Goal: Task Accomplishment & Management: Complete application form

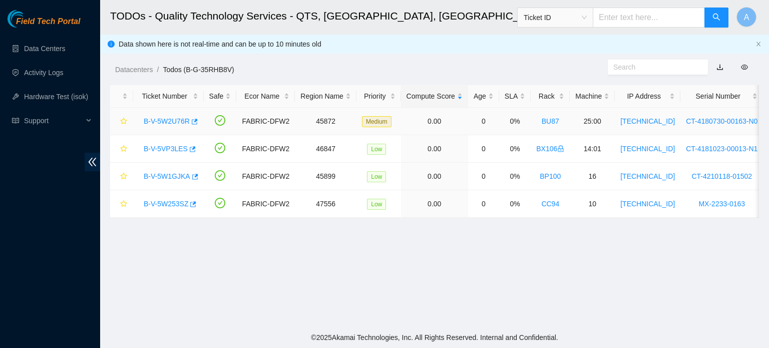
click at [162, 117] on link "B-V-5W2U76R" at bounding box center [167, 121] width 46 height 8
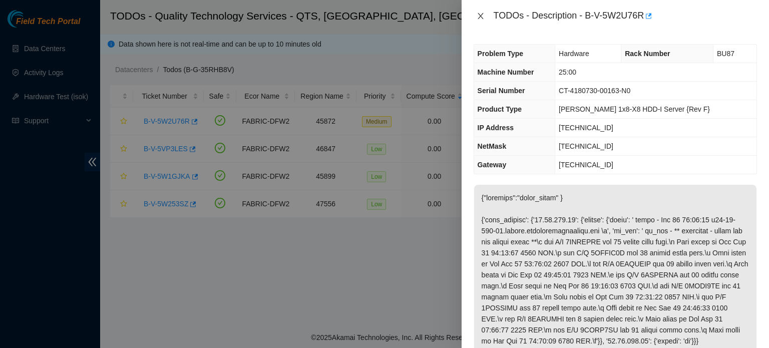
click at [478, 12] on icon "close" at bounding box center [481, 16] width 8 height 8
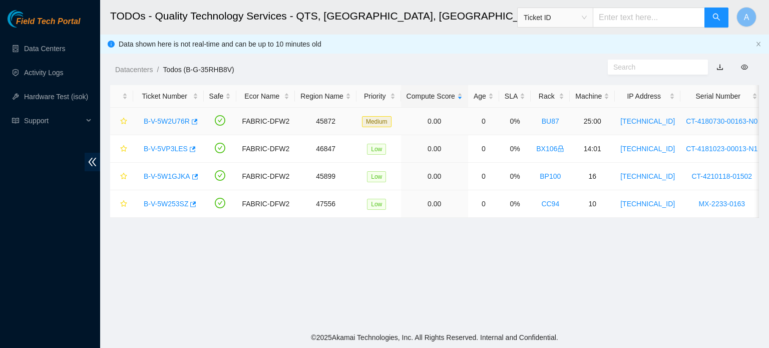
click at [168, 118] on link "B-V-5W2U76R" at bounding box center [167, 121] width 46 height 8
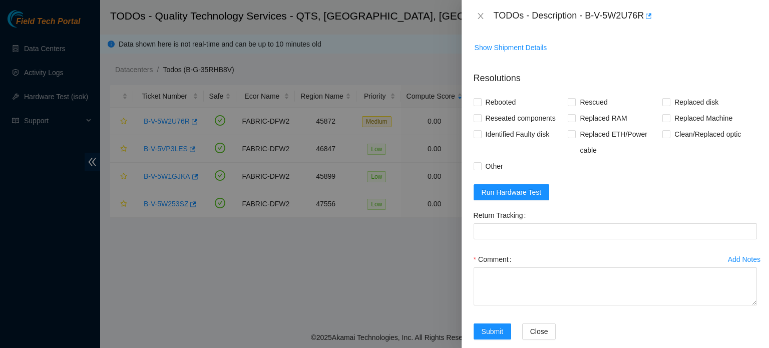
scroll to position [556, 0]
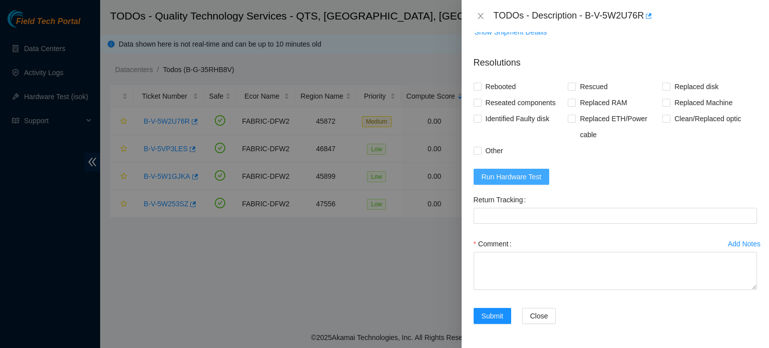
click at [534, 173] on span "Run Hardware Test" at bounding box center [512, 176] width 60 height 11
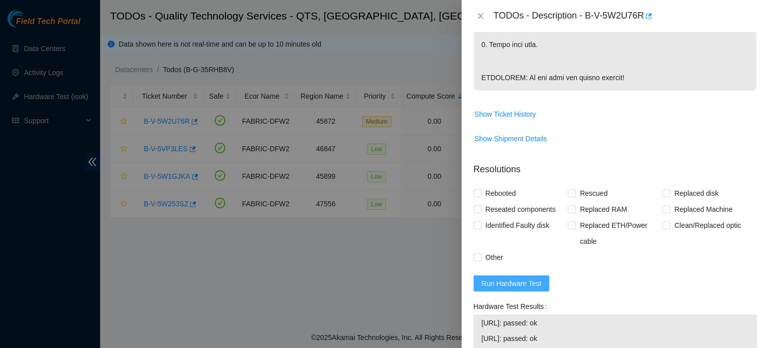
scroll to position [428, 0]
click at [506, 202] on span "Rebooted" at bounding box center [501, 194] width 39 height 16
click at [481, 197] on input "Rebooted" at bounding box center [477, 193] width 7 height 7
checkbox input "true"
click at [518, 218] on span "Reseated components" at bounding box center [521, 210] width 78 height 16
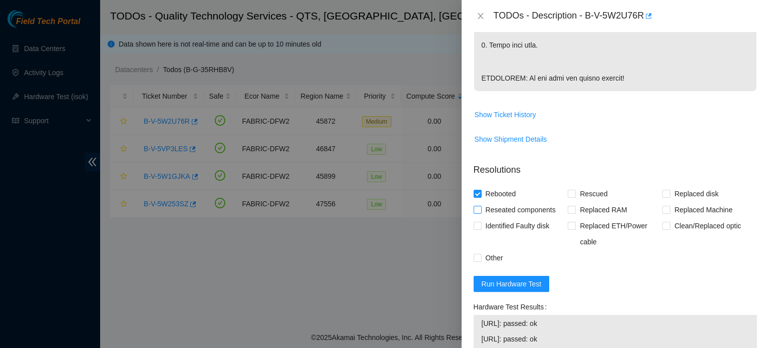
click at [481, 213] on input "Reseated components" at bounding box center [477, 209] width 7 height 7
checkbox input "true"
click at [486, 266] on span "Other" at bounding box center [495, 258] width 26 height 16
click at [481, 261] on input "Other" at bounding box center [477, 257] width 7 height 7
checkbox input "true"
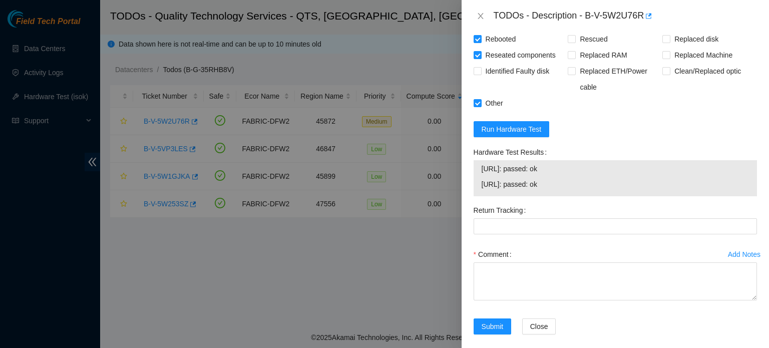
scroll to position [614, 0]
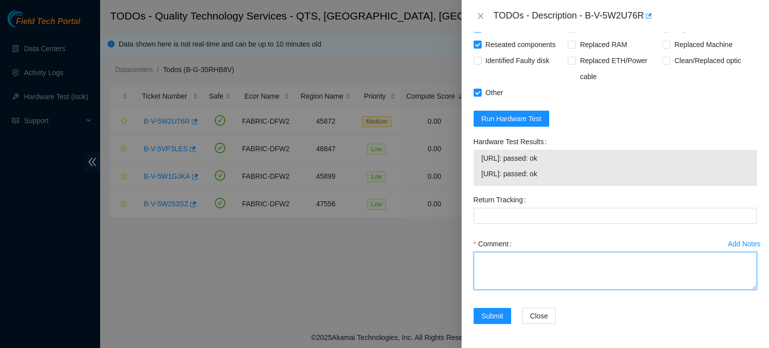
click at [513, 268] on textarea "Comment" at bounding box center [615, 271] width 283 height 38
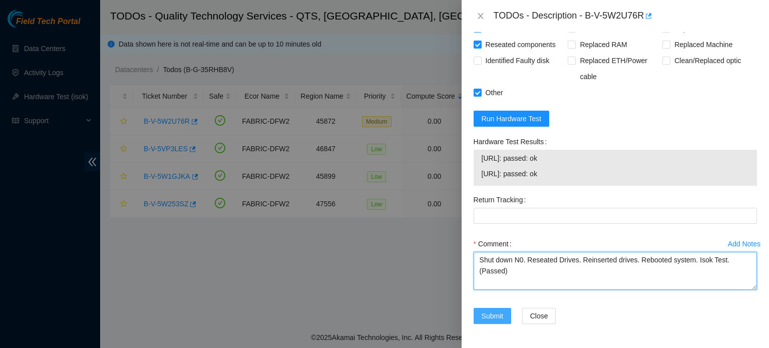
type textarea "Shut down N0. Reseated Drives. Reinserted drives. Rebooted system. Isok Test. (…"
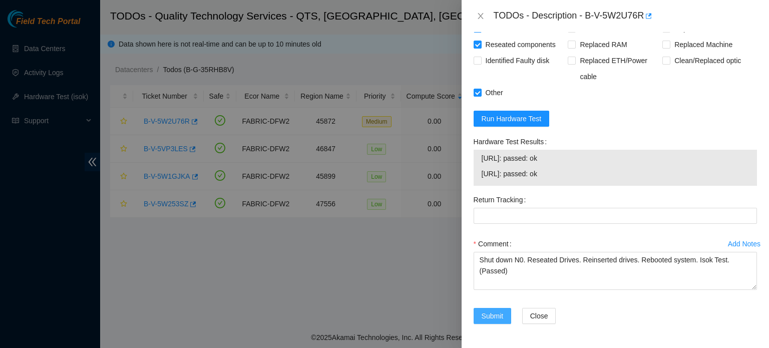
click at [493, 316] on span "Submit" at bounding box center [493, 315] width 22 height 11
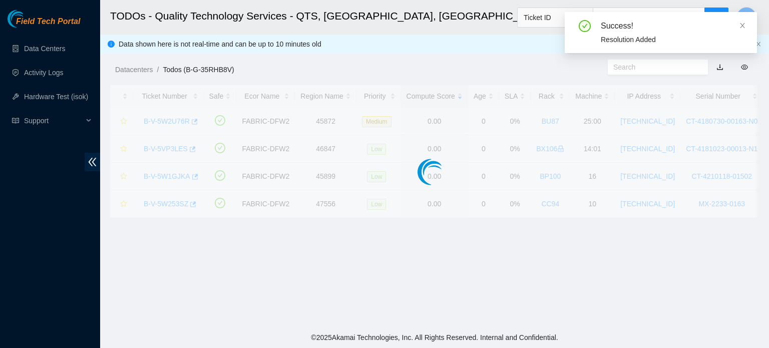
scroll to position [275, 0]
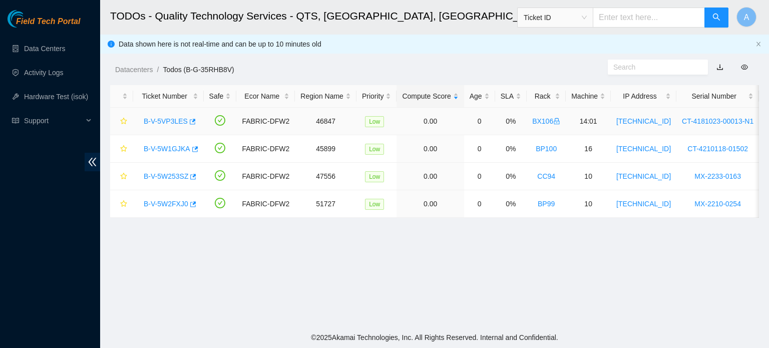
click at [157, 120] on link "B-V-5VP3LES" at bounding box center [166, 121] width 44 height 8
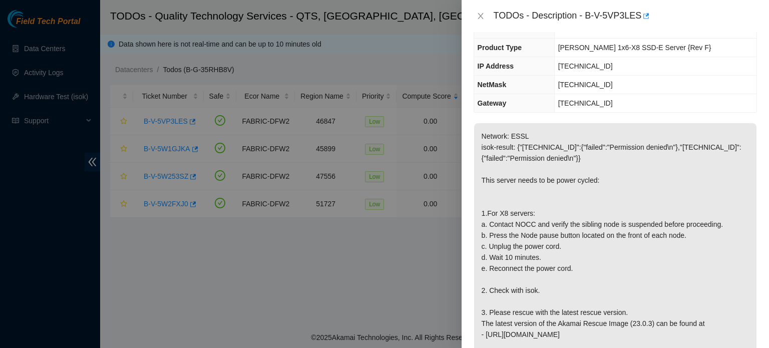
scroll to position [82, 0]
click at [289, 54] on div at bounding box center [384, 174] width 769 height 348
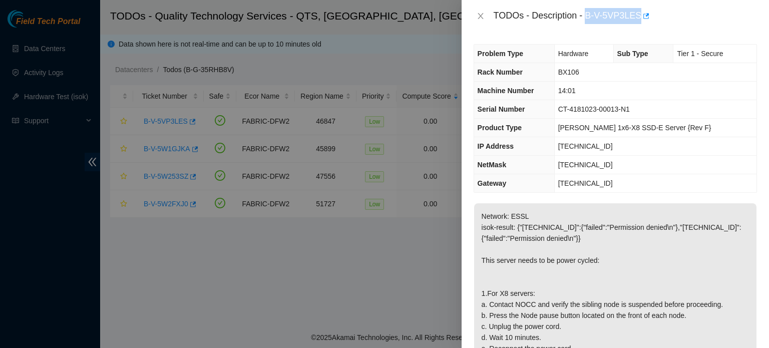
drag, startPoint x: 585, startPoint y: 14, endPoint x: 637, endPoint y: 15, distance: 52.6
click at [637, 15] on div "TODOs - Description - B-V-5VP3LES" at bounding box center [625, 16] width 263 height 16
copy div "B-V-5VP3LES"
click at [631, 334] on p "Network: ESSL isok-result: {"23.205.248.31":{"failed":"Permission denied\n"},"2…" at bounding box center [615, 326] width 282 height 246
click at [740, 216] on p "Network: ESSL isok-result: {"23.205.248.31":{"failed":"Permission denied\n"},"2…" at bounding box center [615, 326] width 282 height 246
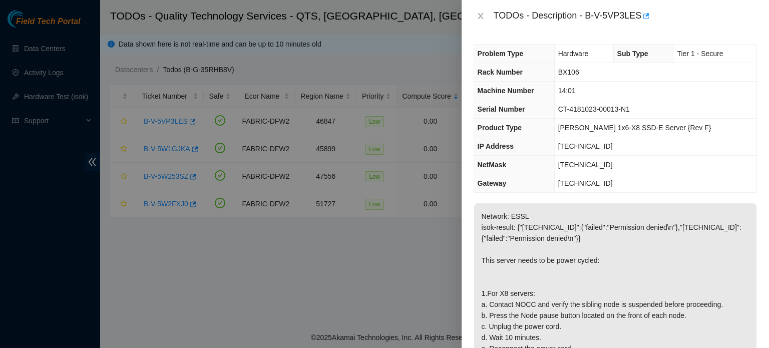
click at [751, 130] on div "Problem Type Hardware Sub Type Tier 1 - Secure Rack Number BX106 Machine Number…" at bounding box center [615, 190] width 307 height 316
click at [484, 16] on icon "close" at bounding box center [481, 16] width 8 height 8
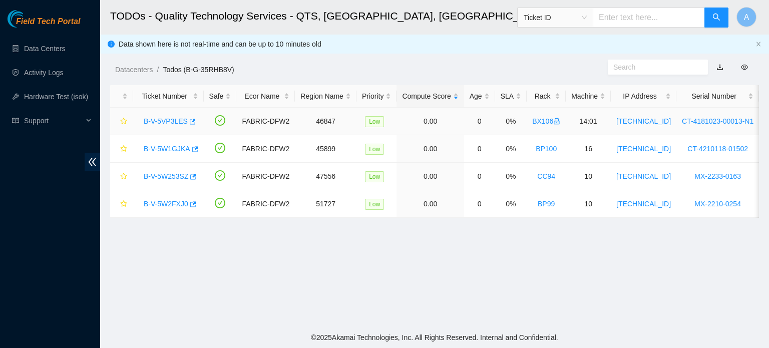
click at [177, 121] on link "B-V-5VP3LES" at bounding box center [166, 121] width 44 height 8
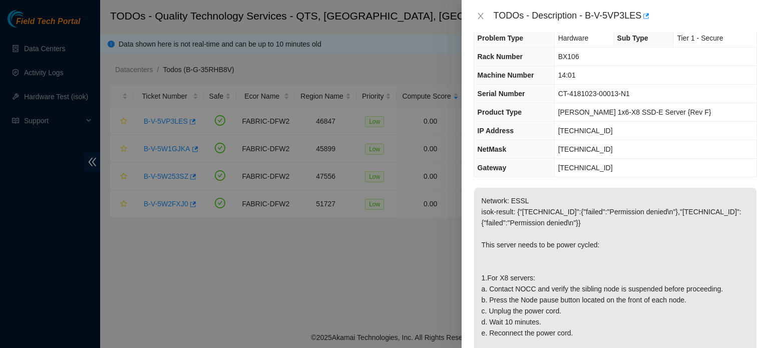
scroll to position [15, 0]
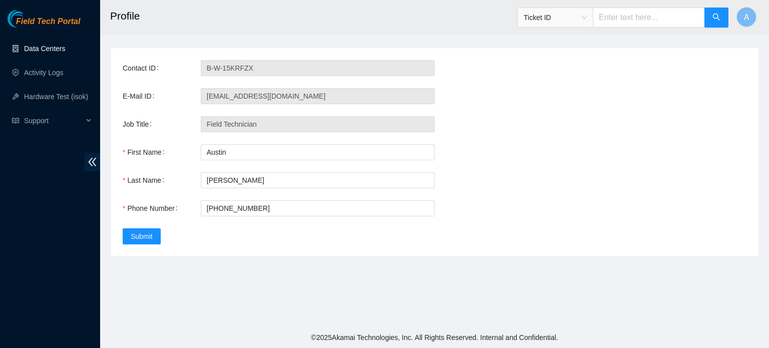
click at [25, 50] on link "Data Centers" at bounding box center [44, 49] width 41 height 8
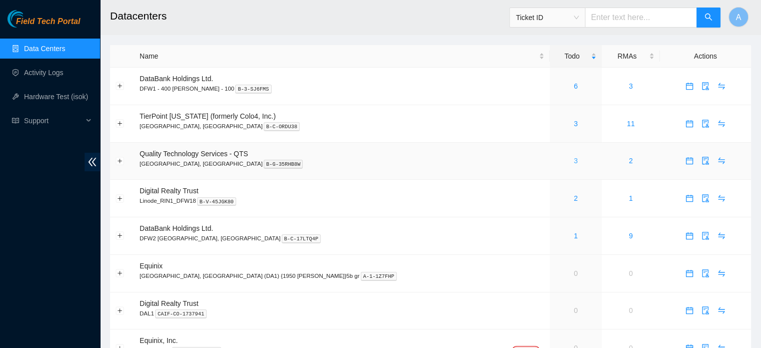
click at [574, 158] on link "3" at bounding box center [576, 161] width 4 height 8
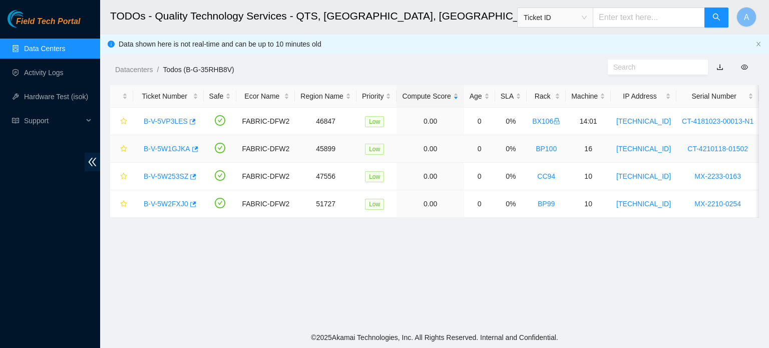
click at [173, 148] on link "B-V-5W1GJKA" at bounding box center [167, 149] width 47 height 8
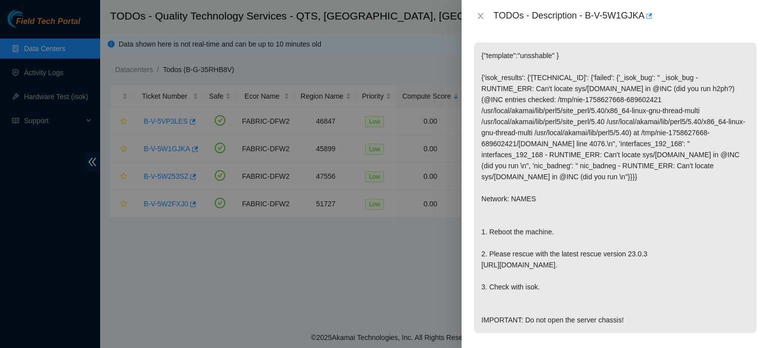
scroll to position [166, 0]
click at [479, 9] on div "TODOs - Description - B-V-5W1GJKA" at bounding box center [615, 16] width 283 height 16
click at [478, 14] on icon "close" at bounding box center [481, 16] width 6 height 6
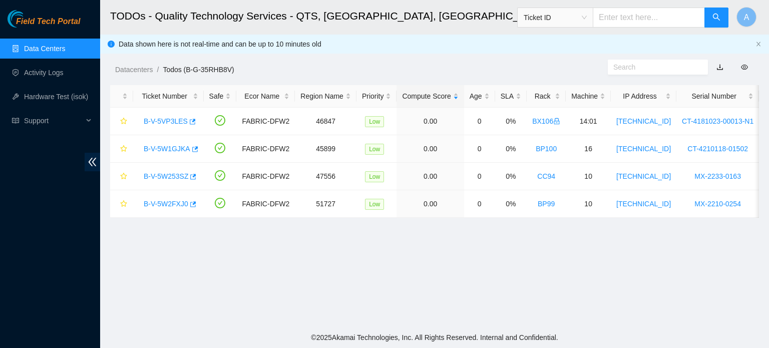
scroll to position [199, 0]
click at [169, 177] on link "B-V-5W253SZ" at bounding box center [166, 176] width 45 height 8
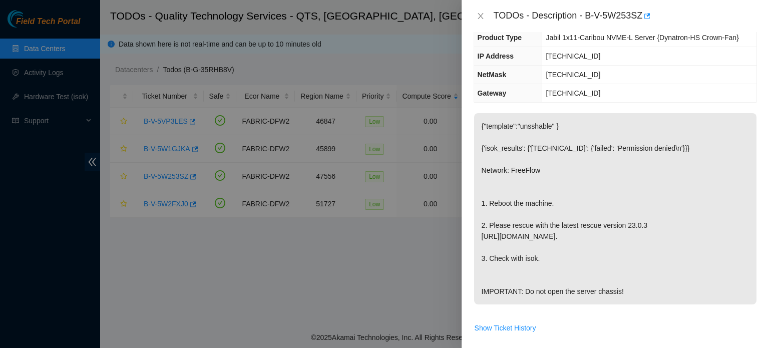
scroll to position [88, 0]
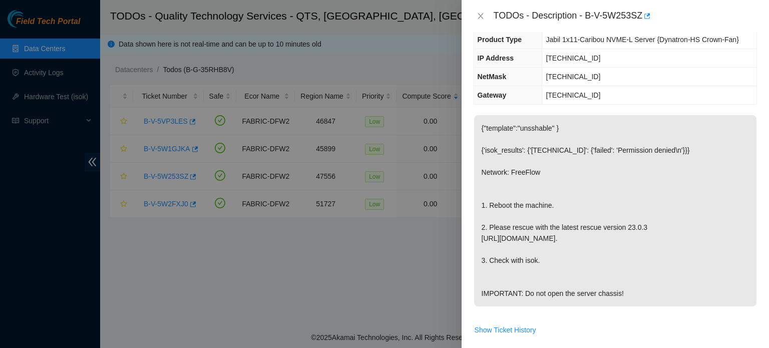
click at [366, 238] on div at bounding box center [384, 174] width 769 height 348
click at [487, 14] on button "Close" at bounding box center [481, 17] width 14 height 10
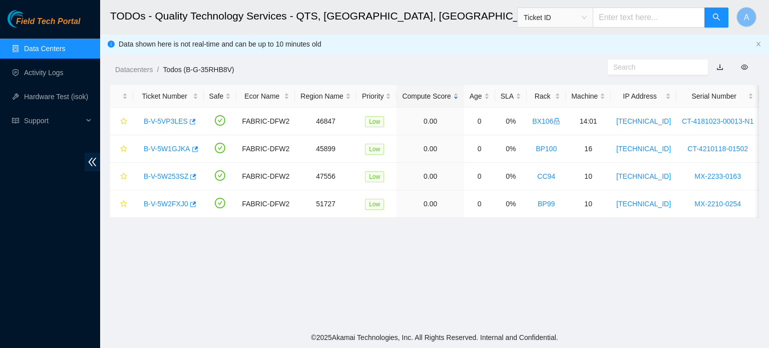
scroll to position [121, 0]
click at [169, 205] on link "B-V-5W2FXJ0" at bounding box center [166, 204] width 45 height 8
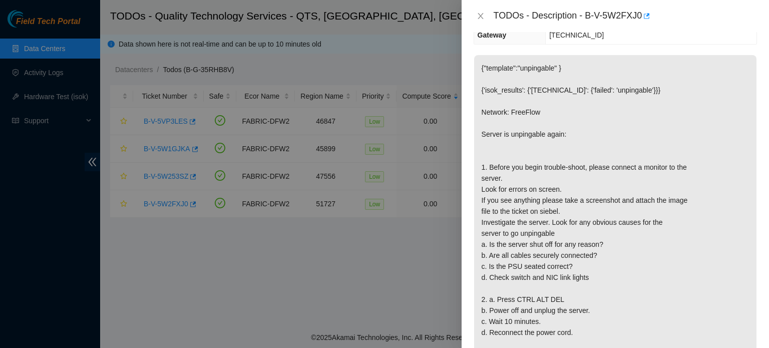
scroll to position [148, 0]
drag, startPoint x: 768, startPoint y: 4, endPoint x: 519, endPoint y: 155, distance: 291.8
click at [519, 155] on p "{"template":"unpingable" } {'isok_results': {'23.216.64.139': {'failed': 'unpin…" at bounding box center [615, 244] width 282 height 378
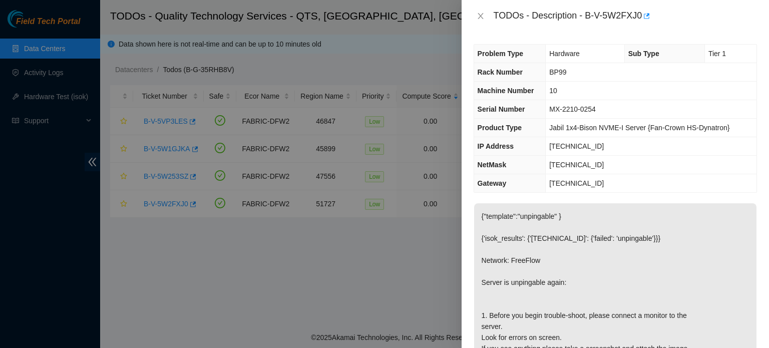
drag, startPoint x: 483, startPoint y: 10, endPoint x: 478, endPoint y: 22, distance: 13.5
drag, startPoint x: 478, startPoint y: 22, endPoint x: 480, endPoint y: 10, distance: 12.7
click at [480, 10] on div "TODOs - Description - B-V-5W2FXJ0" at bounding box center [615, 16] width 283 height 16
click at [479, 14] on icon "close" at bounding box center [481, 16] width 8 height 8
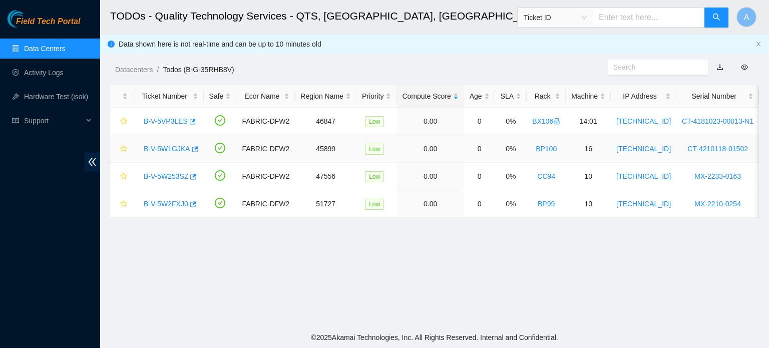
click at [175, 150] on link "B-V-5W1GJKA" at bounding box center [167, 149] width 47 height 8
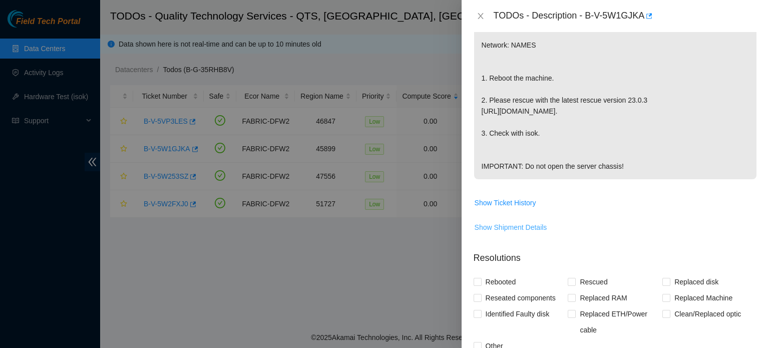
scroll to position [501, 0]
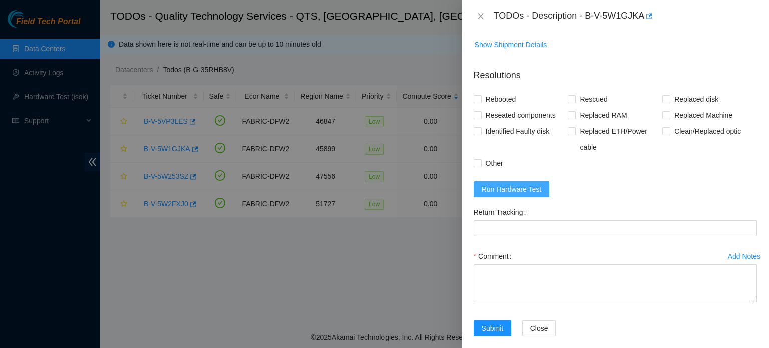
click at [525, 184] on span "Run Hardware Test" at bounding box center [512, 189] width 60 height 11
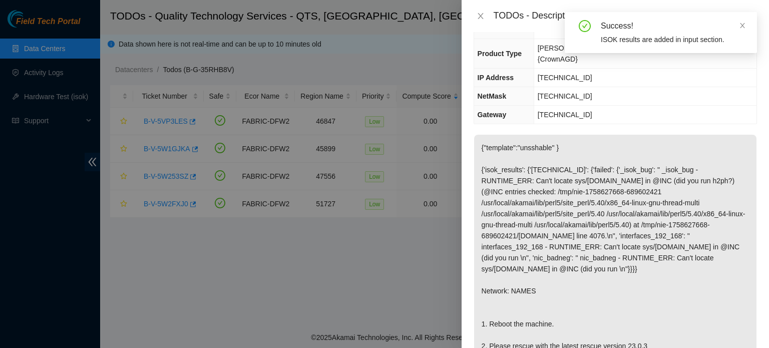
scroll to position [35, 0]
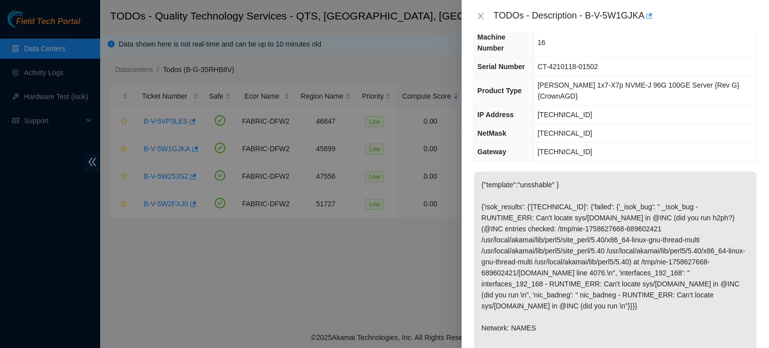
click at [562, 228] on p "{"template":"unsshable" } {'isok_results': {'23.199.44.94': {'failed': {'_isok_…" at bounding box center [615, 317] width 282 height 290
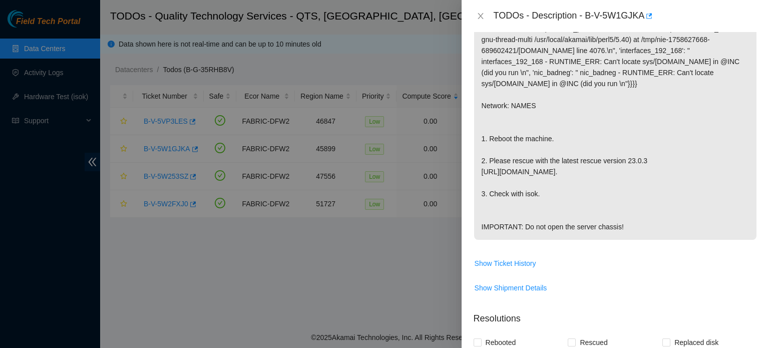
scroll to position [266, 0]
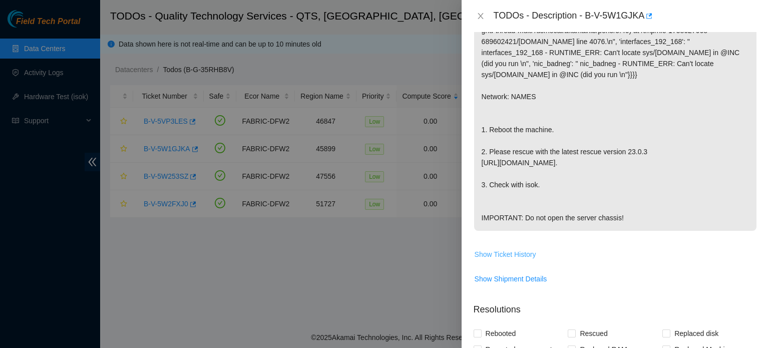
click at [504, 249] on span "Show Ticket History" at bounding box center [506, 254] width 62 height 11
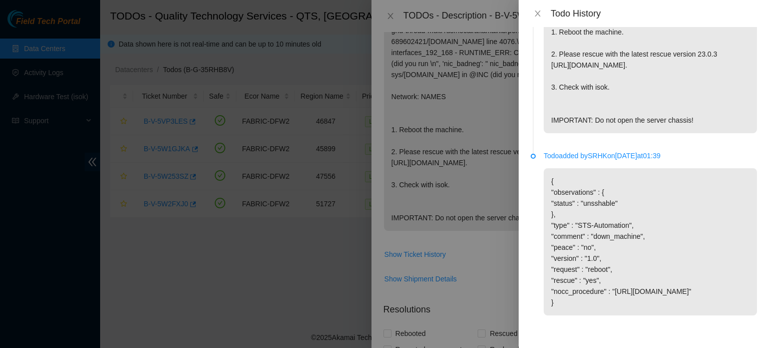
scroll to position [0, 0]
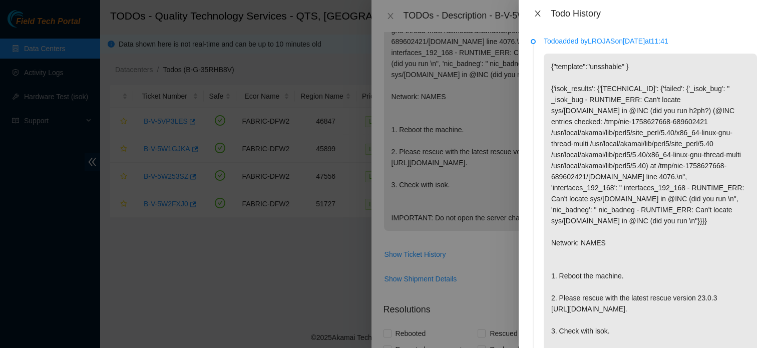
click at [537, 15] on icon "close" at bounding box center [538, 14] width 8 height 8
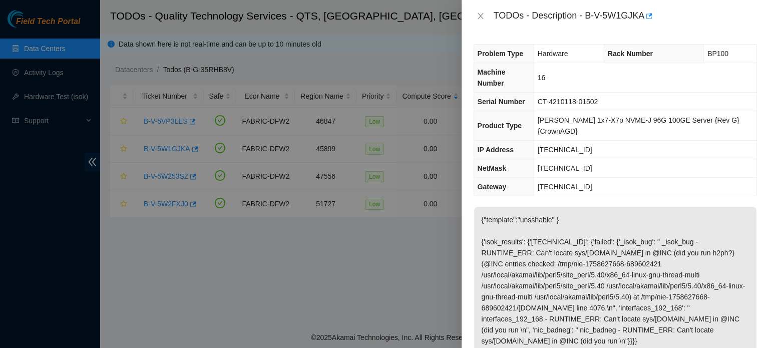
click at [599, 220] on p "{"template":"unsshable" } {'isok_results': {'23.199.44.94': {'failed': {'_isok_…" at bounding box center [615, 352] width 282 height 290
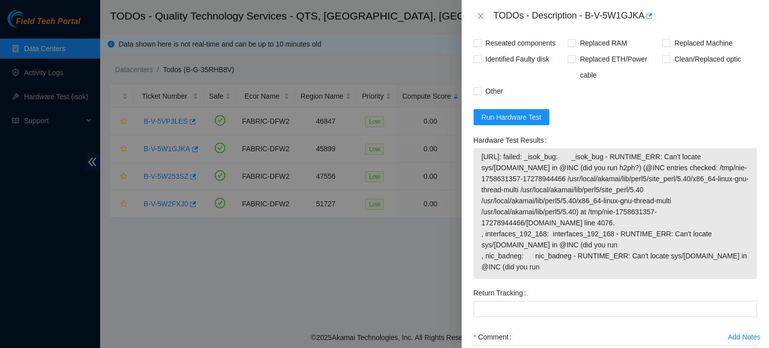
scroll to position [573, 0]
click at [532, 112] on span "Run Hardware Test" at bounding box center [512, 117] width 60 height 11
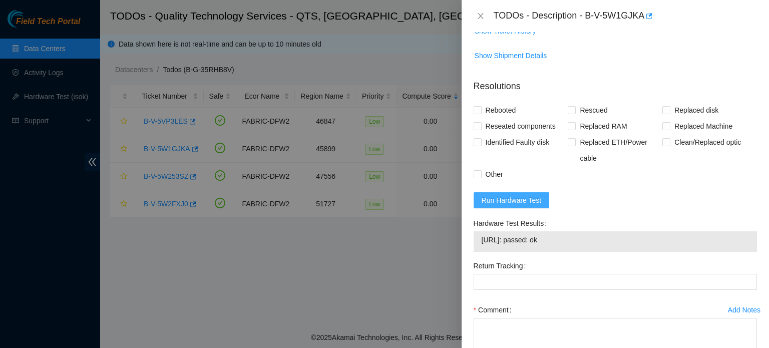
scroll to position [487, 0]
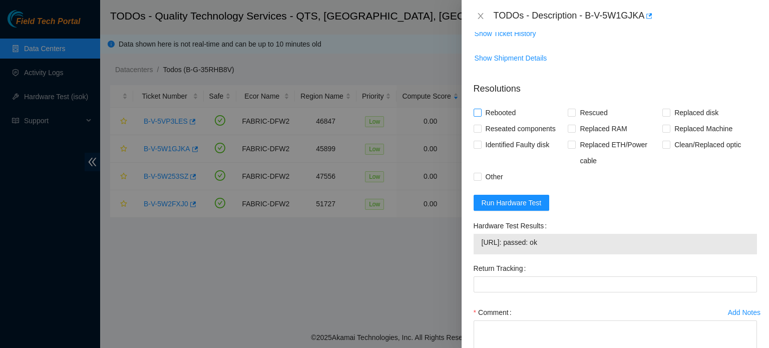
click at [505, 106] on span "Rebooted" at bounding box center [501, 113] width 39 height 16
click at [481, 109] on input "Rebooted" at bounding box center [477, 112] width 7 height 7
checkbox input "true"
click at [588, 105] on span "Rescued" at bounding box center [594, 113] width 36 height 16
click at [575, 109] on input "Rescued" at bounding box center [571, 112] width 7 height 7
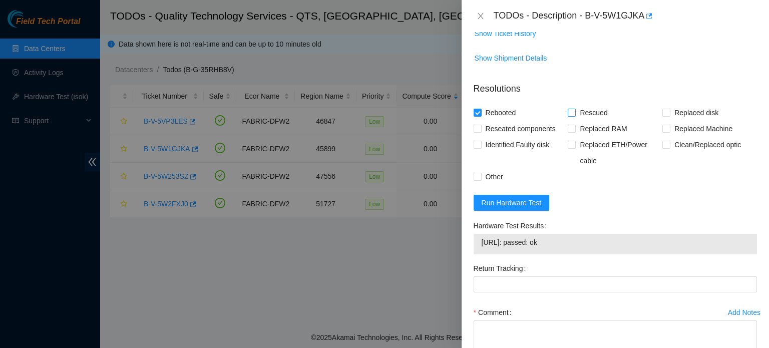
checkbox input "true"
click at [528, 121] on span "Reseated components" at bounding box center [521, 129] width 78 height 16
click at [481, 125] on input "Reseated components" at bounding box center [477, 128] width 7 height 7
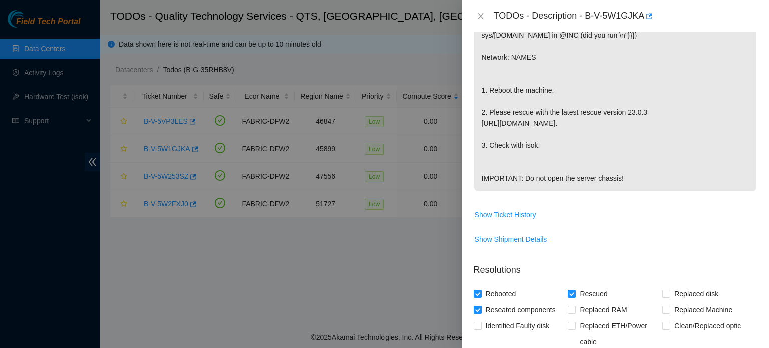
scroll to position [333, 0]
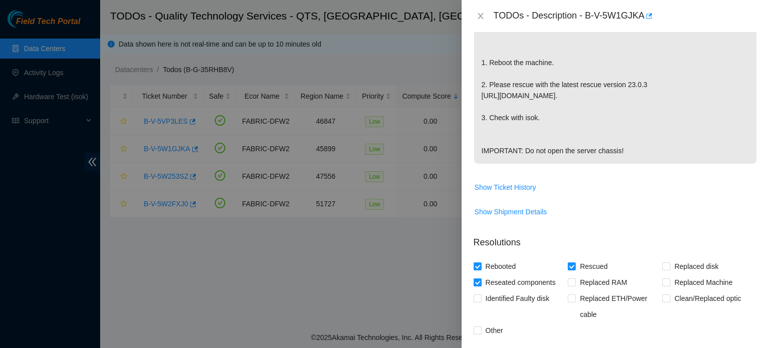
click at [527, 274] on span "Reseated components" at bounding box center [521, 282] width 78 height 16
click at [481, 278] on input "Reseated components" at bounding box center [477, 281] width 7 height 7
checkbox input "false"
click at [491, 322] on span "Other" at bounding box center [495, 330] width 26 height 16
click at [481, 326] on input "Other" at bounding box center [477, 329] width 7 height 7
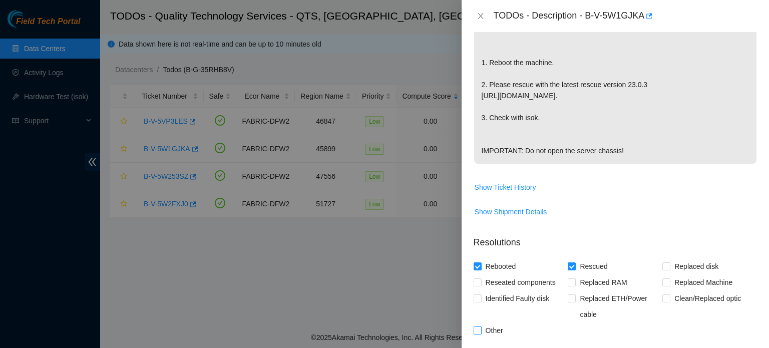
checkbox input "true"
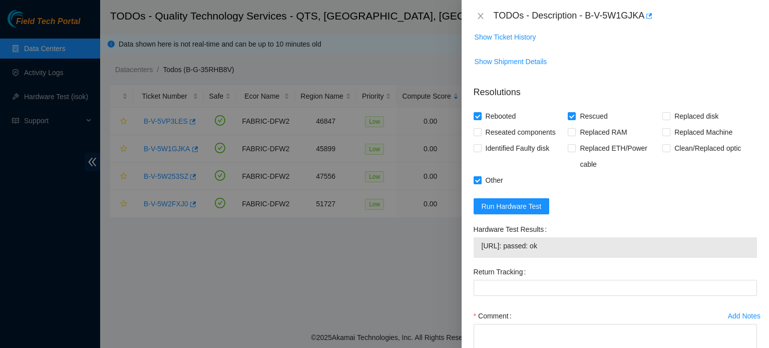
scroll to position [486, 0]
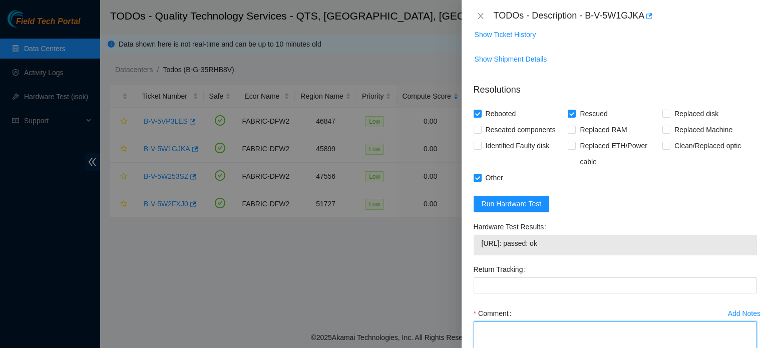
click at [491, 321] on textarea "Comment" at bounding box center [615, 340] width 283 height 38
type textarea "r"
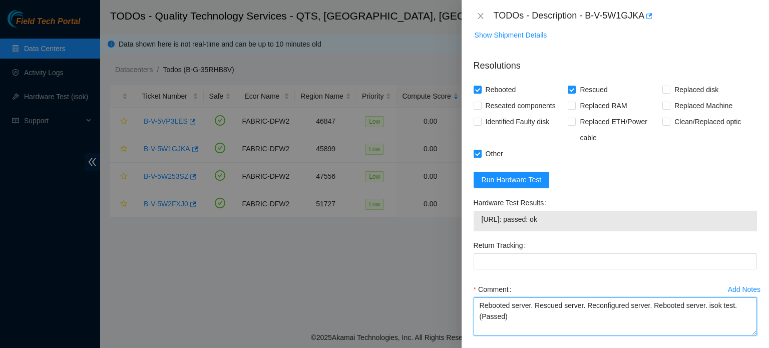
scroll to position [544, 0]
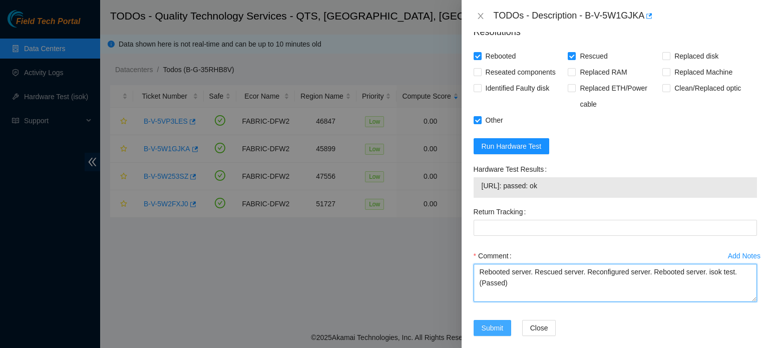
type textarea "Rebooted server. Rescued server. Reconfigured server. Rebooted server. isok tes…"
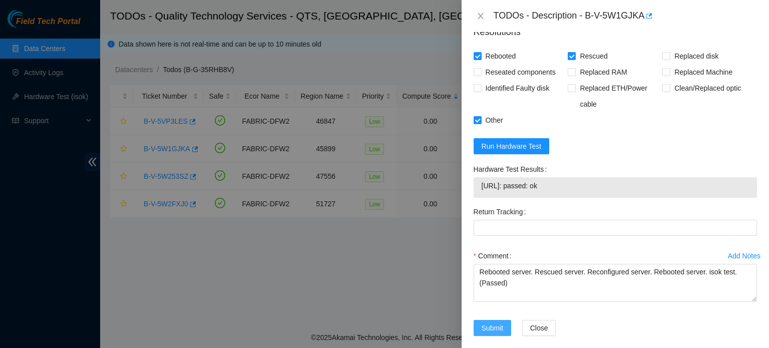
click at [497, 322] on span "Submit" at bounding box center [493, 327] width 22 height 11
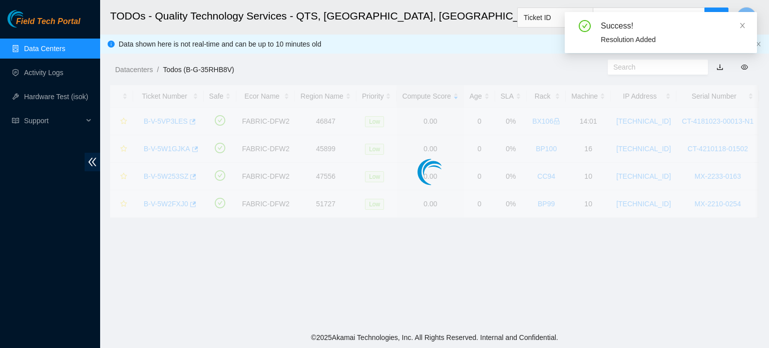
scroll to position [275, 0]
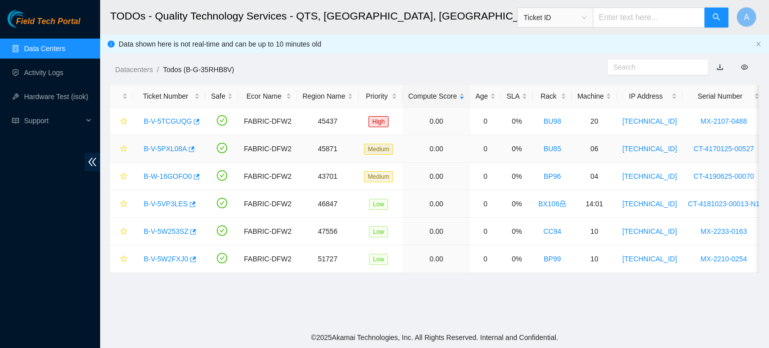
click at [175, 147] on link "B-V-5PXL08A" at bounding box center [165, 149] width 43 height 8
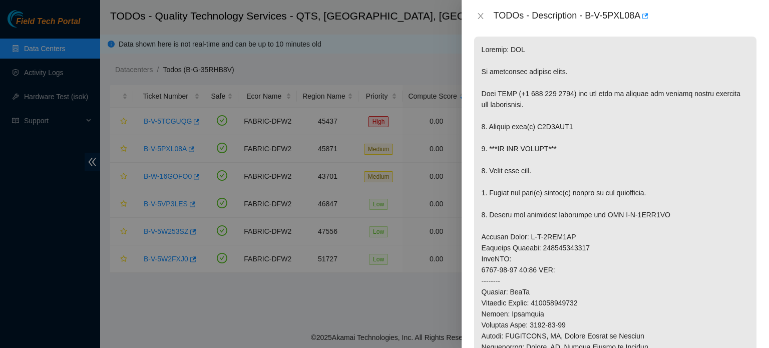
scroll to position [149, 0]
click at [475, 12] on button "Close" at bounding box center [481, 17] width 14 height 10
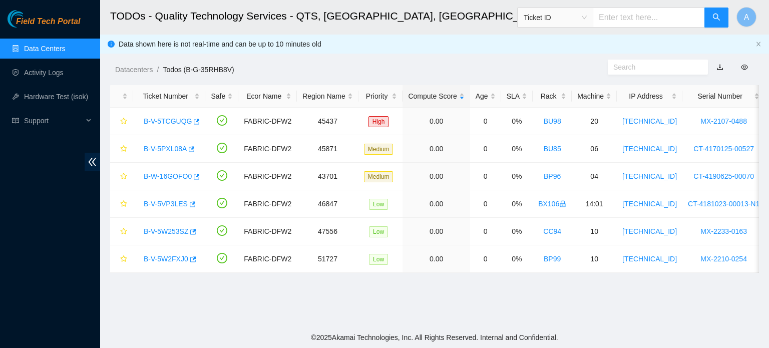
scroll to position [182, 0]
click at [168, 149] on link "B-V-5PXL08A" at bounding box center [165, 149] width 43 height 8
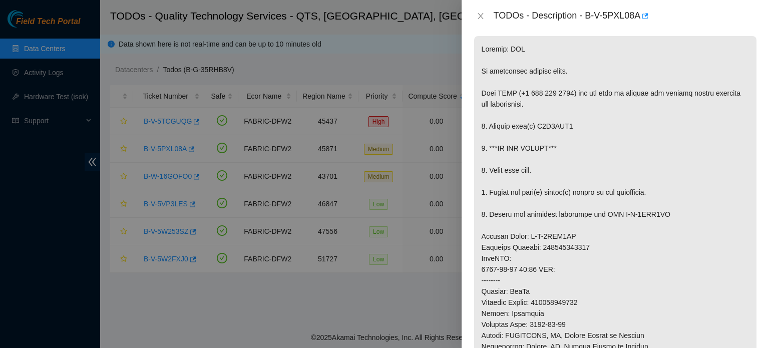
click at [477, 22] on div "TODOs - Description - B-V-5PXL08A" at bounding box center [615, 16] width 283 height 16
click at [484, 16] on icon "close" at bounding box center [481, 16] width 8 height 8
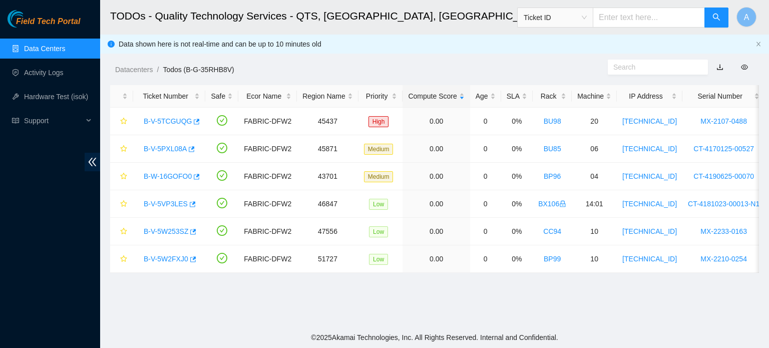
scroll to position [182, 0]
click at [181, 172] on link "B-W-16GOFO0" at bounding box center [168, 176] width 48 height 8
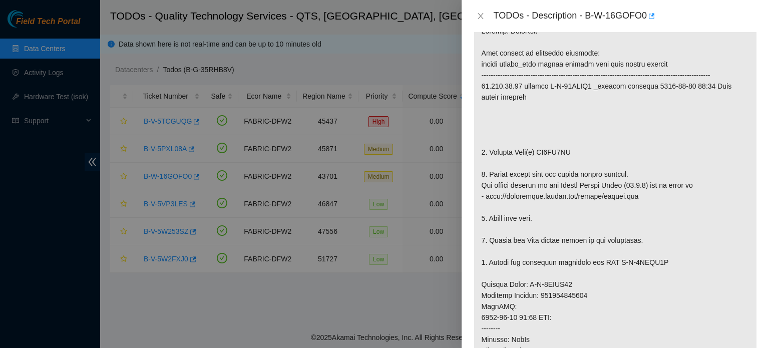
scroll to position [0, 0]
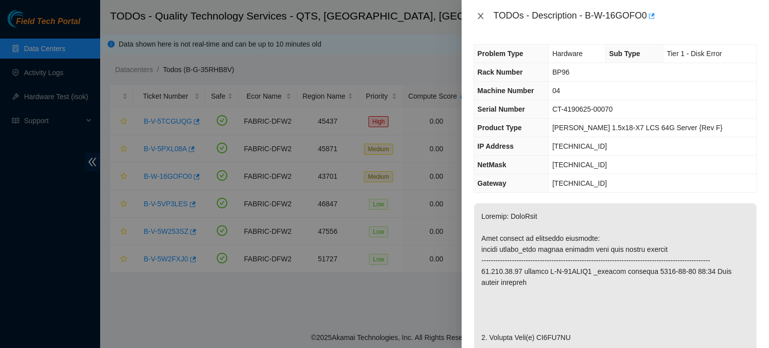
click at [477, 13] on icon "close" at bounding box center [481, 16] width 8 height 8
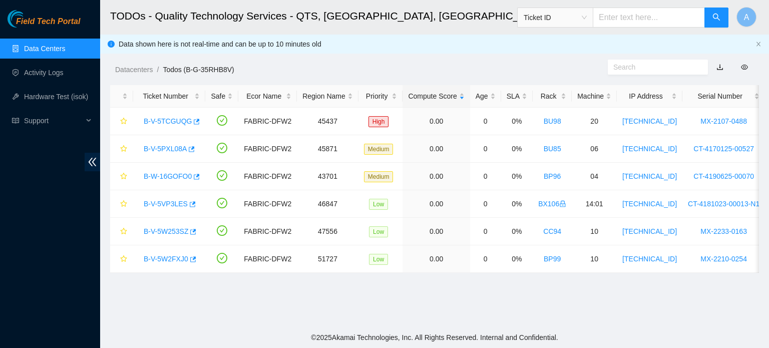
click at [36, 53] on link "Data Centers" at bounding box center [44, 49] width 41 height 8
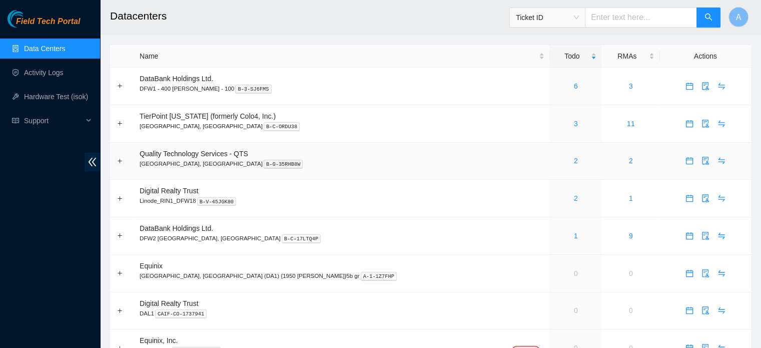
click at [556, 160] on div "2" at bounding box center [576, 160] width 41 height 11
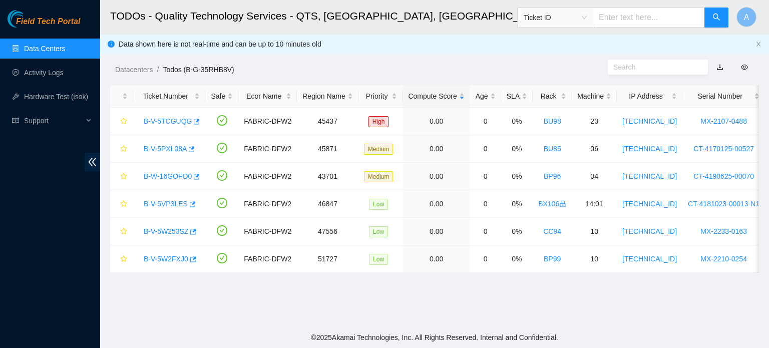
click at [51, 45] on link "Data Centers" at bounding box center [44, 49] width 41 height 8
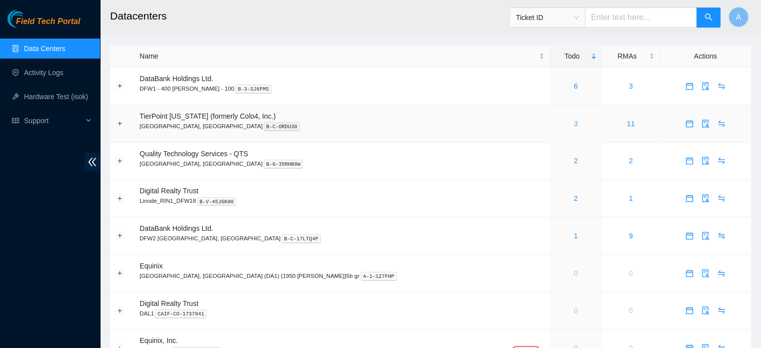
click at [574, 121] on link "3" at bounding box center [576, 124] width 4 height 8
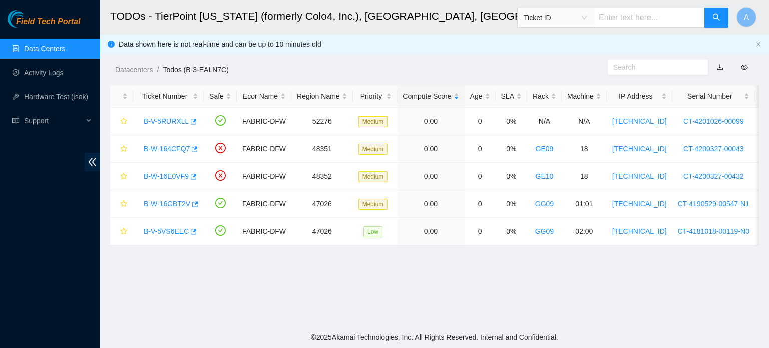
click at [65, 45] on link "Data Centers" at bounding box center [44, 49] width 41 height 8
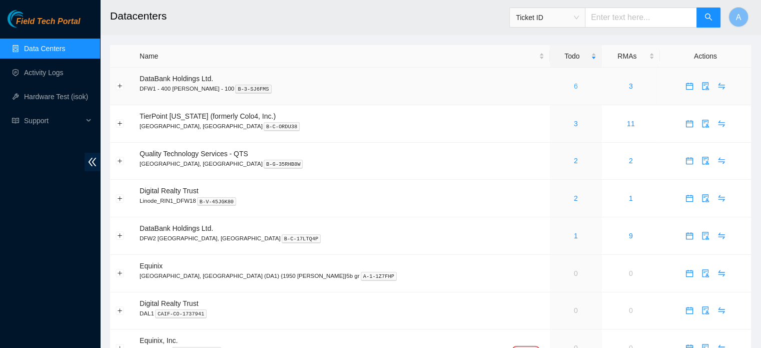
click at [574, 83] on link "6" at bounding box center [576, 86] width 4 height 8
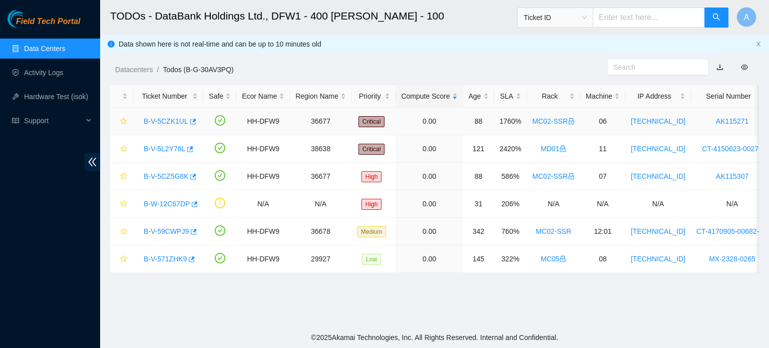
click at [166, 118] on link "B-V-5CZK1UL" at bounding box center [166, 121] width 45 height 8
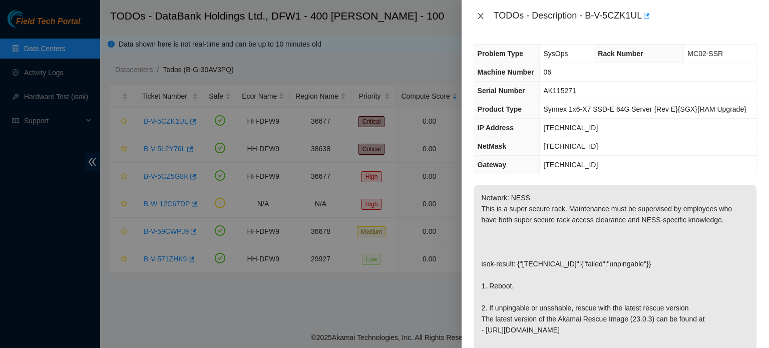
click at [479, 18] on icon "close" at bounding box center [481, 16] width 8 height 8
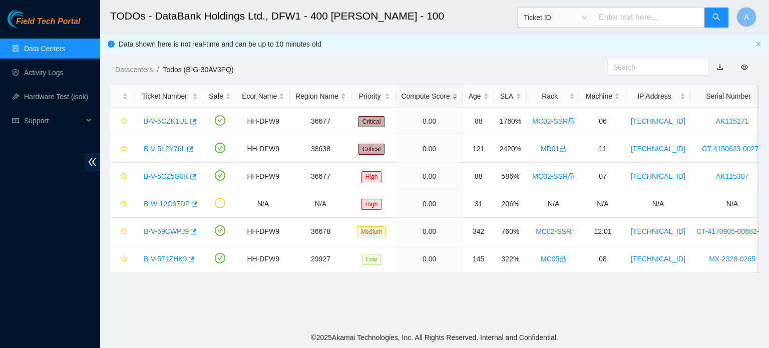
click at [65, 53] on link "Data Centers" at bounding box center [44, 49] width 41 height 8
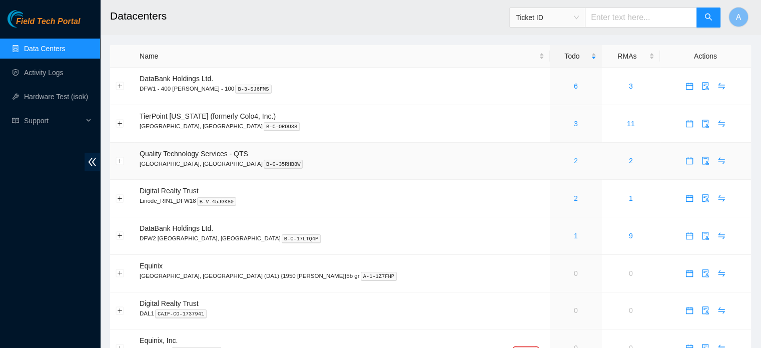
click at [574, 158] on link "2" at bounding box center [576, 161] width 4 height 8
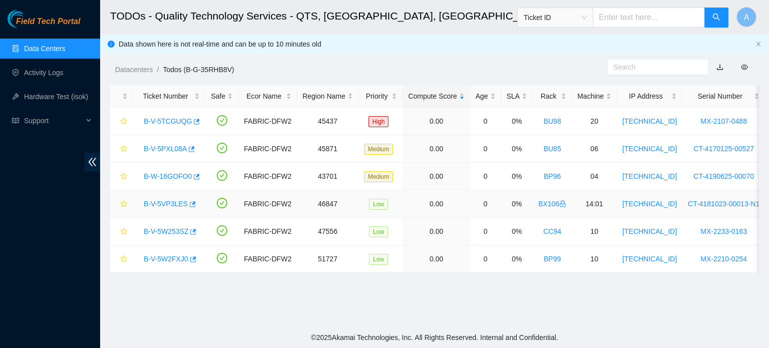
click at [168, 205] on link "B-V-5VP3LES" at bounding box center [166, 204] width 44 height 8
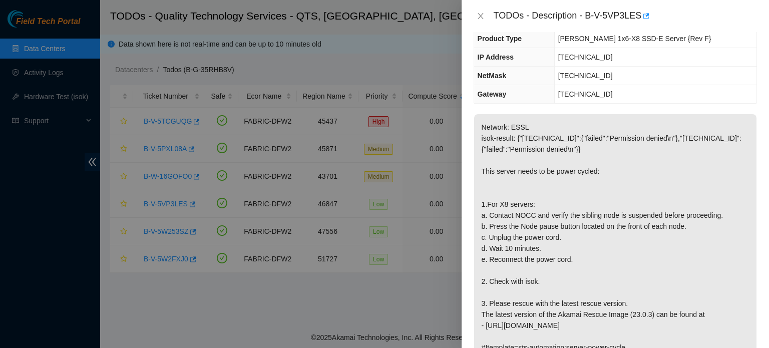
scroll to position [83, 0]
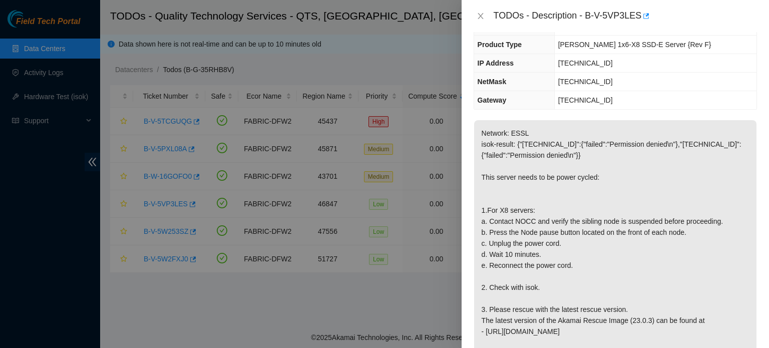
click at [478, 168] on p "Network: ESSL isok-result: {"23.205.248.31":{"failed":"Permission denied\n"},"2…" at bounding box center [615, 243] width 282 height 246
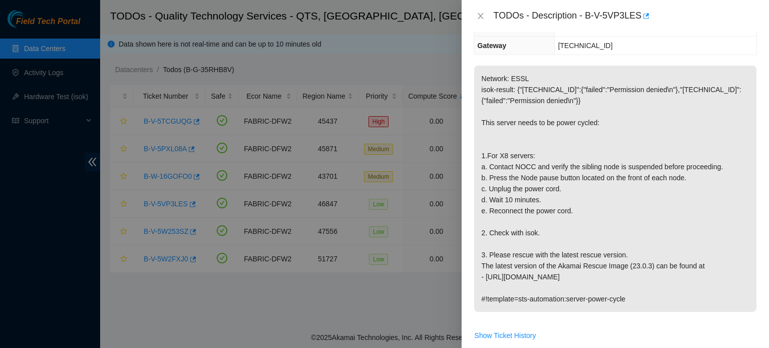
scroll to position [0, 0]
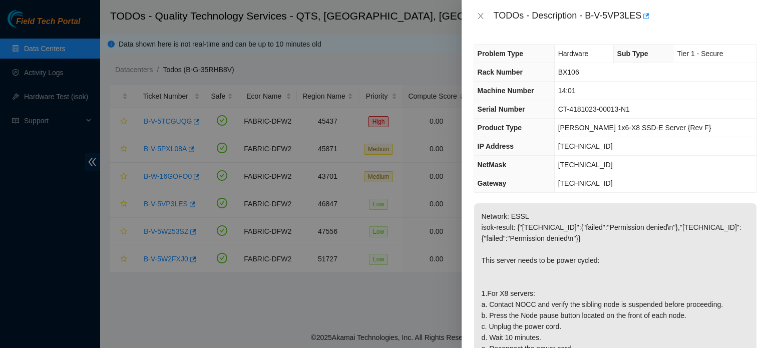
click at [693, 91] on td "14:01" at bounding box center [655, 91] width 202 height 19
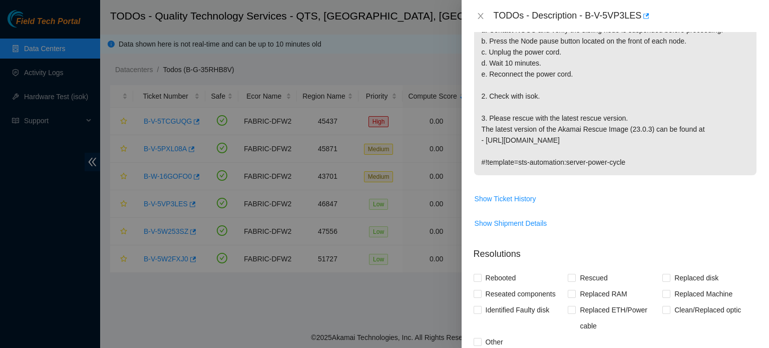
scroll to position [216, 0]
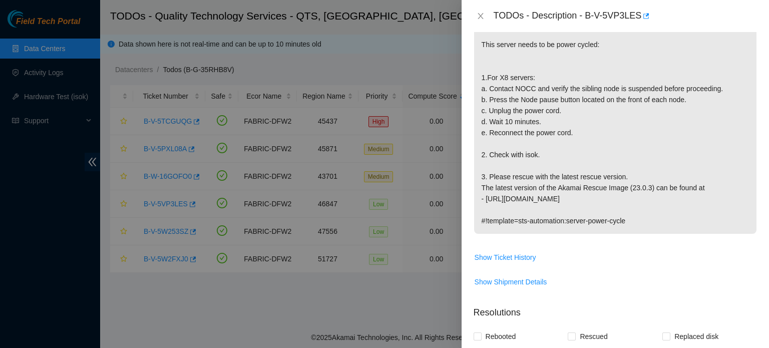
click at [652, 238] on span "Network: ESSL isok-result: {"23.205.248.31":{"failed":"Permission denied\n"},"2…" at bounding box center [615, 113] width 282 height 253
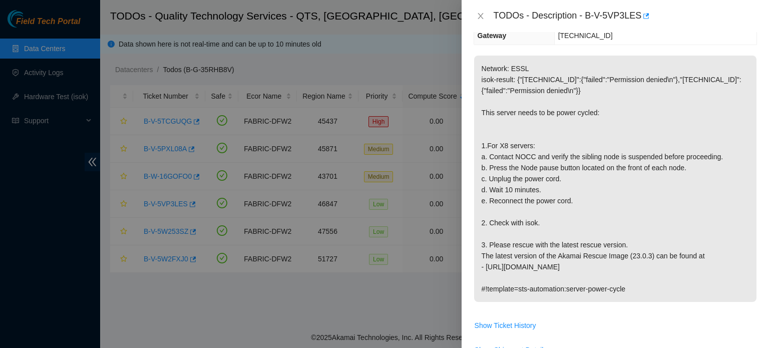
scroll to position [168, 0]
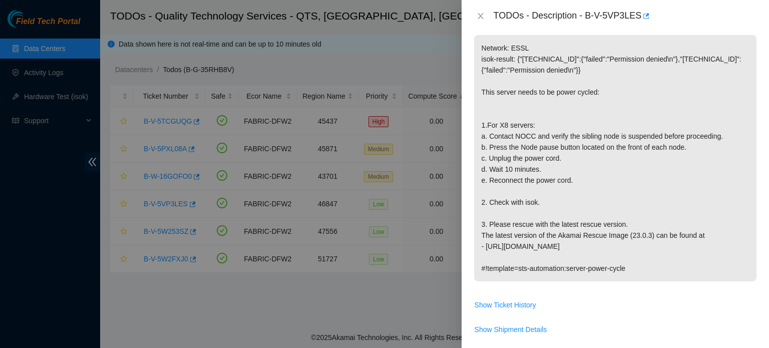
click at [553, 140] on p "Network: ESSL isok-result: {"23.205.248.31":{"failed":"Permission denied\n"},"2…" at bounding box center [615, 158] width 282 height 246
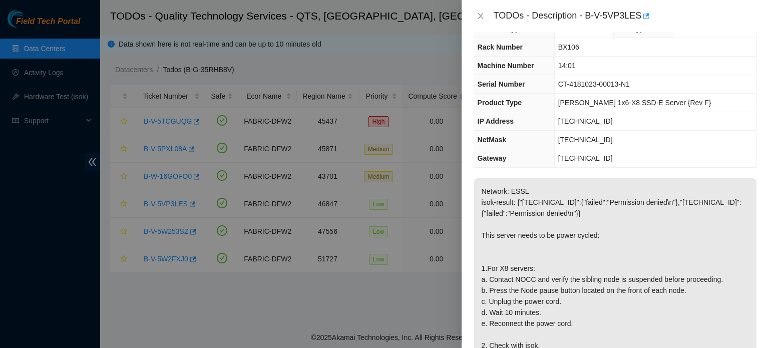
scroll to position [0, 0]
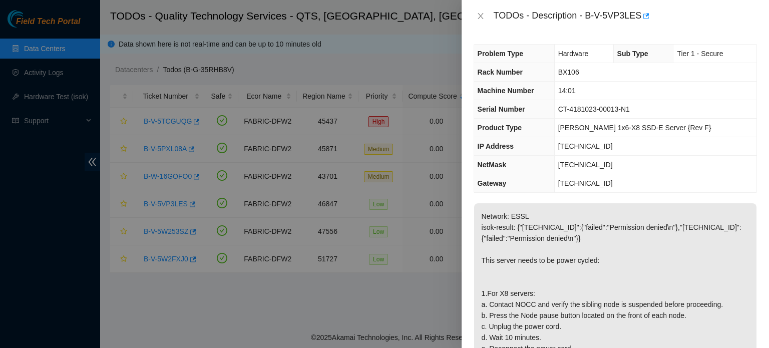
click at [555, 76] on th "Rack Number" at bounding box center [514, 72] width 81 height 19
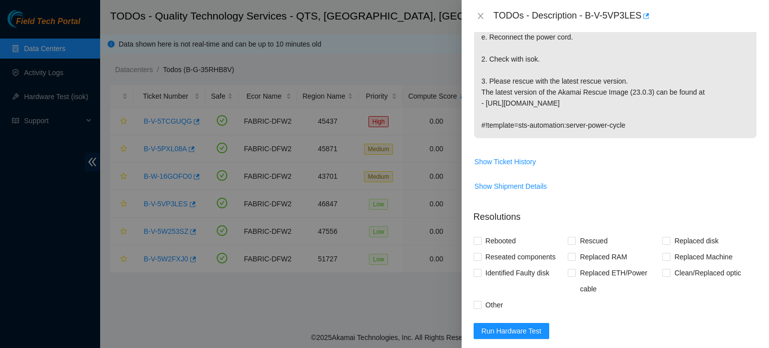
scroll to position [465, 0]
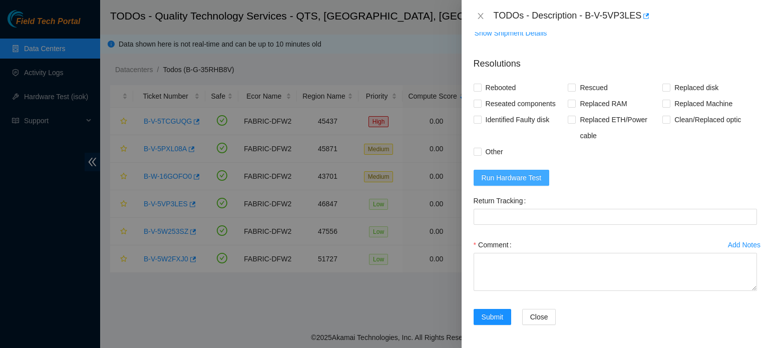
click at [501, 184] on button "Run Hardware Test" at bounding box center [512, 178] width 76 height 16
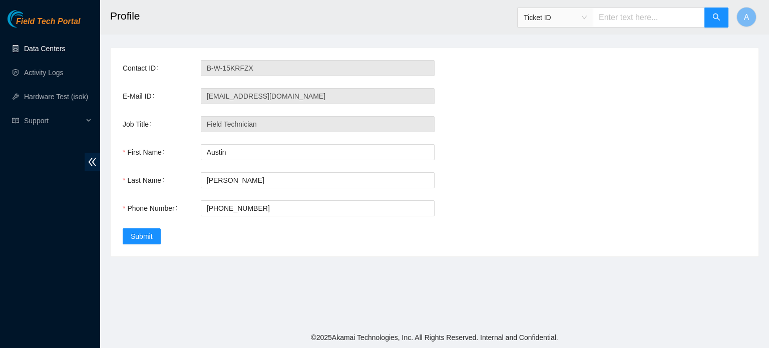
click at [65, 53] on link "Data Centers" at bounding box center [44, 49] width 41 height 8
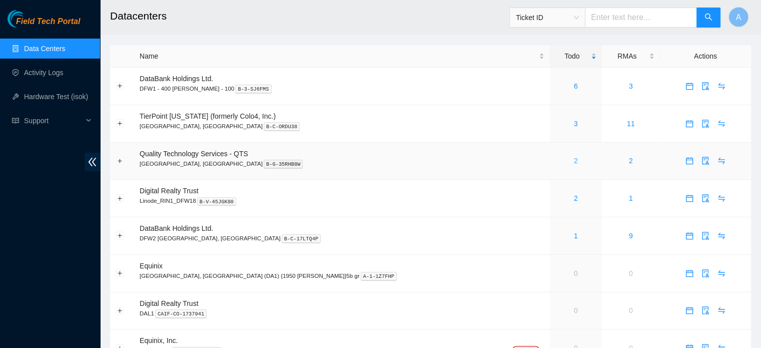
click at [574, 158] on link "2" at bounding box center [576, 161] width 4 height 8
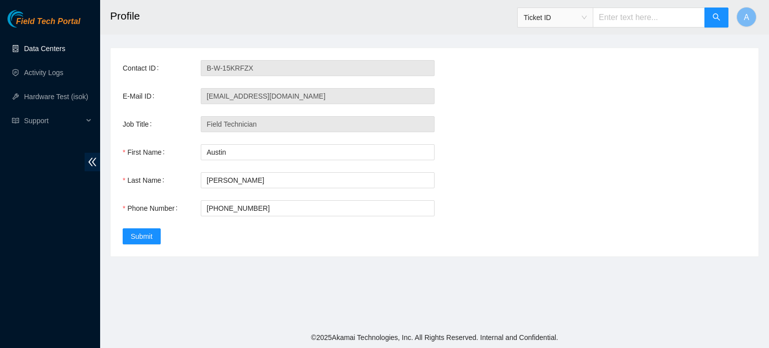
click at [65, 50] on link "Data Centers" at bounding box center [44, 49] width 41 height 8
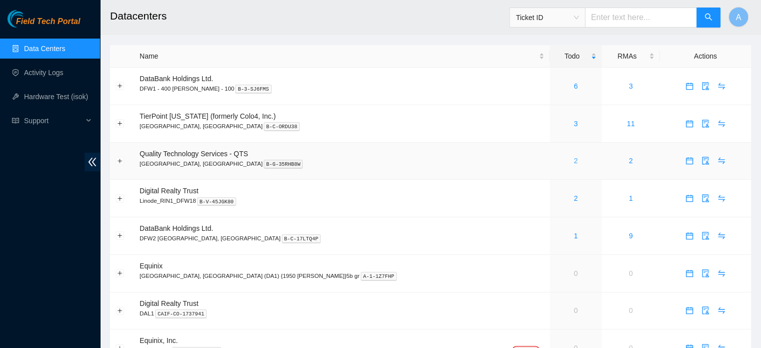
click at [574, 162] on link "2" at bounding box center [576, 161] width 4 height 8
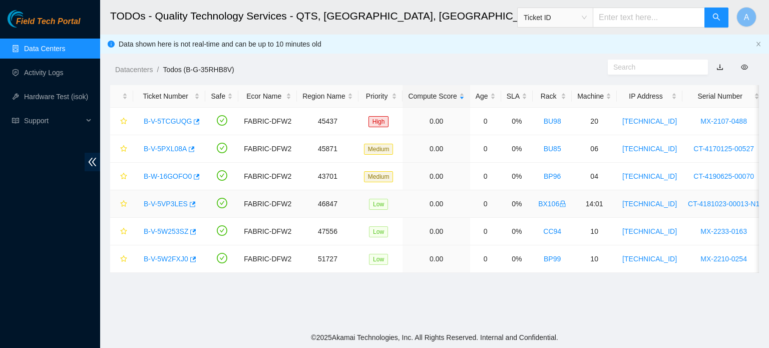
click at [160, 201] on link "B-V-5VP3LES" at bounding box center [166, 204] width 44 height 8
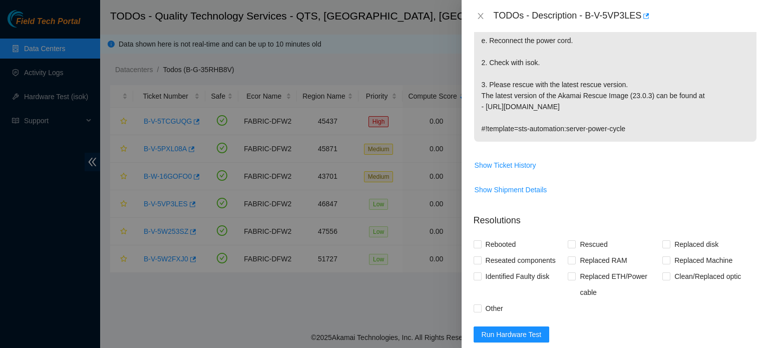
scroll to position [465, 0]
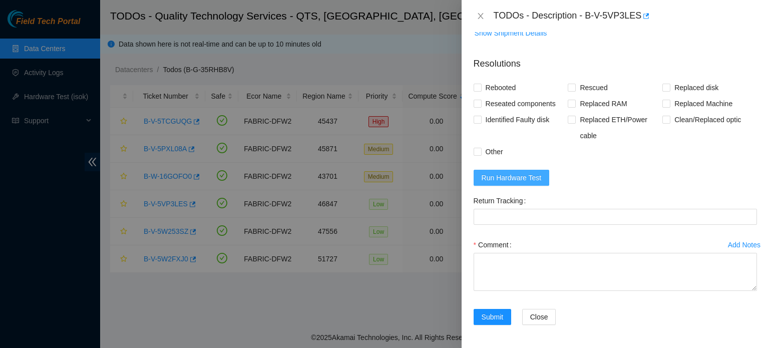
click at [524, 170] on button "Run Hardware Test" at bounding box center [512, 178] width 76 height 16
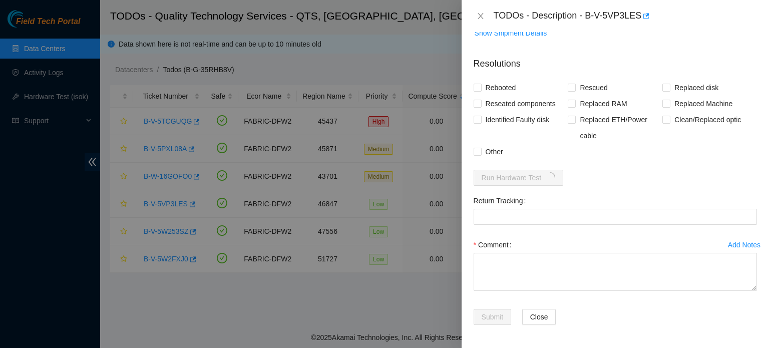
click at [603, 329] on div "Submit Close" at bounding box center [615, 323] width 291 height 28
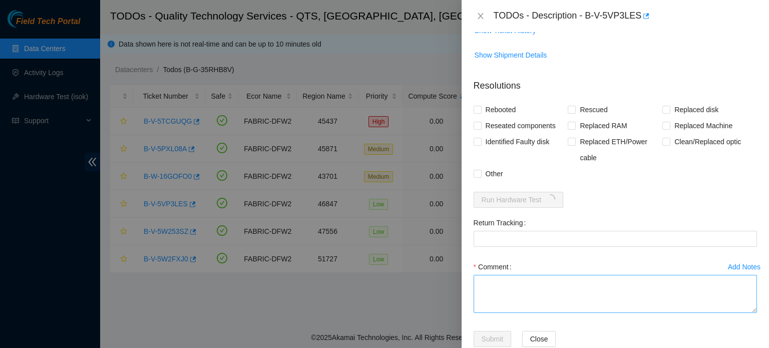
scroll to position [444, 0]
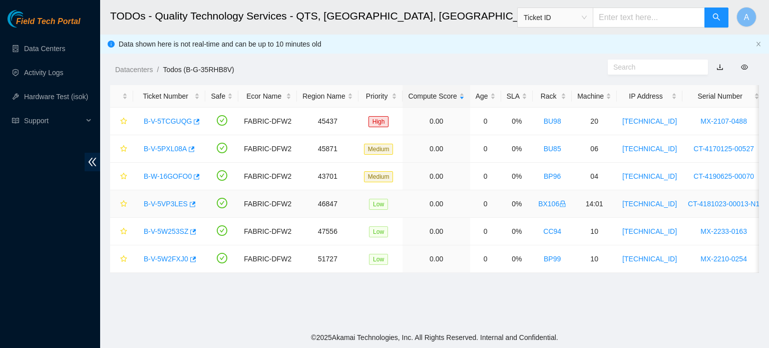
click at [162, 205] on link "B-V-5VP3LES" at bounding box center [166, 204] width 44 height 8
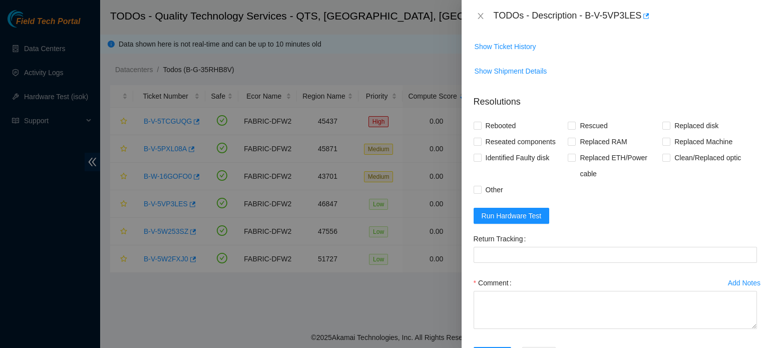
scroll to position [432, 0]
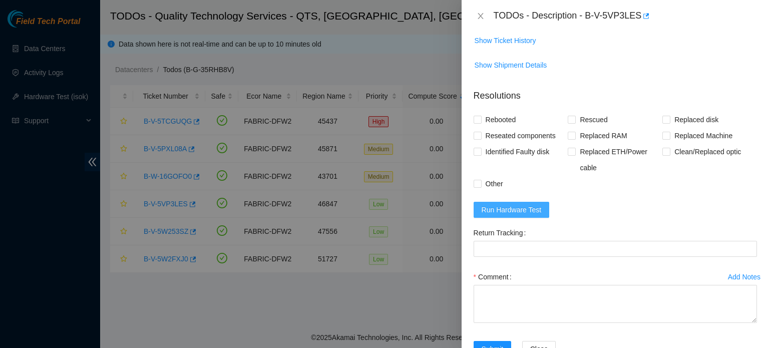
click at [517, 204] on span "Run Hardware Test" at bounding box center [512, 209] width 60 height 11
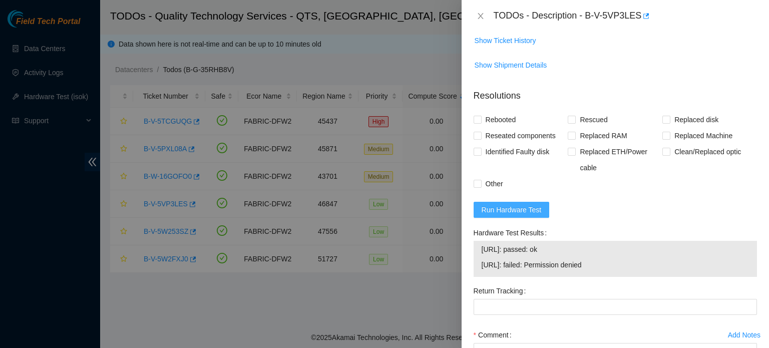
click at [517, 204] on span "Run Hardware Test" at bounding box center [512, 209] width 60 height 11
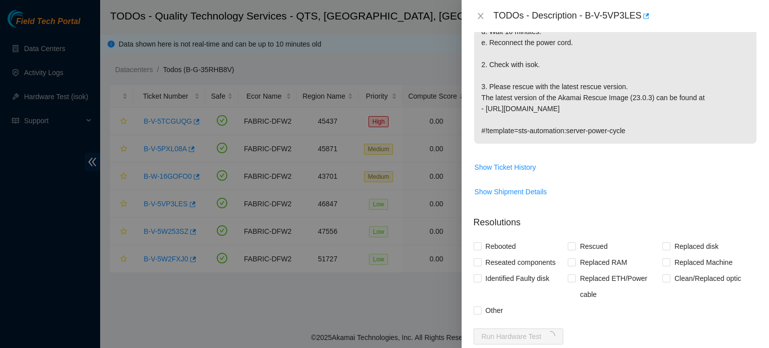
scroll to position [465, 0]
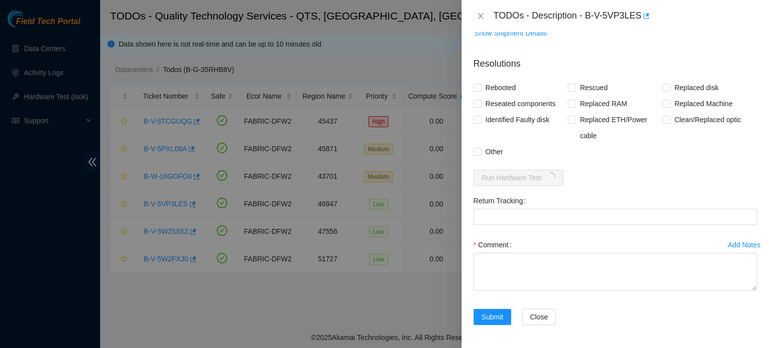
click at [593, 164] on form "Resolutions Rebooted Rescued Replaced disk Reseated components Replaced RAM Rep…" at bounding box center [615, 193] width 283 height 288
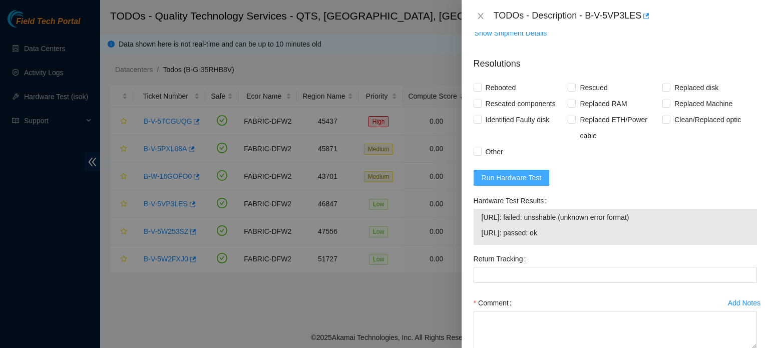
click at [532, 180] on span "Run Hardware Test" at bounding box center [512, 177] width 60 height 11
click at [564, 237] on span "23.205.248.31: passed: ok" at bounding box center [615, 232] width 267 height 11
click at [523, 177] on span "Run Hardware Test" at bounding box center [512, 177] width 60 height 11
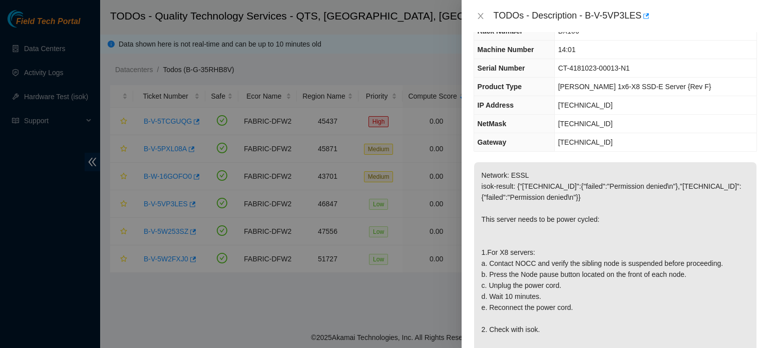
scroll to position [36, 0]
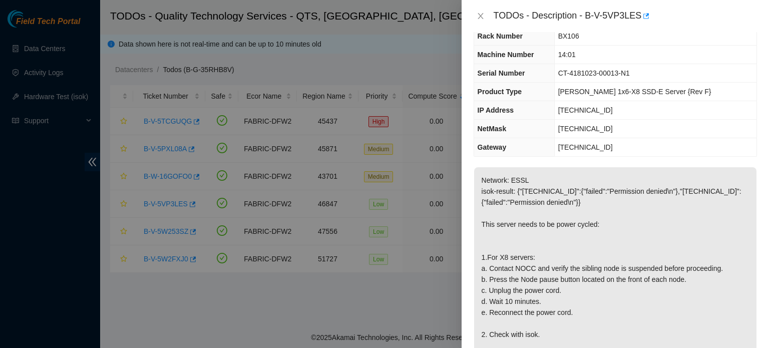
click at [574, 248] on p "Network: ESSL isok-result: {"23.205.248.31":{"failed":"Permission denied\n"},"2…" at bounding box center [615, 290] width 282 height 246
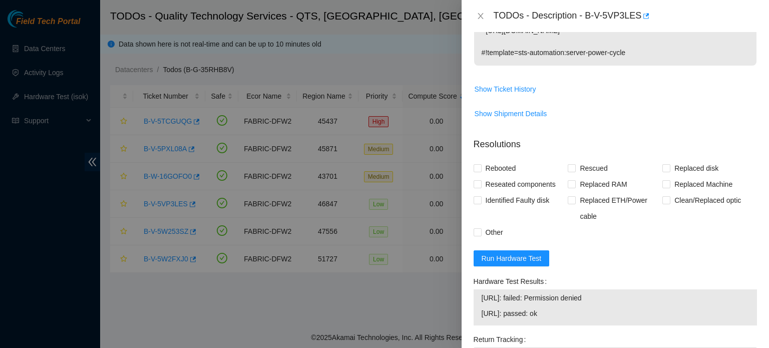
scroll to position [385, 0]
click at [530, 249] on button "Run Hardware Test" at bounding box center [512, 257] width 76 height 16
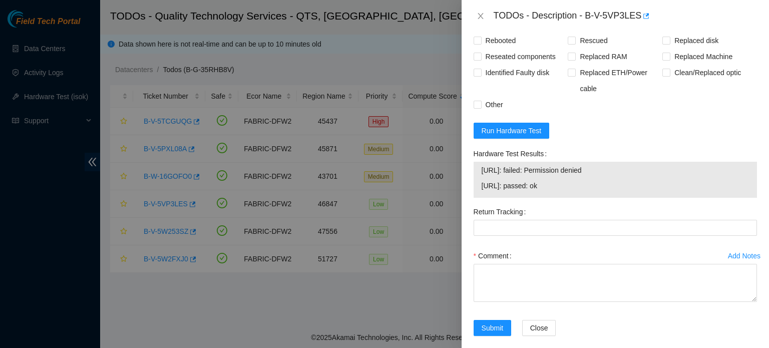
scroll to position [398, 0]
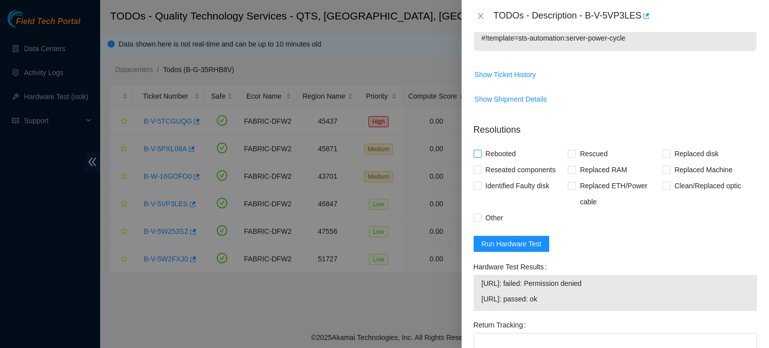
click at [505, 151] on span "Rebooted" at bounding box center [501, 154] width 39 height 16
click at [481, 151] on input "Rebooted" at bounding box center [477, 153] width 7 height 7
checkbox input "true"
click at [589, 148] on span "Rescued" at bounding box center [594, 154] width 36 height 16
click at [575, 150] on input "Rescued" at bounding box center [571, 153] width 7 height 7
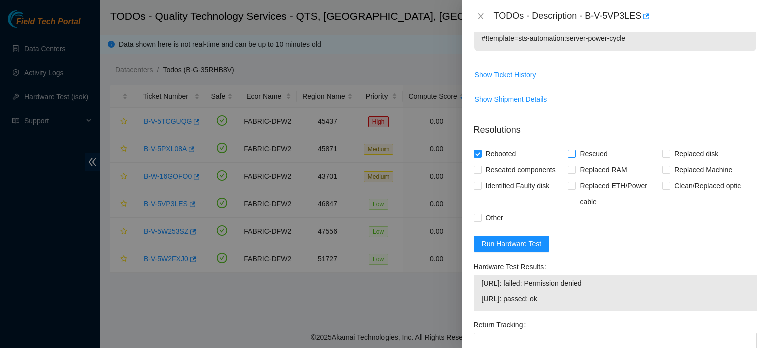
checkbox input "true"
click at [493, 165] on span "Reseated components" at bounding box center [521, 170] width 78 height 16
click at [481, 166] on input "Reseated components" at bounding box center [477, 169] width 7 height 7
checkbox input "true"
click at [486, 218] on span "Other" at bounding box center [495, 218] width 26 height 16
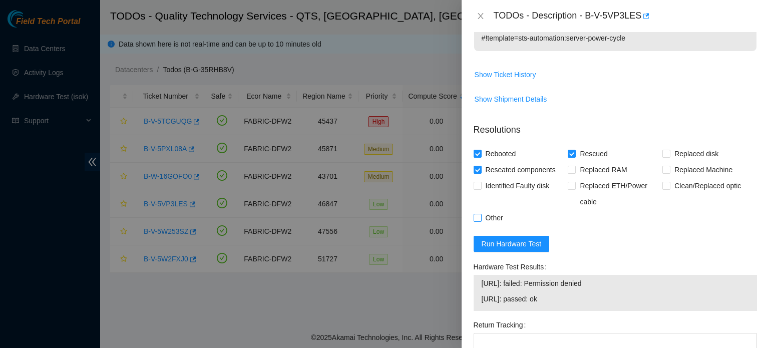
click at [481, 218] on input "Other" at bounding box center [477, 217] width 7 height 7
checkbox input "true"
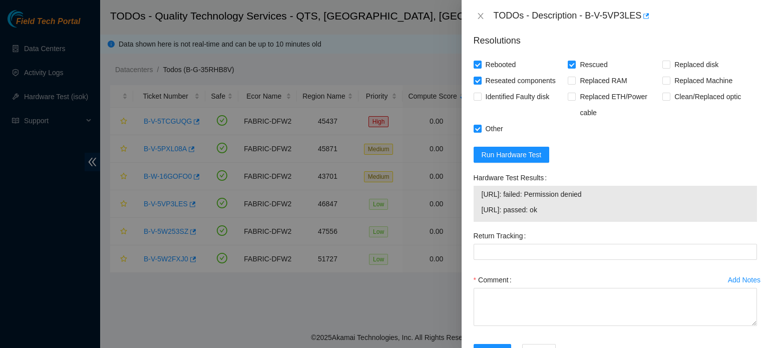
scroll to position [490, 0]
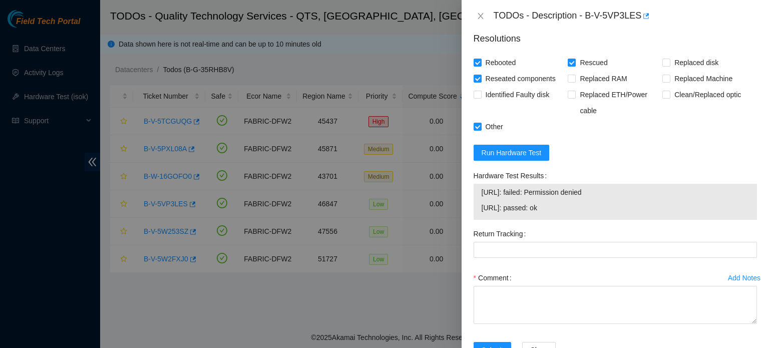
drag, startPoint x: 482, startPoint y: 206, endPoint x: 559, endPoint y: 208, distance: 76.6
click at [559, 208] on span "23.205.248.31: passed: ok" at bounding box center [615, 207] width 267 height 11
copy span "23.205.248.31: passed: ok"
click at [494, 298] on textarea "Comment" at bounding box center [615, 305] width 283 height 38
type textarea "R"
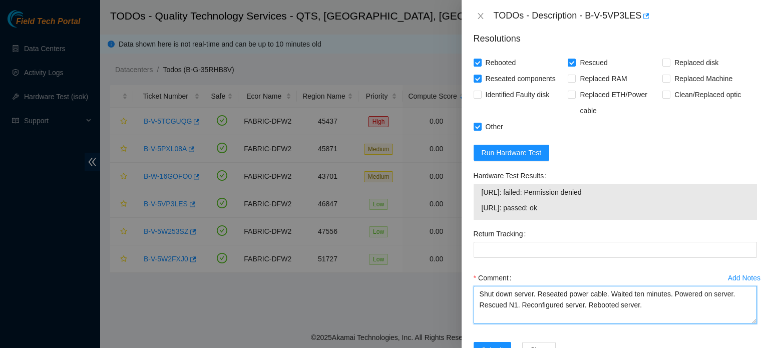
paste textarea "23.205.248.31: passed: ok"
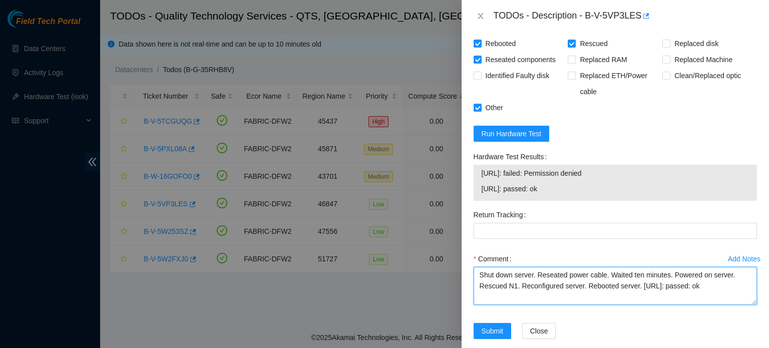
scroll to position [512, 0]
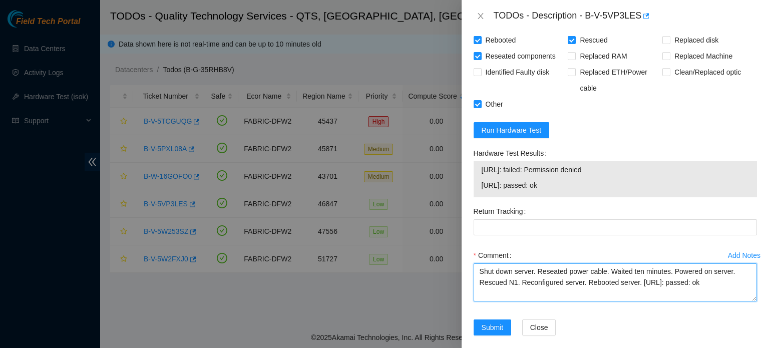
type textarea "Shut down server. Reseated power cable. Waited ten minutes. Powered on server. …"
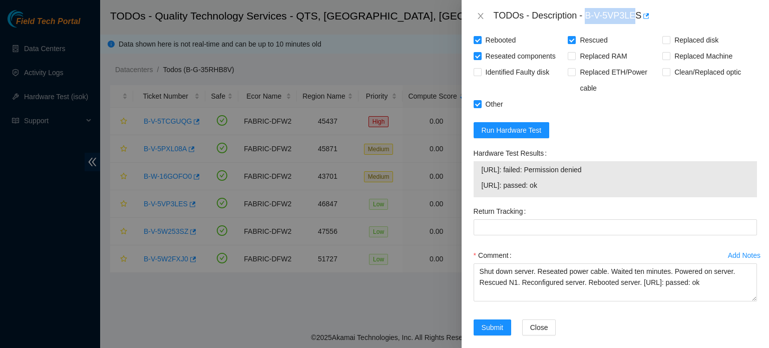
drag, startPoint x: 588, startPoint y: 14, endPoint x: 633, endPoint y: 20, distance: 45.0
click at [633, 20] on div "TODOs - Description - B-V-5VP3LES" at bounding box center [625, 16] width 263 height 16
click at [503, 326] on span "Submit" at bounding box center [493, 327] width 22 height 11
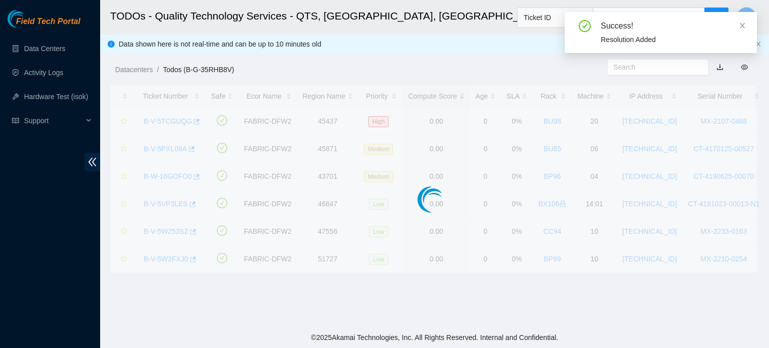
scroll to position [102, 0]
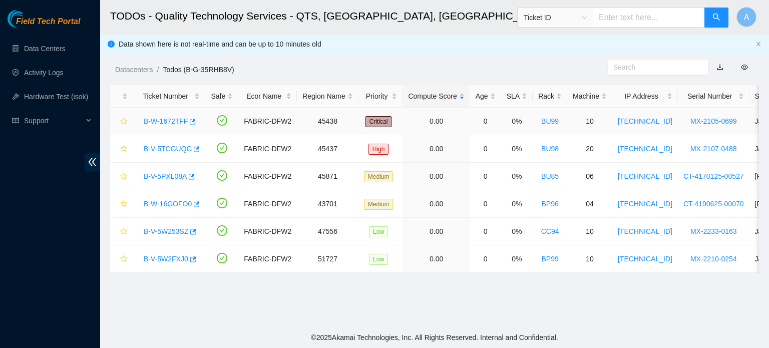
click at [182, 121] on link "B-W-1672TFF" at bounding box center [166, 121] width 44 height 8
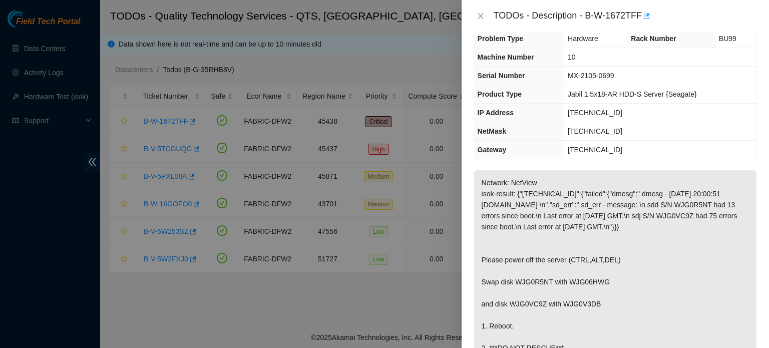
scroll to position [11, 0]
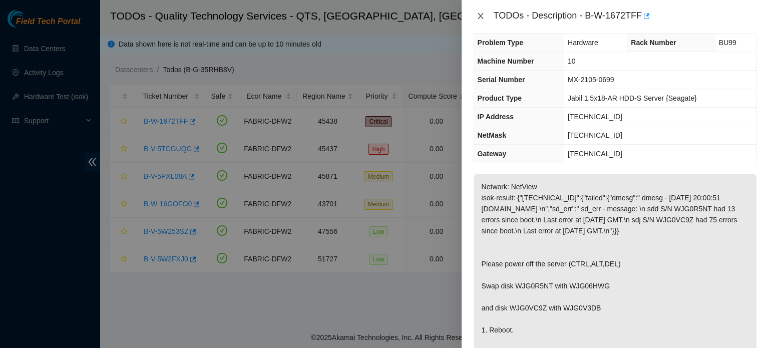
click at [479, 12] on button "Close" at bounding box center [481, 17] width 14 height 10
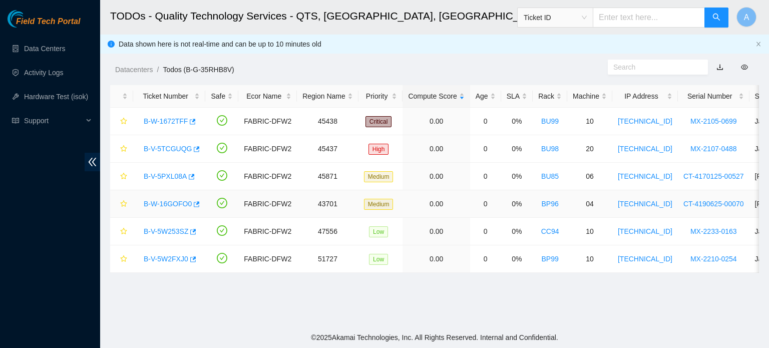
click at [173, 206] on link "B-W-16GOFO0" at bounding box center [168, 204] width 48 height 8
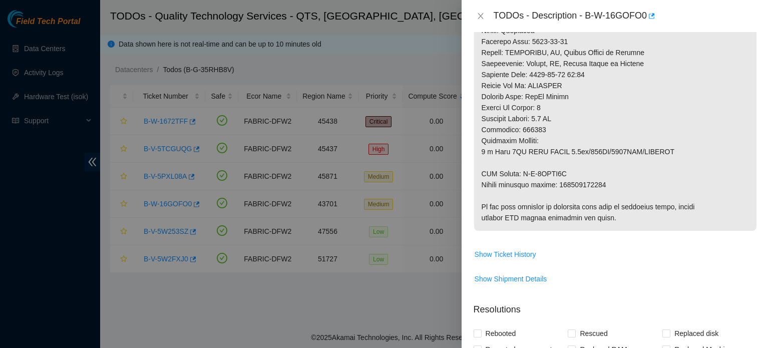
scroll to position [542, 0]
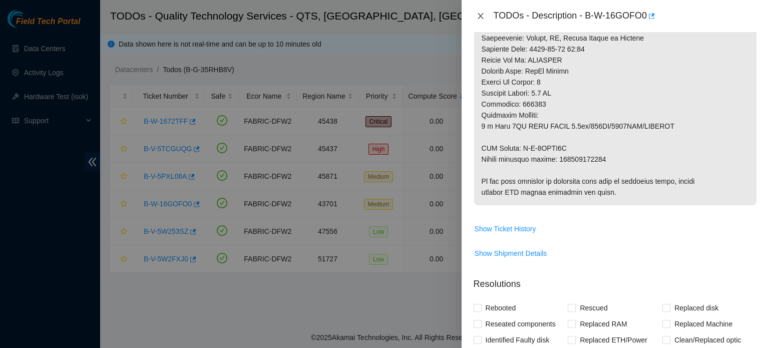
click at [479, 13] on icon "close" at bounding box center [481, 16] width 8 height 8
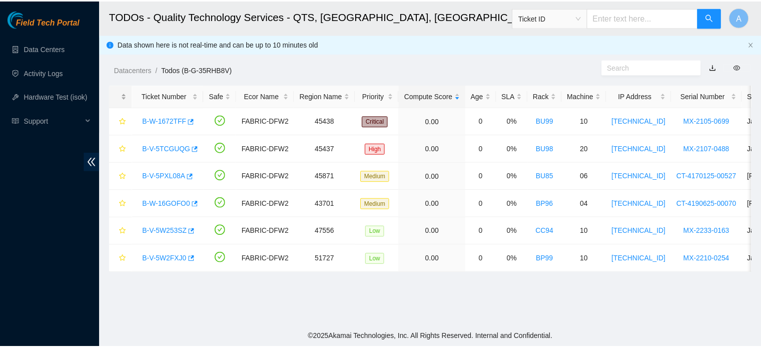
scroll to position [312, 0]
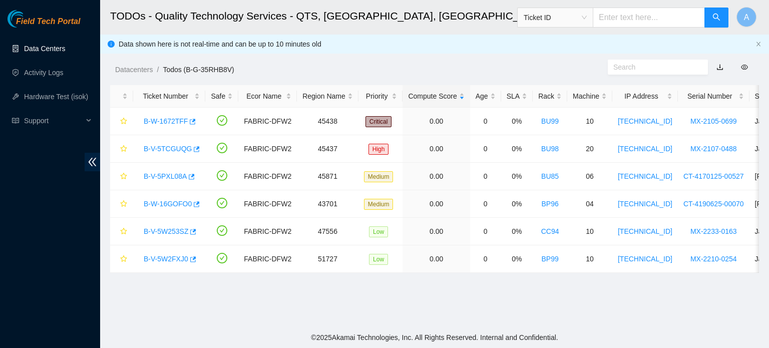
click at [46, 52] on link "Data Centers" at bounding box center [44, 49] width 41 height 8
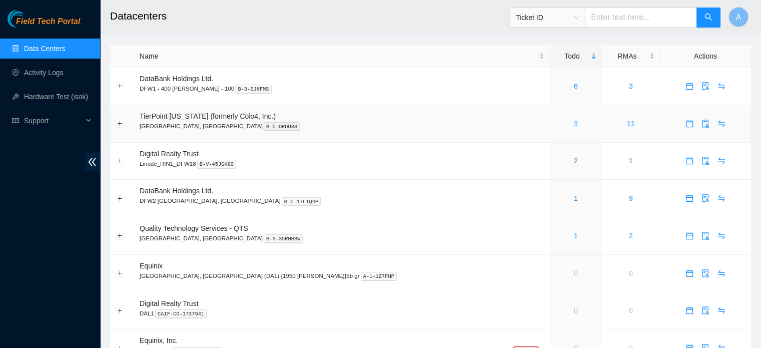
click at [574, 124] on link "3" at bounding box center [576, 124] width 4 height 8
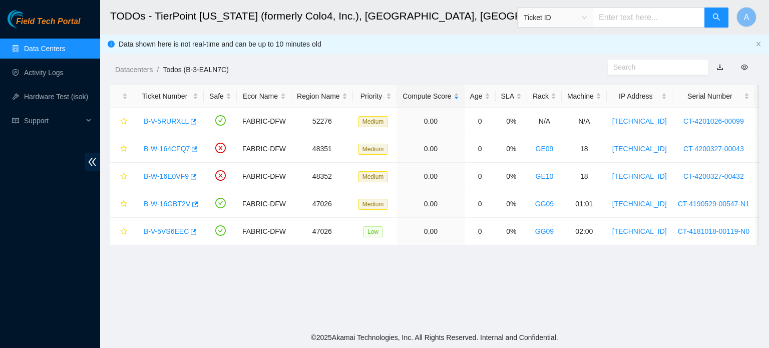
click at [52, 50] on link "Data Centers" at bounding box center [44, 49] width 41 height 8
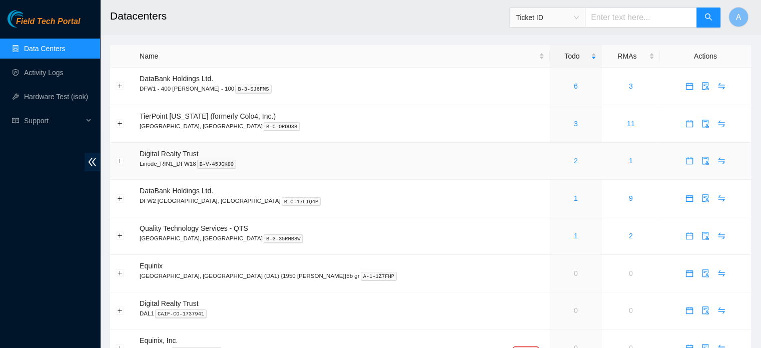
click at [574, 161] on link "2" at bounding box center [576, 161] width 4 height 8
click at [574, 83] on link "6" at bounding box center [576, 86] width 4 height 8
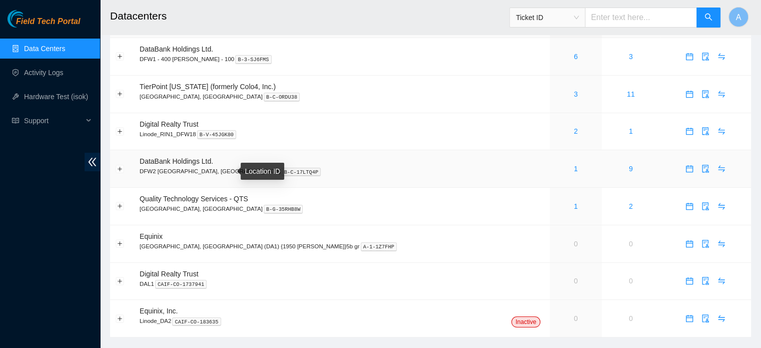
scroll to position [51, 0]
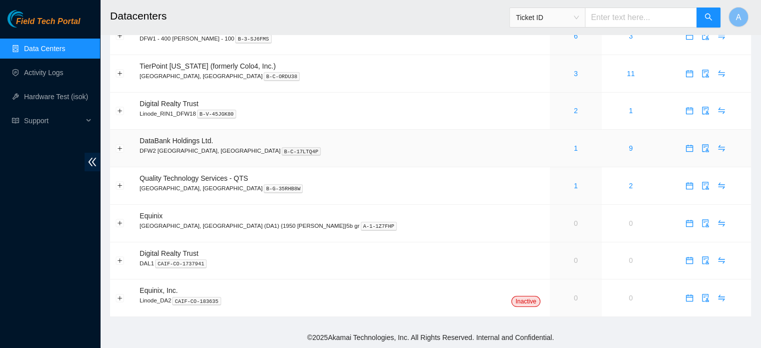
click at [556, 143] on div "1" at bounding box center [576, 148] width 41 height 11
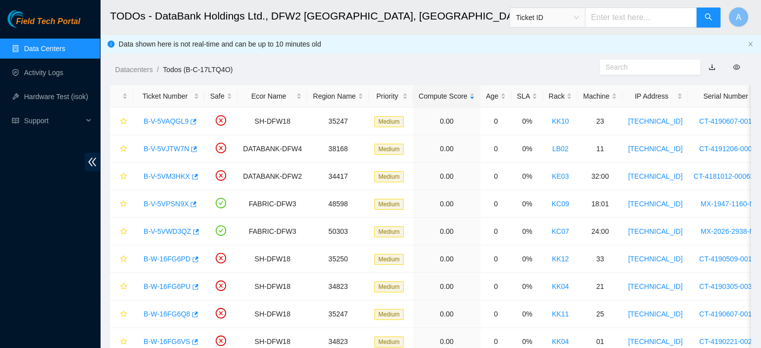
click at [40, 45] on link "Data Centers" at bounding box center [44, 49] width 41 height 8
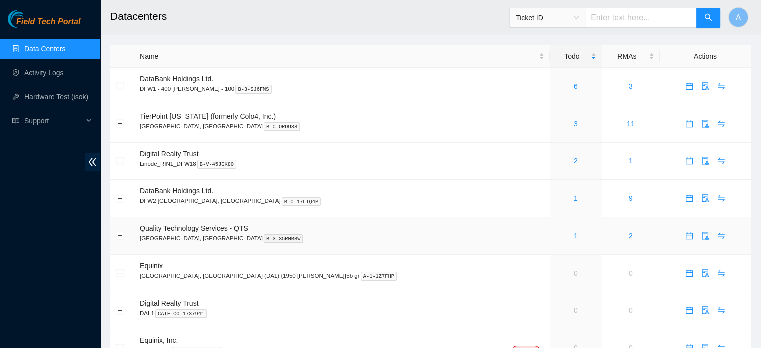
click at [574, 237] on link "1" at bounding box center [576, 236] width 4 height 8
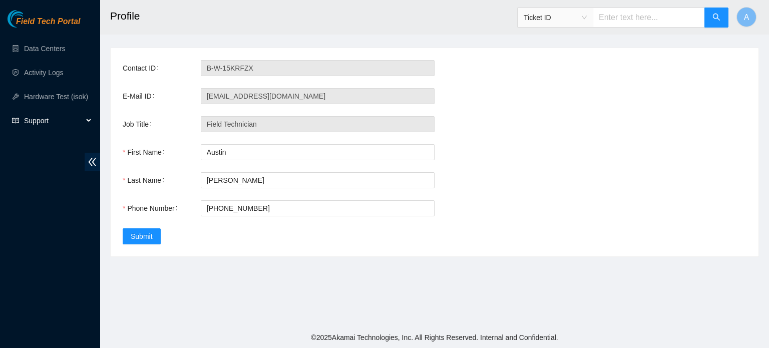
click at [46, 119] on span "Support" at bounding box center [53, 121] width 59 height 20
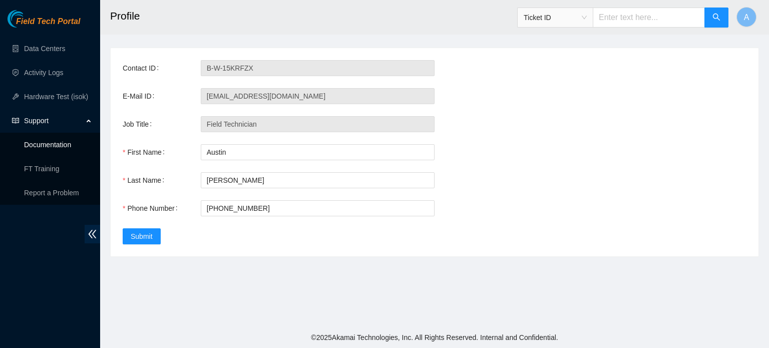
click at [49, 146] on link "Documentation" at bounding box center [47, 145] width 47 height 8
click at [50, 45] on link "Data Centers" at bounding box center [44, 49] width 41 height 8
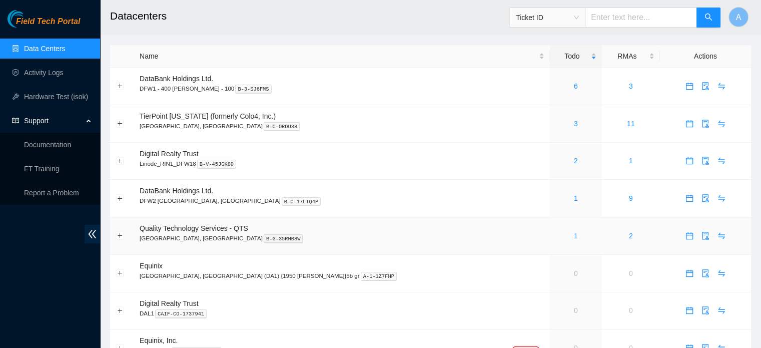
click at [574, 240] on link "1" at bounding box center [576, 236] width 4 height 8
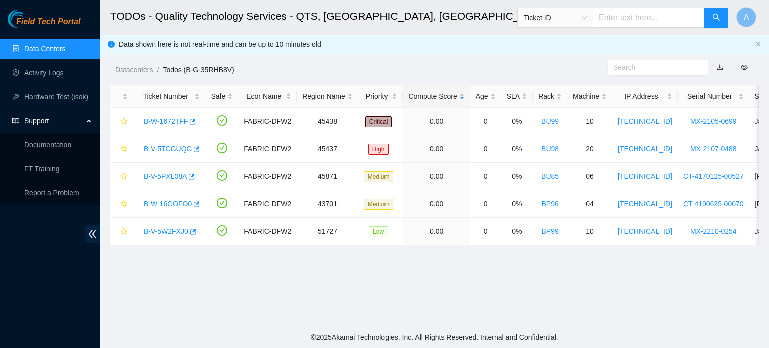
click at [24, 49] on link "Data Centers" at bounding box center [44, 49] width 41 height 8
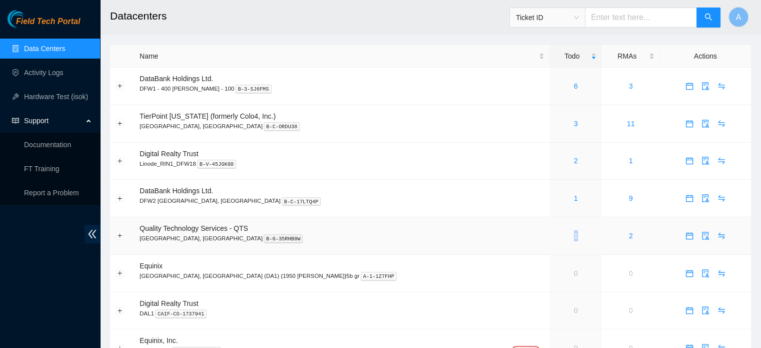
drag, startPoint x: 502, startPoint y: 237, endPoint x: 512, endPoint y: 235, distance: 10.3
click at [556, 235] on div "1" at bounding box center [576, 235] width 41 height 11
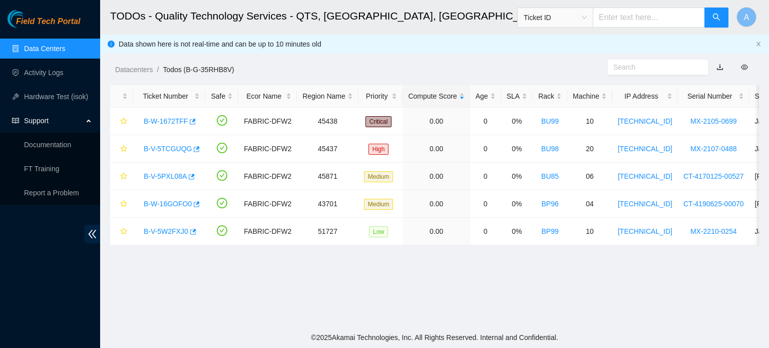
click at [440, 285] on main "TODOs - Quality Technology Services - QTS, [GEOGRAPHIC_DATA], [GEOGRAPHIC_DATA]…" at bounding box center [434, 163] width 669 height 327
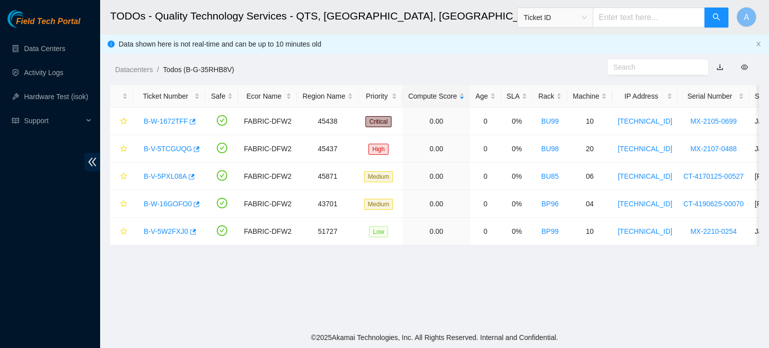
click at [524, 340] on footer "© 2025 Akamai Technologies, Inc. All Rights Reserved. Internal and Confidential." at bounding box center [434, 337] width 669 height 21
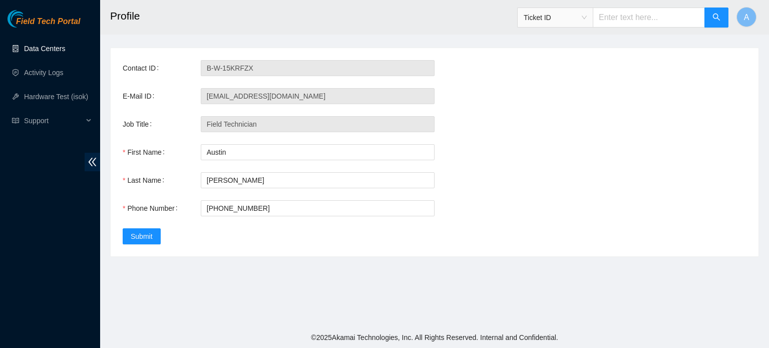
click at [62, 45] on link "Data Centers" at bounding box center [44, 49] width 41 height 8
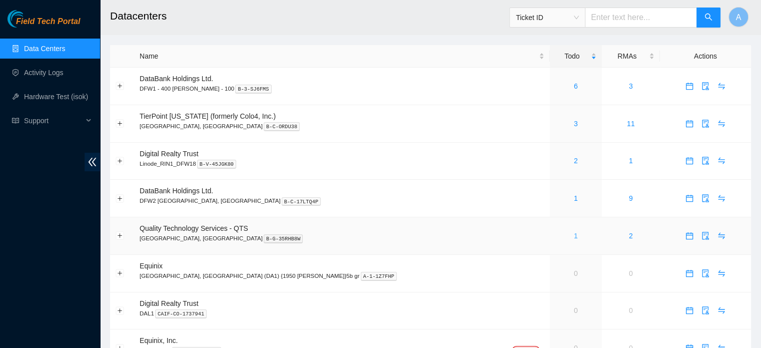
click at [574, 236] on link "1" at bounding box center [576, 236] width 4 height 8
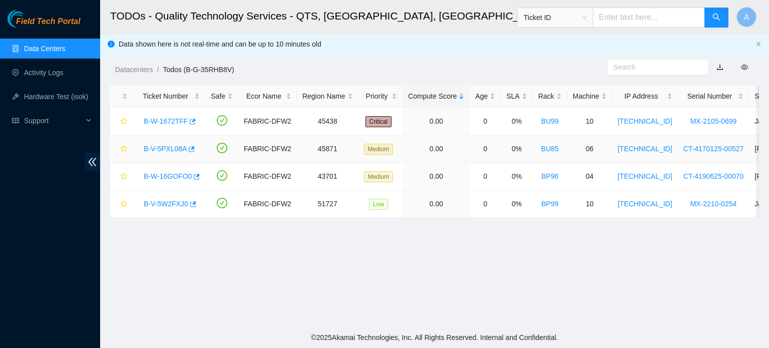
click at [175, 149] on link "B-V-5PXL08A" at bounding box center [165, 149] width 43 height 8
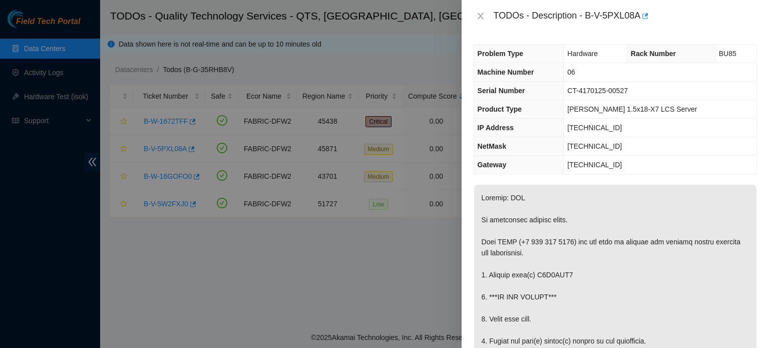
click at [303, 218] on div at bounding box center [384, 174] width 769 height 348
click at [475, 15] on button "Close" at bounding box center [481, 17] width 14 height 10
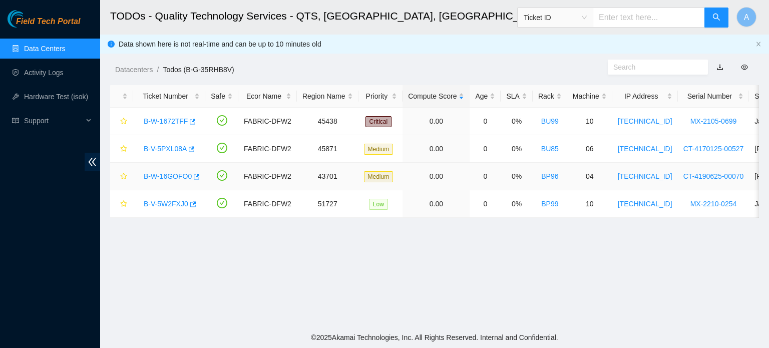
click at [159, 177] on link "B-W-16GOFO0" at bounding box center [168, 176] width 48 height 8
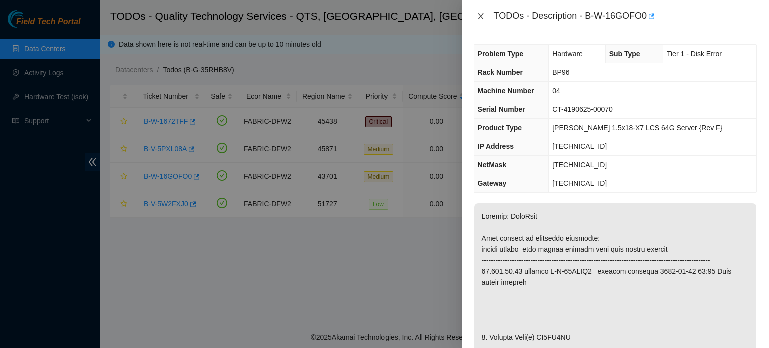
click at [482, 12] on button "Close" at bounding box center [481, 17] width 14 height 10
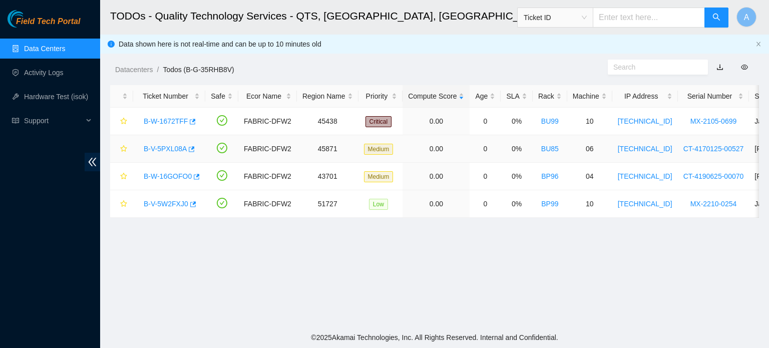
click at [168, 143] on div "B-V-5PXL08A" at bounding box center [169, 149] width 61 height 16
click at [168, 146] on link "B-V-5PXL08A" at bounding box center [165, 149] width 43 height 8
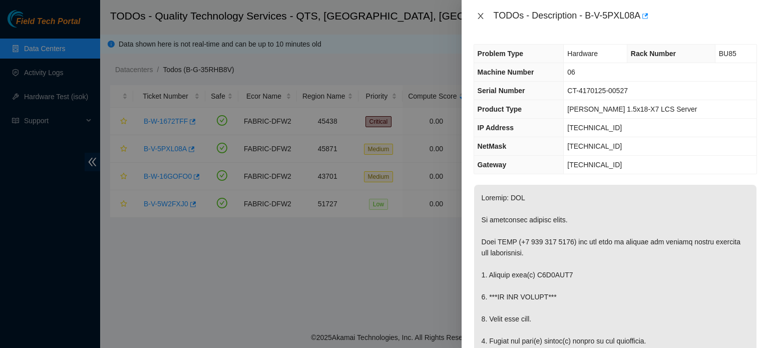
click at [481, 17] on icon "close" at bounding box center [481, 16] width 6 height 6
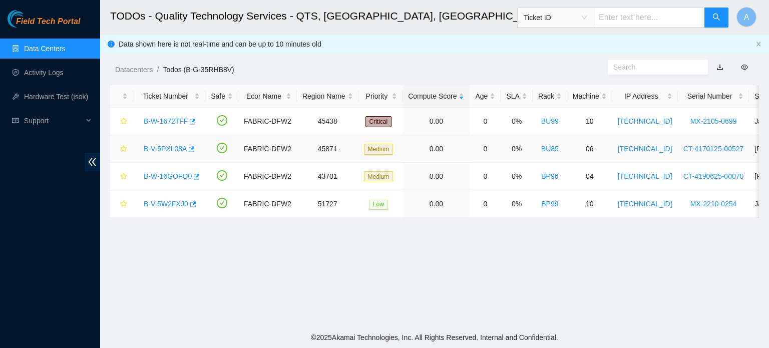
click at [174, 150] on link "B-V-5PXL08A" at bounding box center [165, 149] width 43 height 8
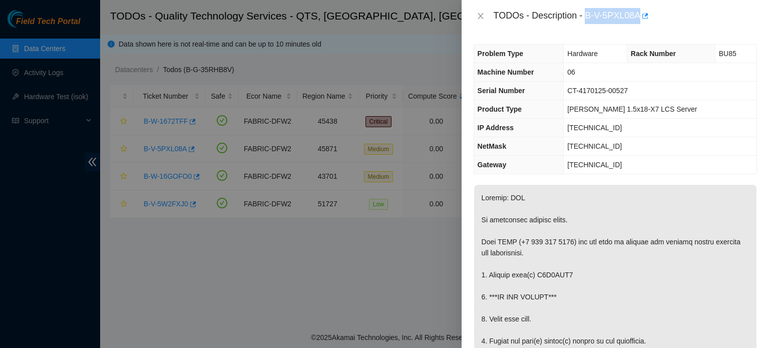
drag, startPoint x: 585, startPoint y: 18, endPoint x: 638, endPoint y: 22, distance: 53.2
click at [638, 22] on div "TODOs - Description - B-V-5PXL08A" at bounding box center [625, 16] width 263 height 16
copy div "B-V-5PXL08A"
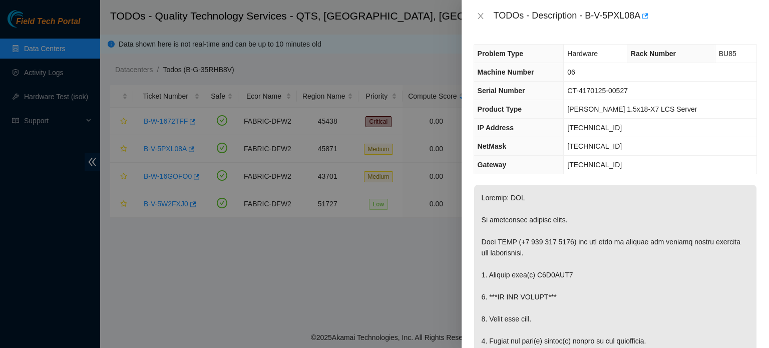
click at [753, 93] on div "Problem Type Hardware Rack Number BU85 Machine Number 06 Serial Number CT-41701…" at bounding box center [615, 190] width 307 height 316
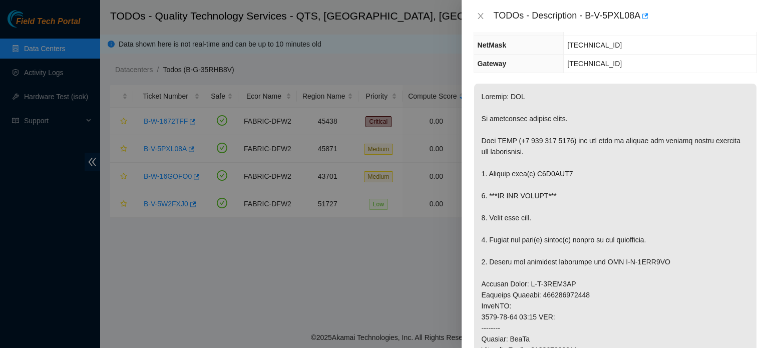
scroll to position [102, 0]
click at [553, 320] on p at bounding box center [615, 322] width 282 height 478
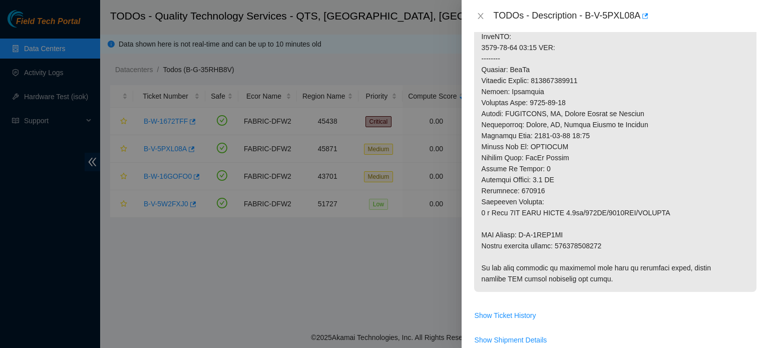
scroll to position [465, 0]
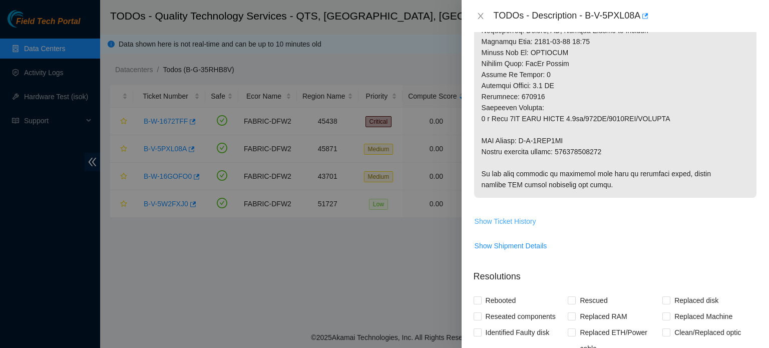
click at [507, 227] on button "Show Ticket History" at bounding box center [505, 221] width 63 height 16
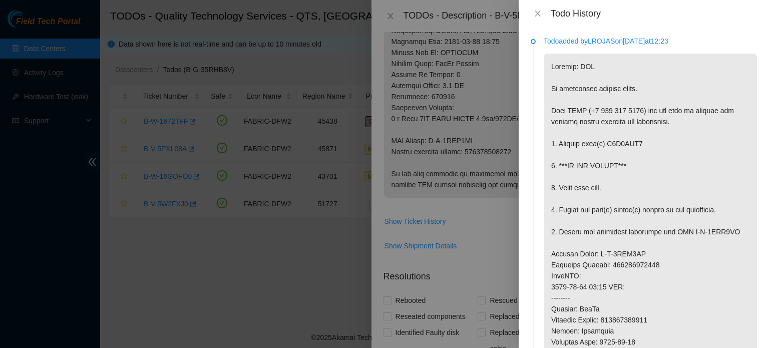
click at [506, 164] on div at bounding box center [384, 174] width 769 height 348
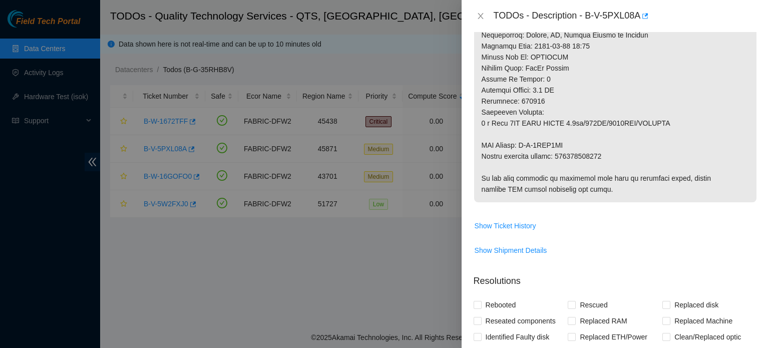
scroll to position [461, 0]
click at [523, 230] on button "Show Ticket History" at bounding box center [505, 225] width 63 height 16
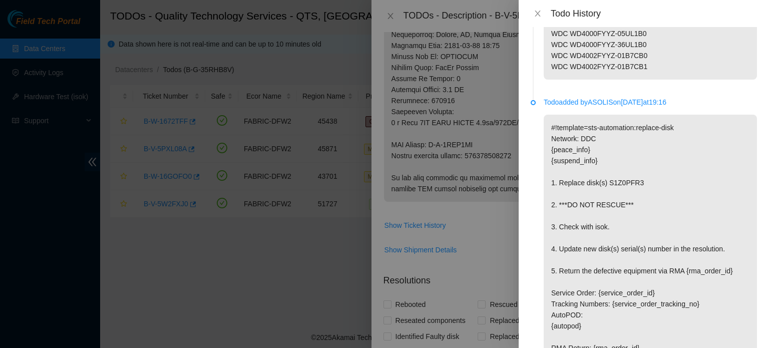
scroll to position [783, 0]
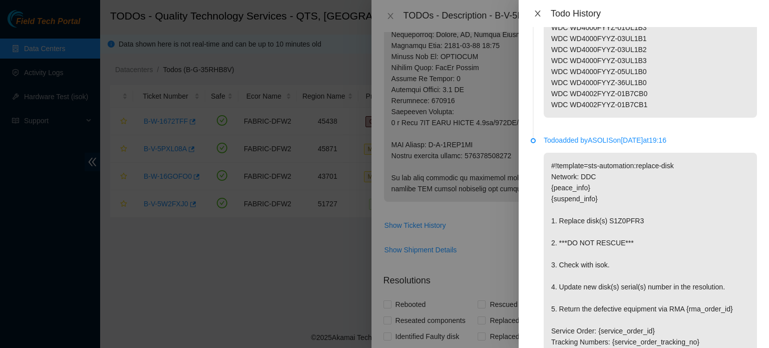
click at [539, 12] on icon "close" at bounding box center [538, 14] width 6 height 6
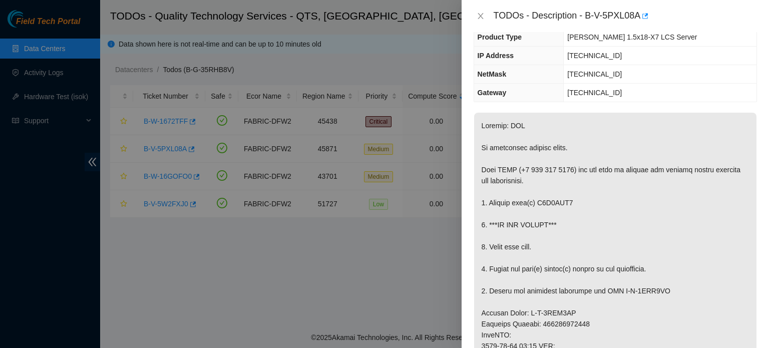
scroll to position [101, 0]
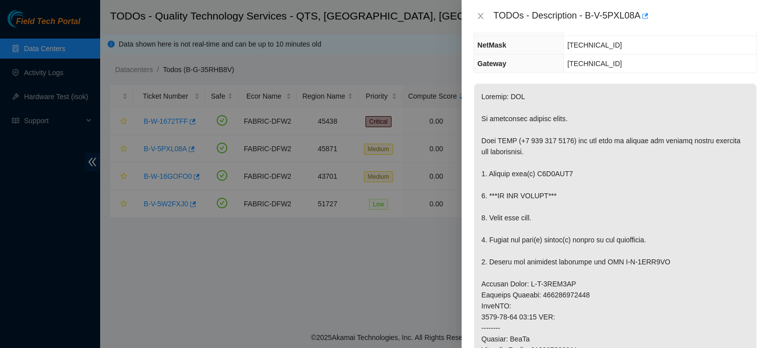
click at [474, 319] on p at bounding box center [615, 323] width 282 height 478
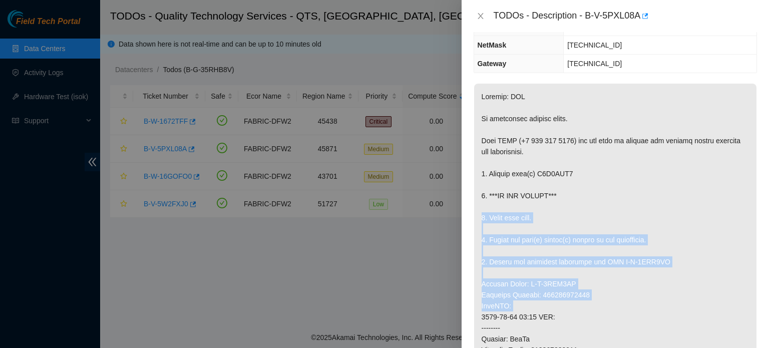
drag, startPoint x: 474, startPoint y: 319, endPoint x: 518, endPoint y: 204, distance: 123.3
click at [518, 204] on p at bounding box center [615, 323] width 282 height 478
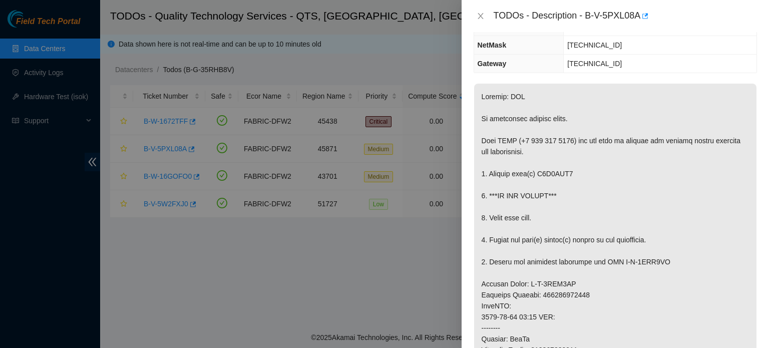
click at [531, 203] on p at bounding box center [615, 323] width 282 height 478
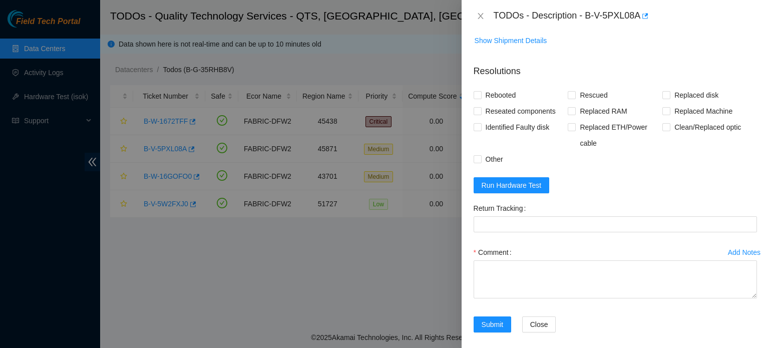
scroll to position [671, 0]
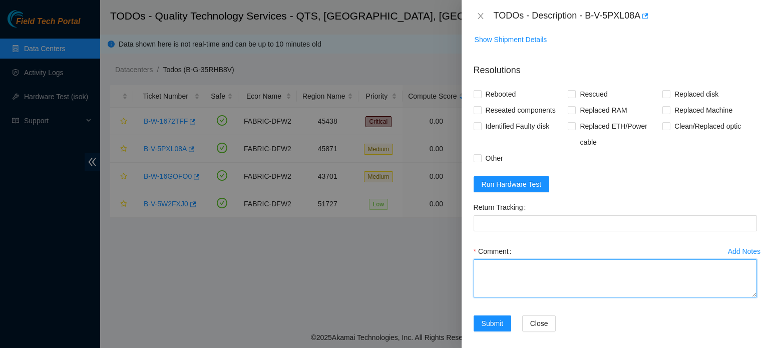
click at [551, 268] on textarea "Comment" at bounding box center [615, 278] width 283 height 38
paste textarea "Ticket: B-V-5RURXM9 New SN: CT-4210510-00534 Bad SN: CT-4201015-00133 Service O…"
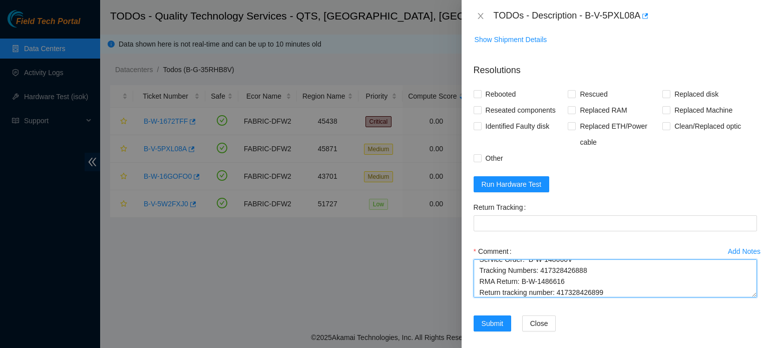
scroll to position [0, 0]
drag, startPoint x: 547, startPoint y: 266, endPoint x: 501, endPoint y: 264, distance: 45.6
click at [501, 264] on textarea "Ticket: B-V-5RURXM9 New SN: CT-4210510-00534 Bad SN: CT-4201015-00133 Service O…" at bounding box center [615, 278] width 283 height 38
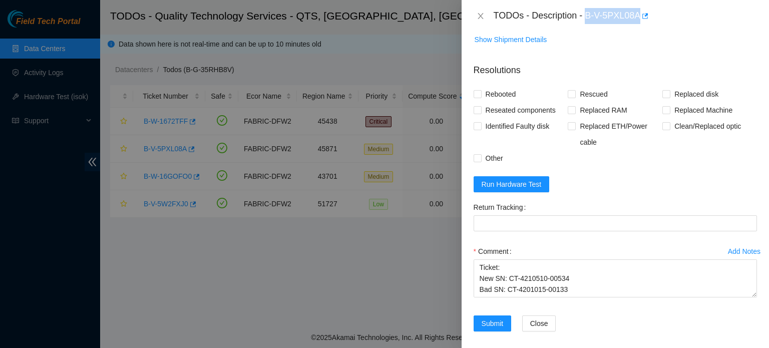
drag, startPoint x: 588, startPoint y: 12, endPoint x: 639, endPoint y: 15, distance: 51.1
click at [639, 15] on div "TODOs - Description - B-V-5PXL08A" at bounding box center [625, 16] width 263 height 16
copy div "B-V-5PXL08A"
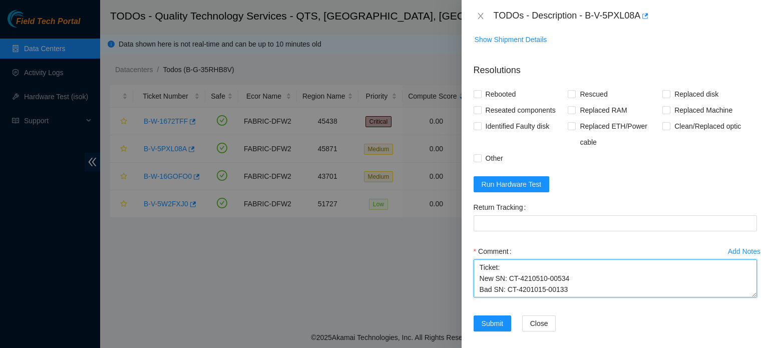
click at [503, 265] on textarea "Ticket: New SN: CT-4210510-00534 Bad SN: CT-4201015-00133 Service Order: B-W-14…" at bounding box center [615, 278] width 283 height 38
paste textarea "B-V-5PXL08A"
drag, startPoint x: 506, startPoint y: 277, endPoint x: 572, endPoint y: 275, distance: 65.6
click at [572, 275] on textarea "Ticket: B-V-5PXL08A New SN: CT-4210510-00534 Bad SN: CT-4201015-00133 Service O…" at bounding box center [615, 278] width 283 height 38
drag, startPoint x: 505, startPoint y: 289, endPoint x: 571, endPoint y: 288, distance: 66.1
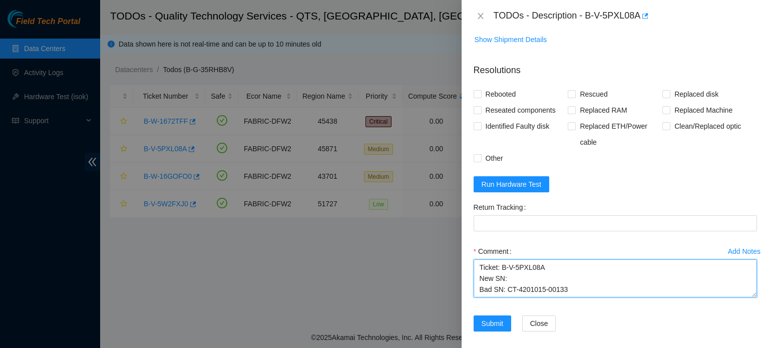
click at [571, 288] on textarea "Ticket: B-V-5PXL08A New SN: Bad SN: CT-4201015-00133 Service Order: B-W-148660V…" at bounding box center [615, 278] width 283 height 38
drag, startPoint x: 526, startPoint y: 274, endPoint x: 567, endPoint y: 274, distance: 41.5
click at [567, 274] on textarea "Ticket: B-V-5PXL08A New SN: Bad SN: Service Order: B-W-148660V Tracking Numbers…" at bounding box center [615, 278] width 283 height 38
drag, startPoint x: 539, startPoint y: 284, endPoint x: 584, endPoint y: 285, distance: 45.1
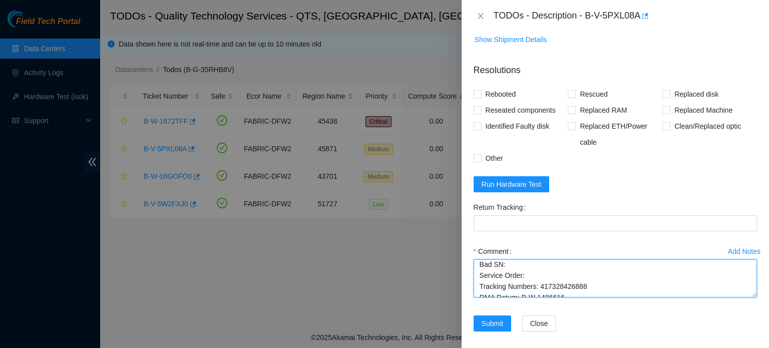
click at [584, 285] on textarea "Ticket: B-V-5PXL08A New SN: Bad SN: Service Order: Tracking Numbers: 4173284268…" at bounding box center [615, 278] width 283 height 38
drag, startPoint x: 520, startPoint y: 278, endPoint x: 562, endPoint y: 280, distance: 42.1
click at [562, 280] on textarea "Ticket: B-V-5PXL08A New SN: Bad SN: Service Order: Tracking Numbers: RMA Return…" at bounding box center [615, 278] width 283 height 38
drag, startPoint x: 557, startPoint y: 288, endPoint x: 609, endPoint y: 291, distance: 52.1
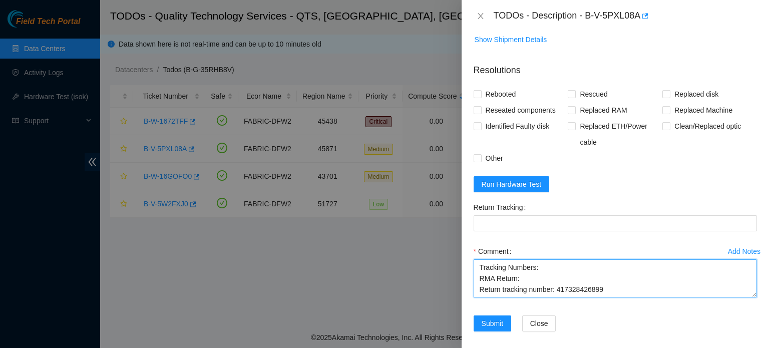
click at [609, 291] on textarea "Ticket: B-V-5PXL08A New SN: Bad SN: Service Order: Tracking Numbers: RMA Return…" at bounding box center [615, 278] width 283 height 38
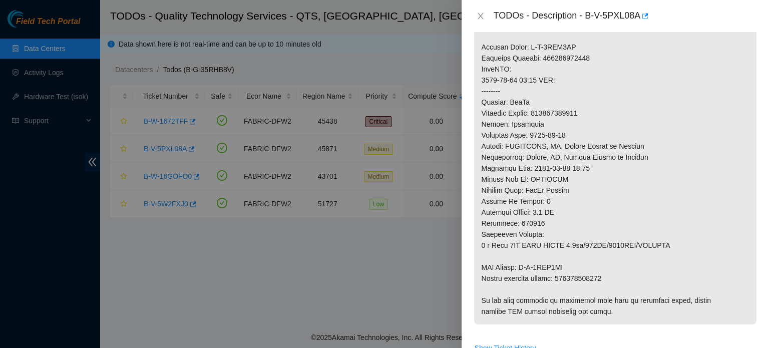
scroll to position [384, 0]
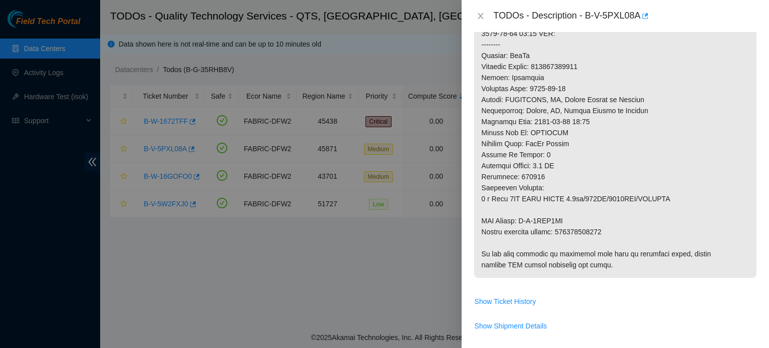
click at [582, 229] on p at bounding box center [615, 39] width 282 height 478
copy p "463470058226"
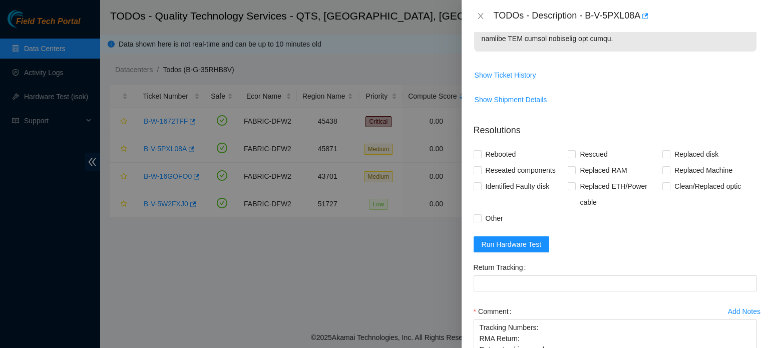
scroll to position [677, 0]
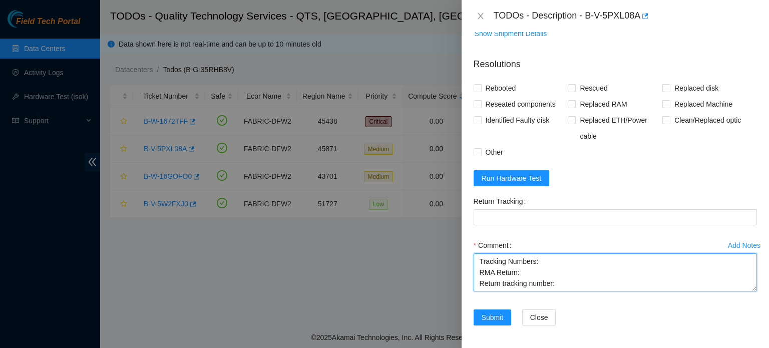
click at [559, 283] on textarea "Ticket: B-V-5PXL08A New SN: Bad SN: Service Order: Tracking Numbers: RMA Return…" at bounding box center [615, 272] width 283 height 38
paste textarea "463470058226"
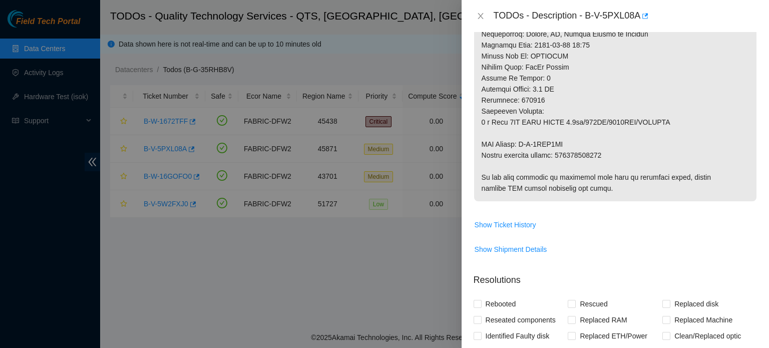
scroll to position [449, 0]
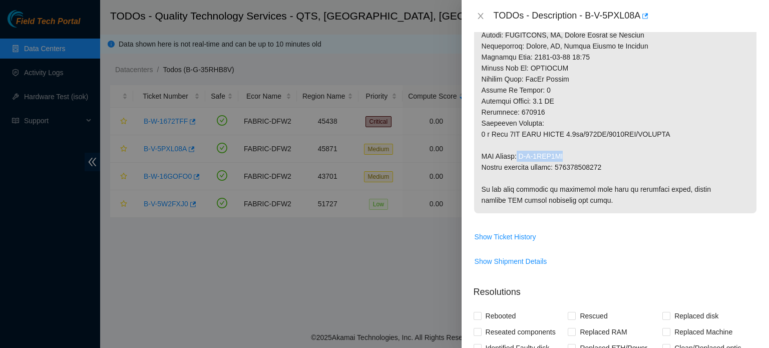
drag, startPoint x: 521, startPoint y: 155, endPoint x: 565, endPoint y: 156, distance: 44.1
copy p "B-V-5VQL1DQ"
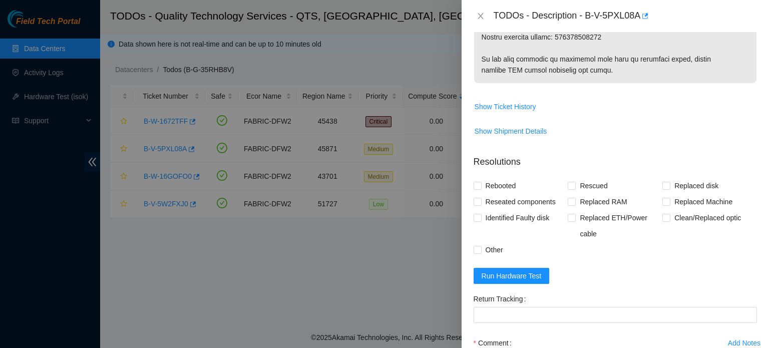
scroll to position [677, 0]
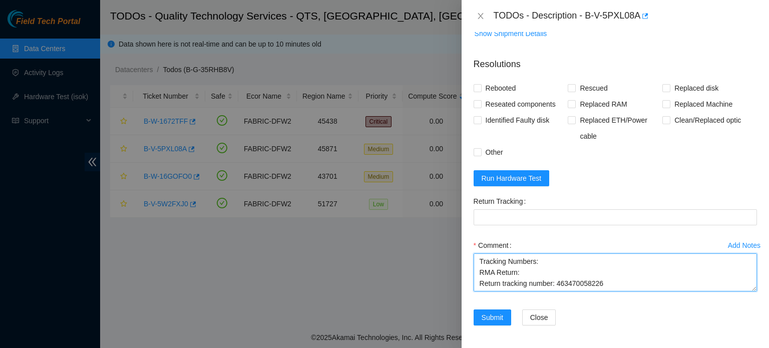
click at [522, 272] on textarea "Ticket: B-V-5PXL08A New SN: Bad SN: Service Order: Tracking Numbers: RMA Return…" at bounding box center [615, 272] width 283 height 38
paste textarea "B-V-5VQL1DQ"
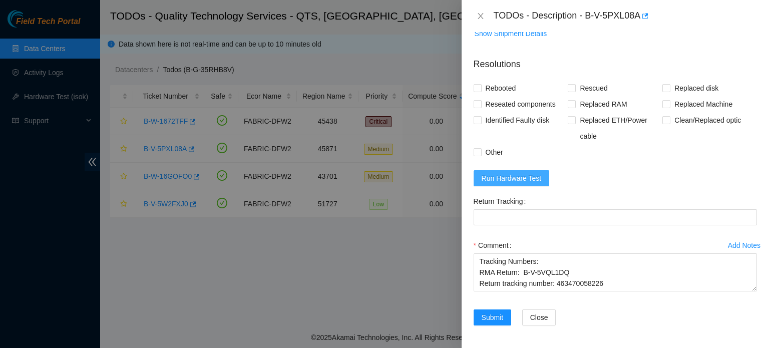
click at [533, 176] on span "Run Hardware Test" at bounding box center [512, 178] width 60 height 11
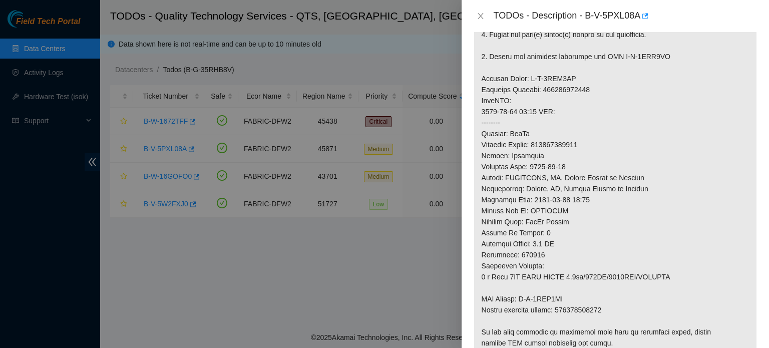
scroll to position [305, 0]
click at [573, 88] on p at bounding box center [615, 119] width 282 height 478
copy p "463470058215"
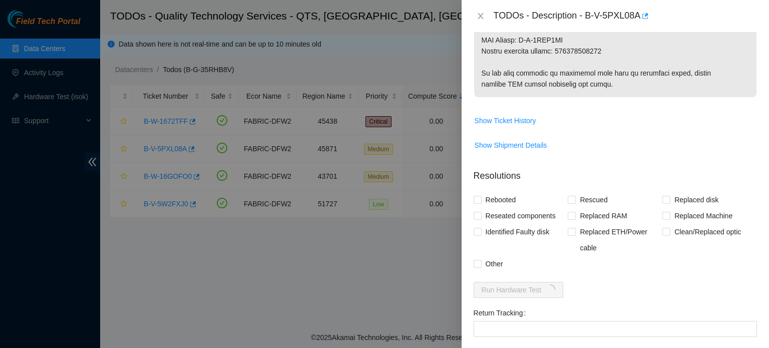
scroll to position [677, 0]
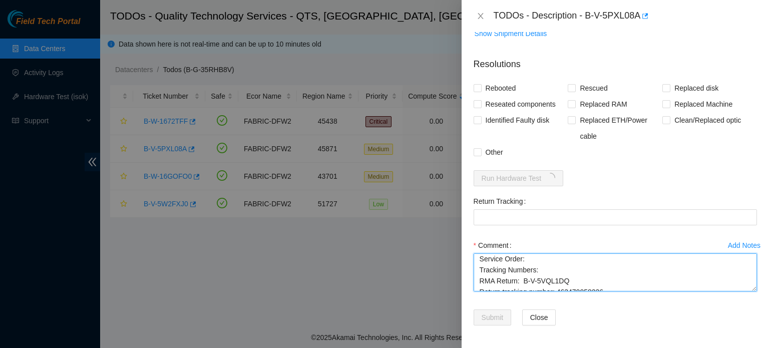
click at [542, 269] on textarea "Ticket: B-V-5PXL08A New SN: Bad SN: Service Order: Tracking Numbers: RMA Return…" at bounding box center [615, 272] width 283 height 38
paste textarea "463470058215"
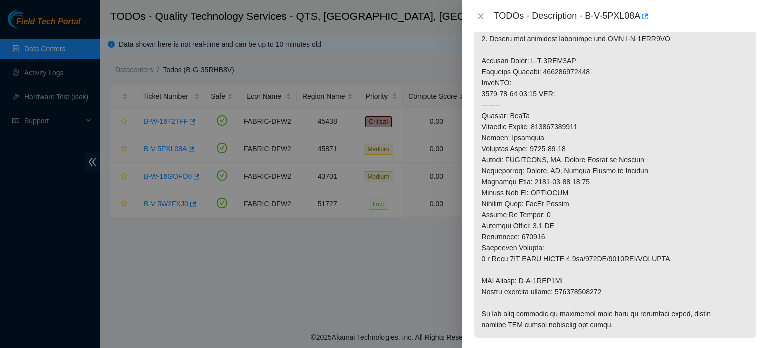
scroll to position [321, 0]
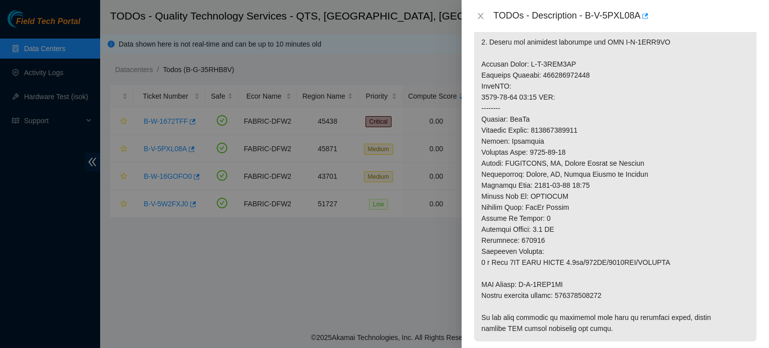
click at [545, 63] on p at bounding box center [615, 103] width 282 height 478
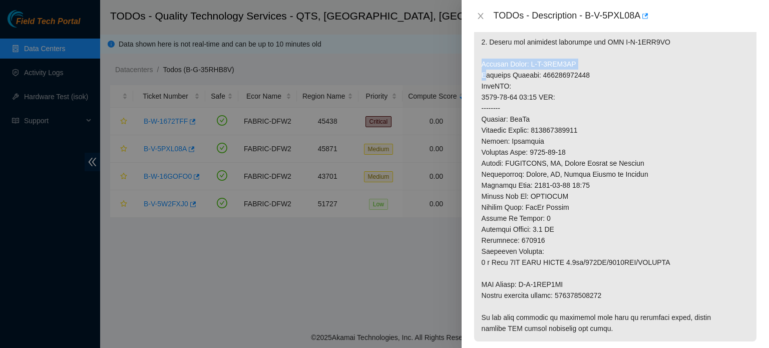
click at [528, 61] on p at bounding box center [615, 103] width 282 height 478
drag, startPoint x: 526, startPoint y: 61, endPoint x: 575, endPoint y: 63, distance: 49.6
click at [575, 63] on p at bounding box center [615, 103] width 282 height 478
copy p "B-V-5VQL1DH"
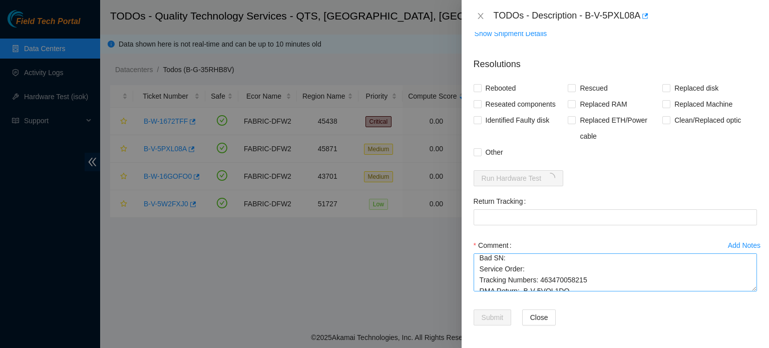
scroll to position [25, 0]
click at [527, 269] on textarea "Ticket: B-V-5PXL08A New SN: Bad SN: Service Order: Tracking Numbers: 4634700582…" at bounding box center [615, 272] width 283 height 38
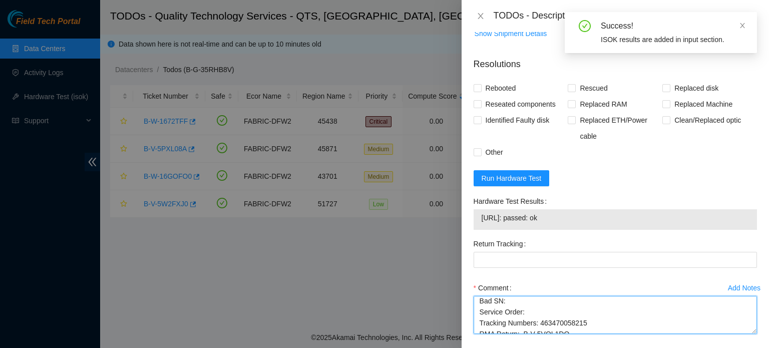
paste textarea "B-V-5VQL1DH"
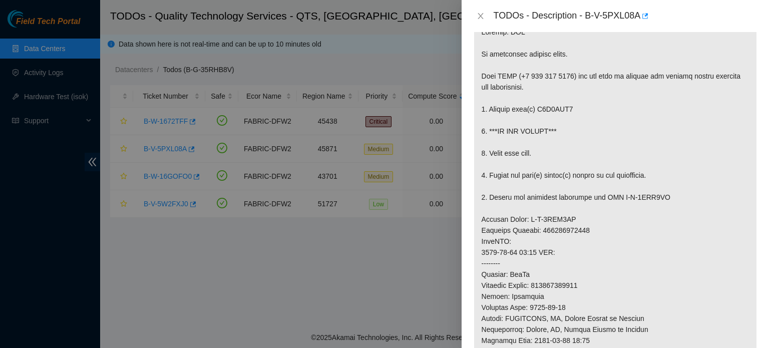
scroll to position [158, 0]
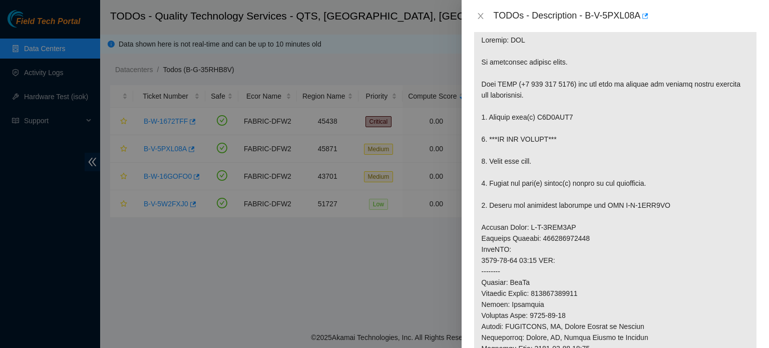
click at [565, 114] on p at bounding box center [615, 266] width 282 height 478
click at [563, 112] on p at bounding box center [615, 266] width 282 height 478
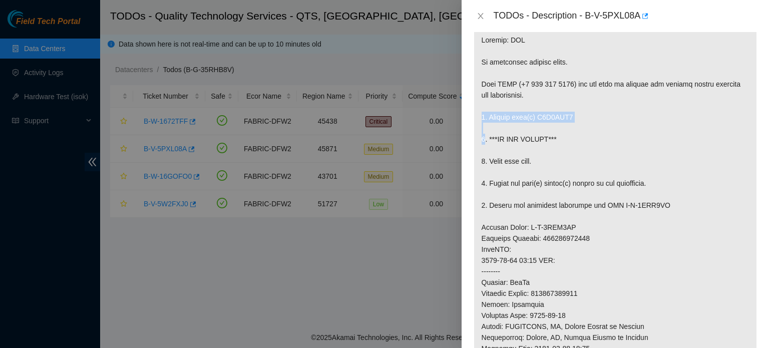
click at [563, 112] on p at bounding box center [615, 266] width 282 height 478
click at [548, 112] on p at bounding box center [615, 266] width 282 height 478
drag, startPoint x: 537, startPoint y: 117, endPoint x: 568, endPoint y: 117, distance: 30.5
click at [568, 117] on p at bounding box center [615, 266] width 282 height 478
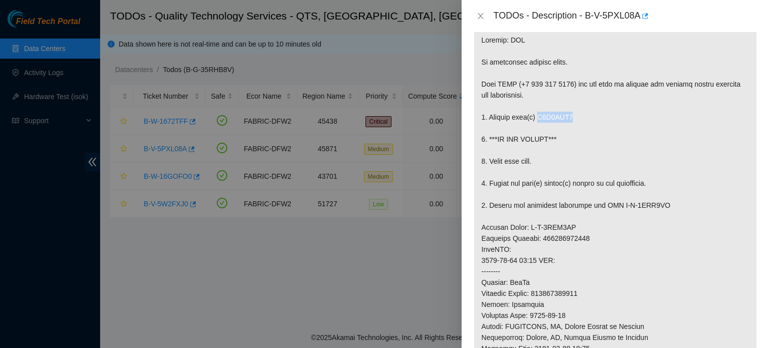
copy p "S1Z0PFR3"
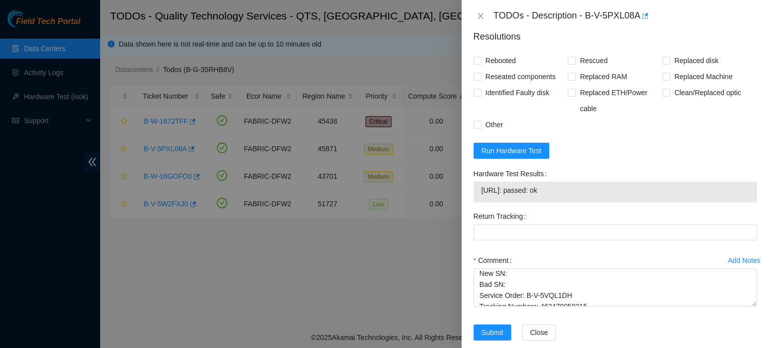
scroll to position [720, 0]
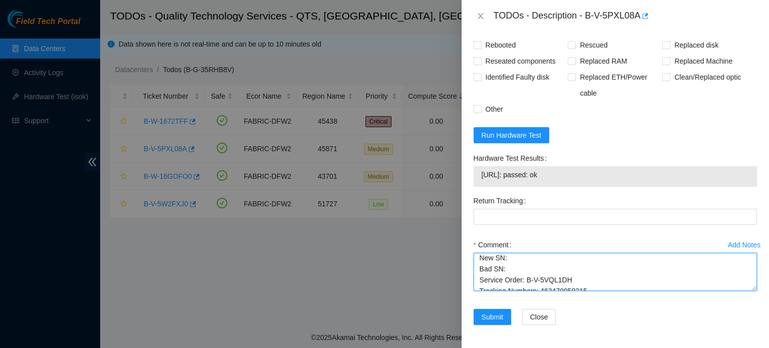
click at [513, 266] on textarea "Ticket: B-V-5PXL08A New SN: Bad SN: Service Order: B-V-5VQL1DH Tracking Numbers…" at bounding box center [615, 272] width 283 height 38
paste textarea "S1Z0PFR3"
click at [513, 254] on textarea "Ticket: B-V-5PXL08A New SN: Bad SN: S1Z0PFR3 Service Order: B-V-5VQL1DH Trackin…" at bounding box center [615, 272] width 283 height 38
drag, startPoint x: 477, startPoint y: 260, endPoint x: 611, endPoint y: 286, distance: 136.7
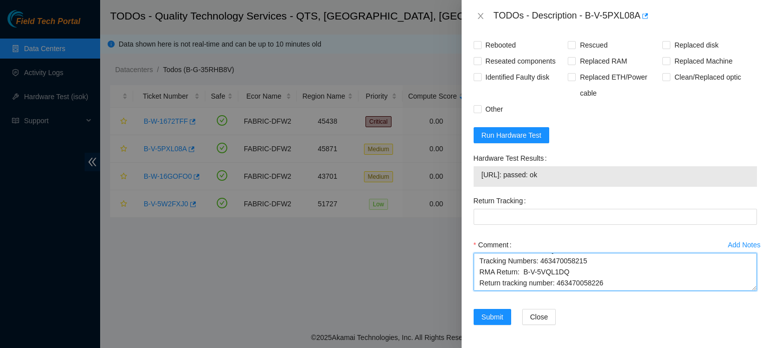
click at [611, 286] on textarea "Ticket: B-V-5PXL08A New SN: Z1Z7MBJB Bad SN: S1Z0PFR3 Service Order: B-V-5VQL1D…" at bounding box center [615, 272] width 283 height 38
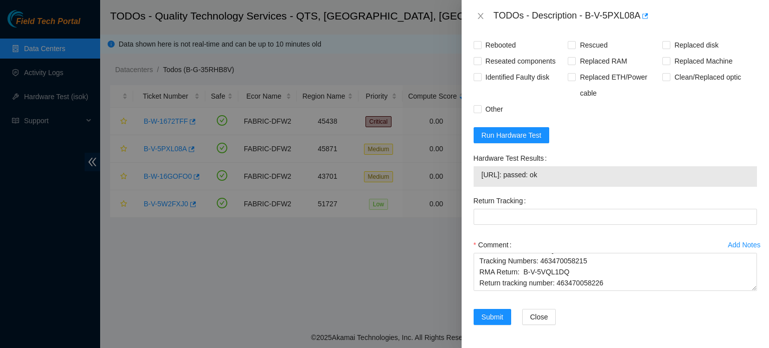
click at [720, 132] on form "Resolutions Rebooted Rescued Replaced disk Reseated components Replaced RAM Rep…" at bounding box center [615, 172] width 283 height 330
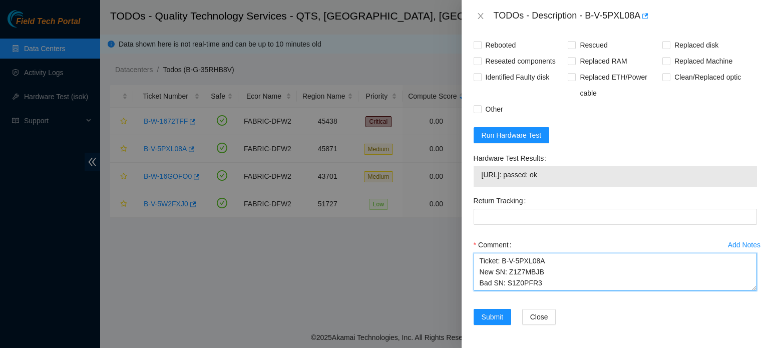
click at [479, 259] on textarea "Ticket: B-V-5PXL08A New SN: Z1Z7MBJB Bad SN: S1Z0PFR3 Service Order: B-V-5VQL1D…" at bounding box center [615, 272] width 283 height 38
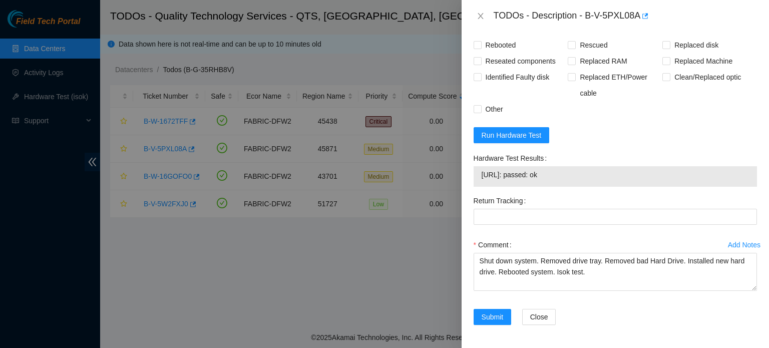
drag, startPoint x: 482, startPoint y: 174, endPoint x: 561, endPoint y: 173, distance: 79.1
click at [561, 173] on span "23.33.140.201: passed: ok" at bounding box center [615, 174] width 267 height 11
copy span "23.33.140.201: passed: ok"
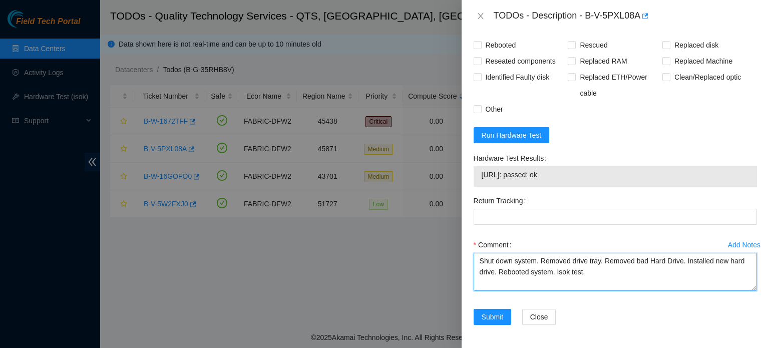
click at [602, 272] on textarea "Shut down system. Removed drive tray. Removed bad Hard Drive. Installed new har…" at bounding box center [615, 272] width 283 height 38
paste textarea "23.33.140.201: passed: ok"
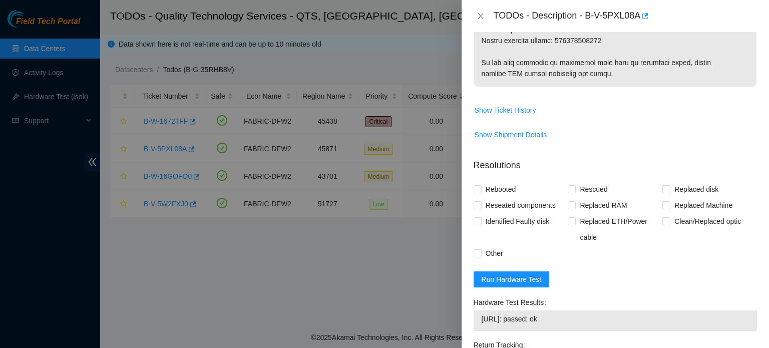
scroll to position [575, 0]
type textarea "Shut down system. Removed drive tray. Removed bad Hard Drive. Installed new har…"
click at [504, 188] on span "Rebooted" at bounding box center [501, 190] width 39 height 16
click at [481, 188] on input "Rebooted" at bounding box center [477, 189] width 7 height 7
checkbox input "true"
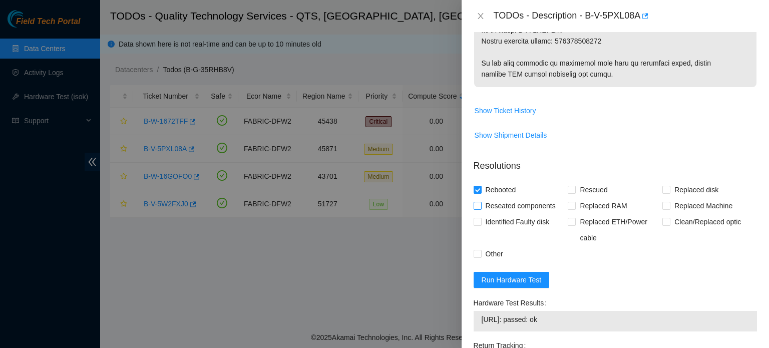
click at [505, 201] on span "Reseated components" at bounding box center [521, 206] width 78 height 16
click at [481, 202] on input "Reseated components" at bounding box center [477, 205] width 7 height 7
checkbox input "true"
click at [681, 193] on span "Replaced disk" at bounding box center [696, 190] width 52 height 16
click at [669, 193] on input "Replaced disk" at bounding box center [665, 189] width 7 height 7
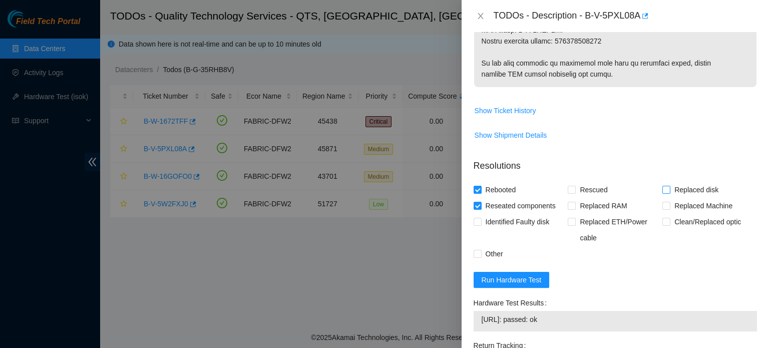
checkbox input "true"
click at [483, 255] on span "Other" at bounding box center [495, 254] width 26 height 16
click at [481, 255] on input "Other" at bounding box center [477, 253] width 7 height 7
checkbox input "true"
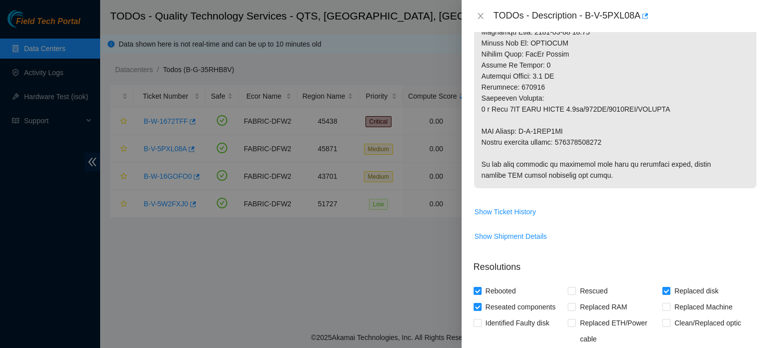
scroll to position [720, 0]
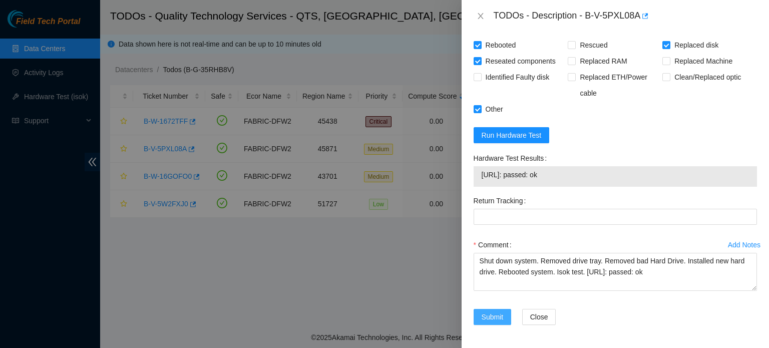
click at [491, 315] on span "Submit" at bounding box center [493, 316] width 22 height 11
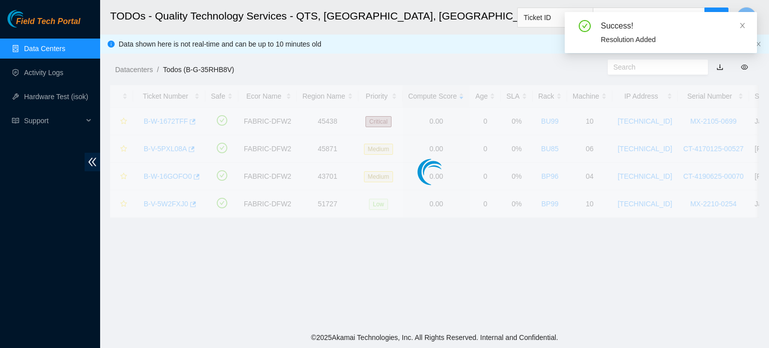
scroll to position [275, 0]
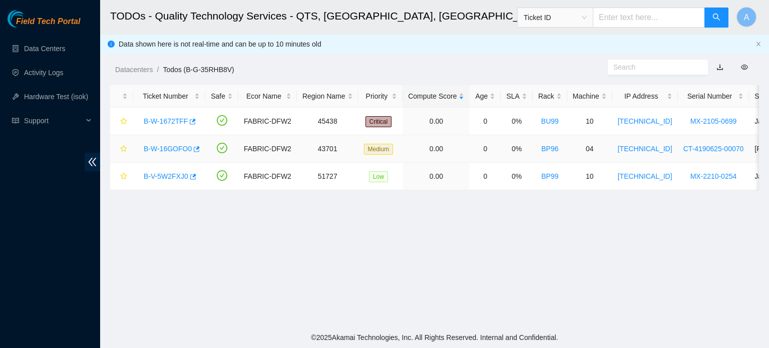
click at [167, 154] on div "B-W-16GOFO0" at bounding box center [169, 149] width 61 height 16
click at [168, 152] on link "B-W-16GOFO0" at bounding box center [168, 149] width 48 height 8
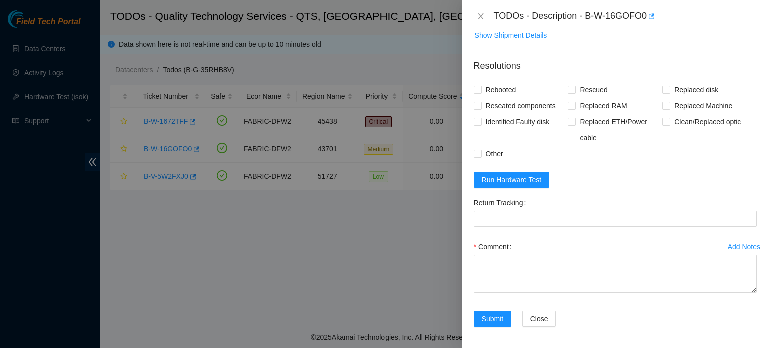
scroll to position [773, 0]
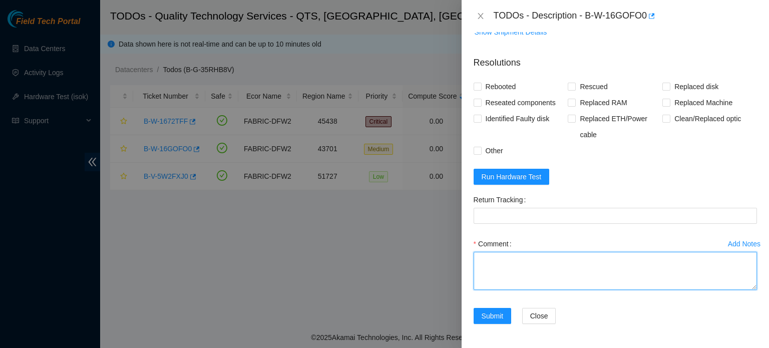
click at [557, 275] on textarea "Comment" at bounding box center [615, 271] width 283 height 38
paste textarea "Ticket: B-V-5PXL08A New SN: Z1Z7MBJB Bad SN: S1Z0PFR3 Service Order: B-V-5VQL1D…"
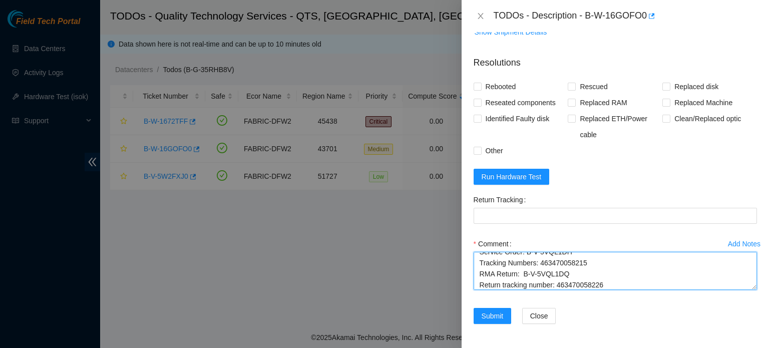
scroll to position [0, 0]
drag, startPoint x: 544, startPoint y: 258, endPoint x: 501, endPoint y: 259, distance: 43.6
click at [501, 259] on textarea "Ticket: B-V-5PXL08A New SN: Z1Z7MBJB Bad SN: S1Z0PFR3 Service Order: B-V-5VQL1D…" at bounding box center [615, 271] width 283 height 38
drag, startPoint x: 539, startPoint y: 269, endPoint x: 509, endPoint y: 270, distance: 30.0
click at [509, 270] on textarea "Ticket: New SN: Z1Z7MBJB Bad SN: S1Z0PFR3 Service Order: B-V-5VQL1DH Tracking N…" at bounding box center [615, 271] width 283 height 38
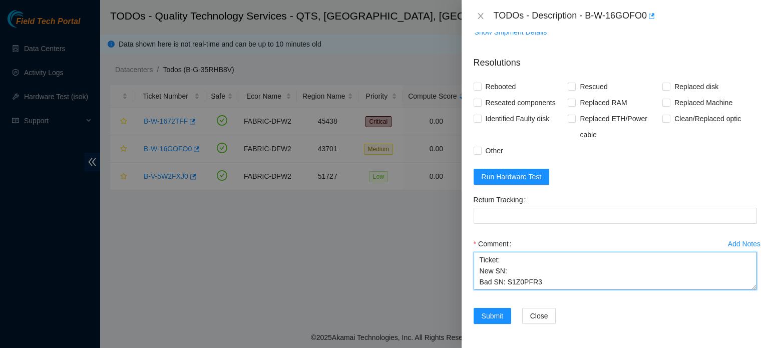
drag, startPoint x: 536, startPoint y: 280, endPoint x: 507, endPoint y: 280, distance: 29.0
click at [507, 280] on textarea "Ticket: New SN: Bad SN: S1Z0PFR3 Service Order: B-V-5VQL1DH Tracking Numbers: 4…" at bounding box center [615, 271] width 283 height 38
drag, startPoint x: 568, startPoint y: 268, endPoint x: 525, endPoint y: 269, distance: 43.1
click at [525, 269] on textarea "Ticket: New SN: Bad SN: Service Order: B-V-5VQL1DH Tracking Numbers: 4634700582…" at bounding box center [615, 271] width 283 height 38
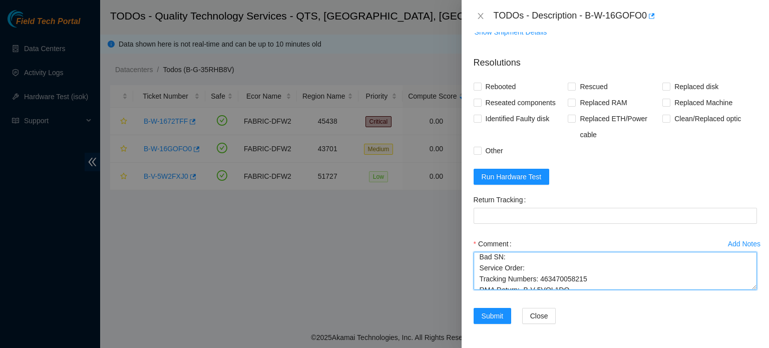
drag, startPoint x: 583, startPoint y: 279, endPoint x: 539, endPoint y: 281, distance: 44.6
click at [539, 281] on textarea "Ticket: New SN: Bad SN: Service Order: Tracking Numbers: 463470058215 RMA Retur…" at bounding box center [615, 271] width 283 height 38
drag, startPoint x: 567, startPoint y: 272, endPoint x: 523, endPoint y: 273, distance: 44.6
click at [523, 273] on textarea "Ticket: New SN: Bad SN: Service Order: Tracking Numbers: RMA Return: B-V-5VQL1D…" at bounding box center [615, 271] width 283 height 38
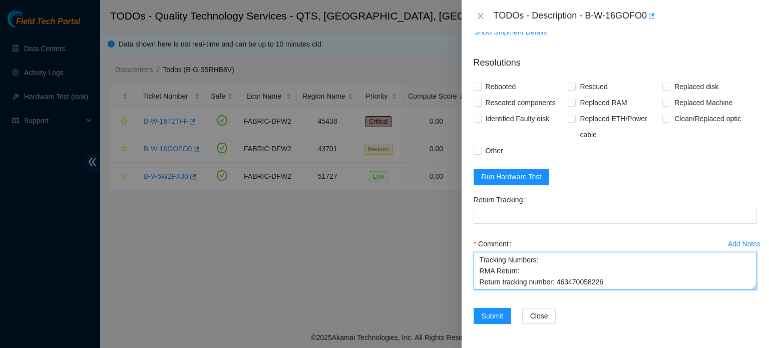
drag, startPoint x: 601, startPoint y: 285, endPoint x: 557, endPoint y: 281, distance: 43.7
click at [557, 281] on textarea "Ticket: New SN: Bad SN: Service Order: Tracking Numbers: RMA Return: Return tra…" at bounding box center [615, 271] width 283 height 38
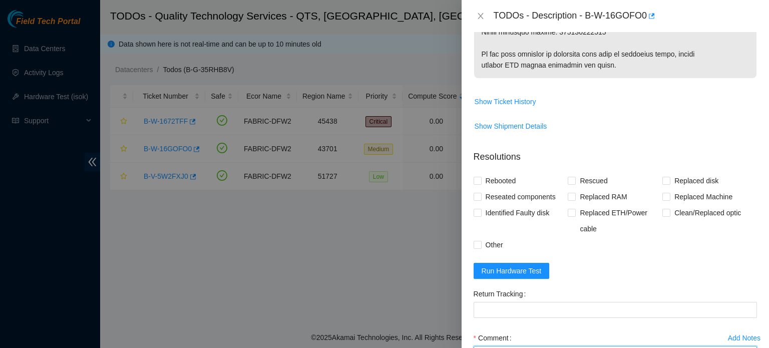
scroll to position [660, 0]
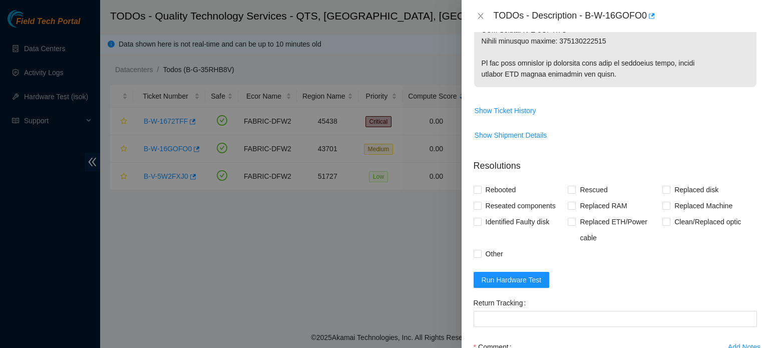
click at [599, 14] on div "TODOs - Description - B-W-16GOFO0" at bounding box center [625, 16] width 263 height 16
drag, startPoint x: 586, startPoint y: 16, endPoint x: 645, endPoint y: 14, distance: 59.1
click at [645, 14] on div "TODOs - Description - B-W-16GOFO0" at bounding box center [625, 16] width 263 height 16
copy div "B-W-16GOFO0"
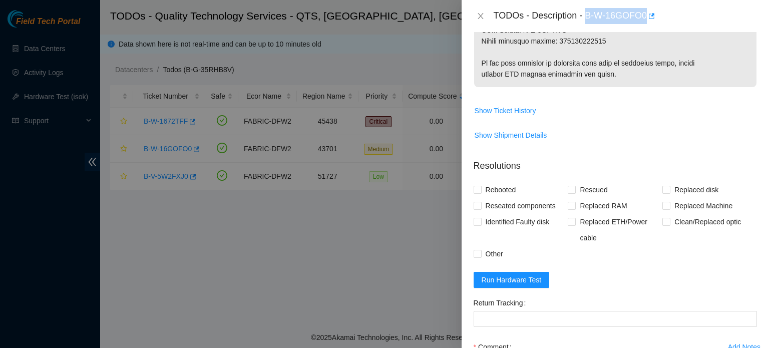
scroll to position [773, 0]
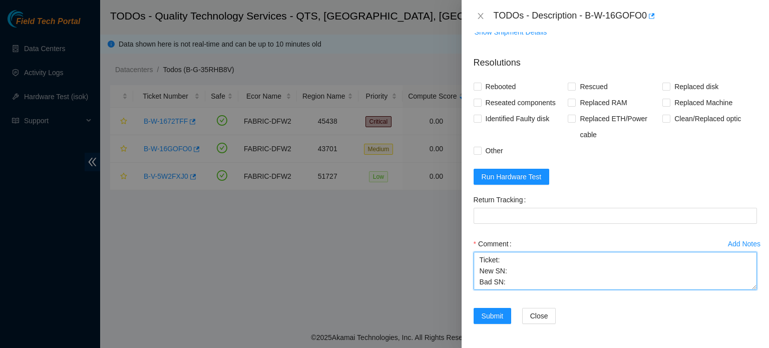
click at [503, 262] on textarea "Ticket: New SN: Bad SN: Service Order: Tracking Numbers: RMA Return: Return tra…" at bounding box center [615, 271] width 283 height 38
paste textarea "B-W-16GOFO0"
click at [508, 275] on textarea "Ticket: B-W-16GOFO0 New SN: Bad SN: Service Order: Tracking Numbers: RMA Return…" at bounding box center [615, 271] width 283 height 38
click at [508, 283] on textarea "Ticket: B-W-16GOFO0 New SN: Z1Z8N6Z9 Bad SN: Service Order: Tracking Numbers: R…" at bounding box center [615, 271] width 283 height 38
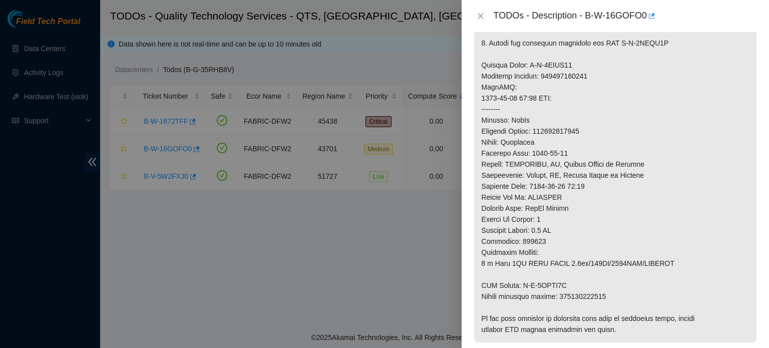
scroll to position [290, 0]
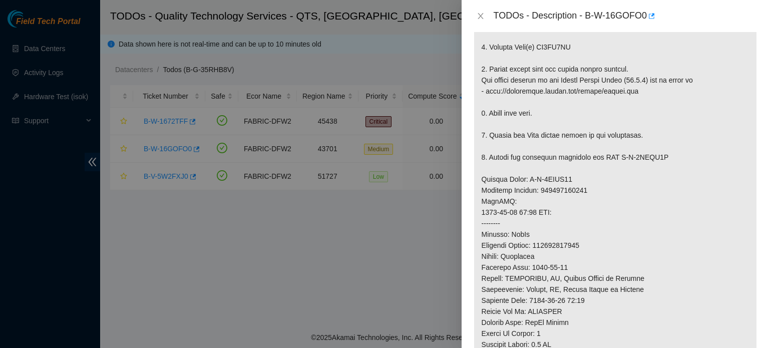
click at [563, 56] on p at bounding box center [615, 185] width 282 height 544
copy p "ZC1BE3HN"
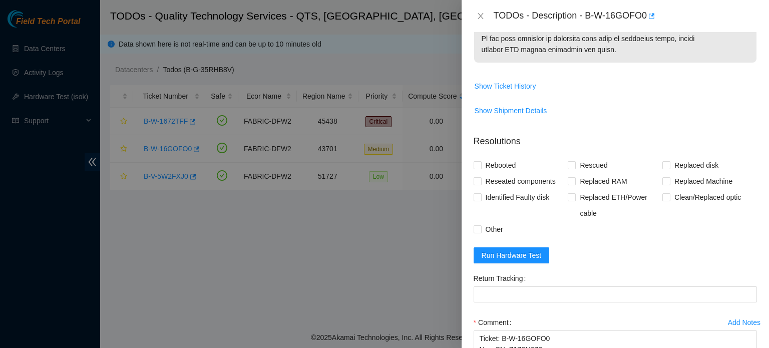
scroll to position [773, 0]
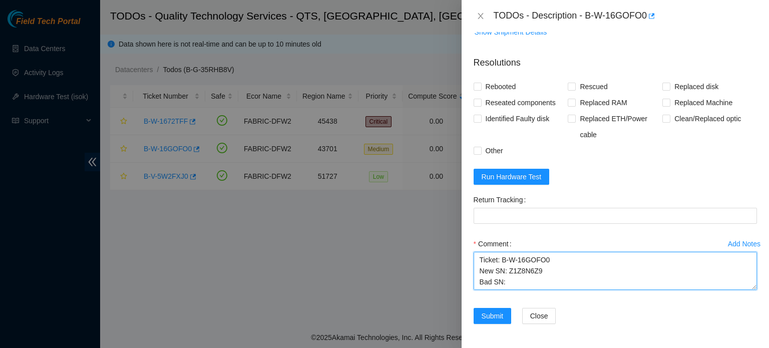
click at [507, 285] on textarea "Ticket: B-W-16GOFO0 New SN: Z1Z8N6Z9 Bad SN: Service Order: Tracking Numbers: R…" at bounding box center [615, 271] width 283 height 38
paste textarea "ZC1BE3HN"
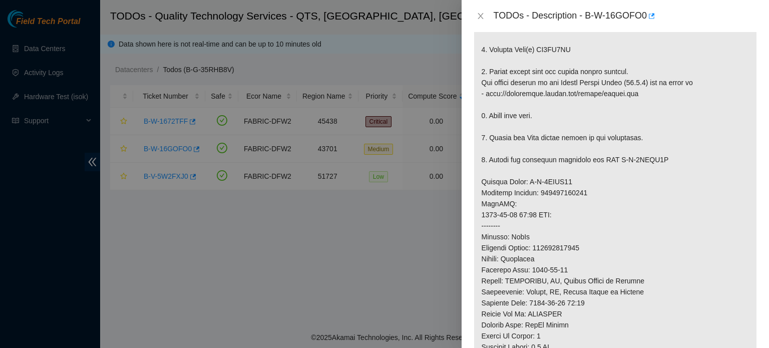
scroll to position [288, 0]
drag, startPoint x: 525, startPoint y: 191, endPoint x: 573, endPoint y: 191, distance: 48.1
click at [573, 191] on p at bounding box center [615, 187] width 282 height 544
copy p "B-V-5VUWW11"
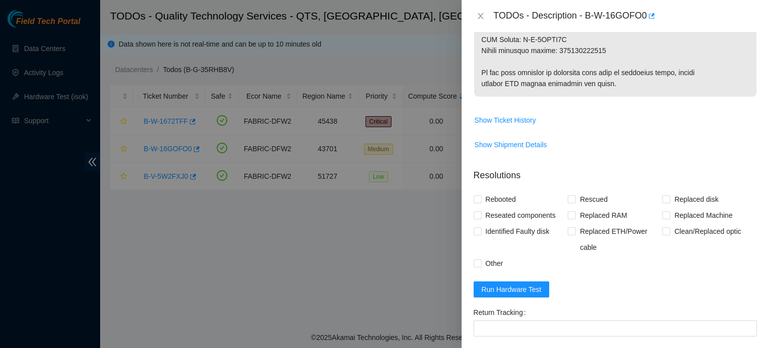
scroll to position [773, 0]
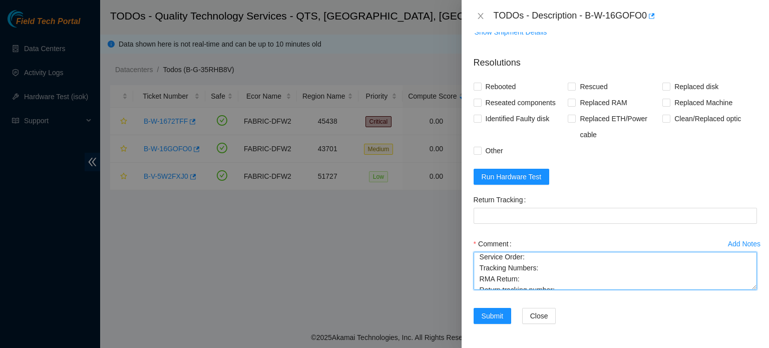
click at [529, 257] on textarea "Ticket: B-W-16GOFO0 New SN: Z1Z8N6Z9 Bad SN: ZC1BE3HN Service Order: Tracking N…" at bounding box center [615, 271] width 283 height 38
paste textarea "B-V-5VUWW11"
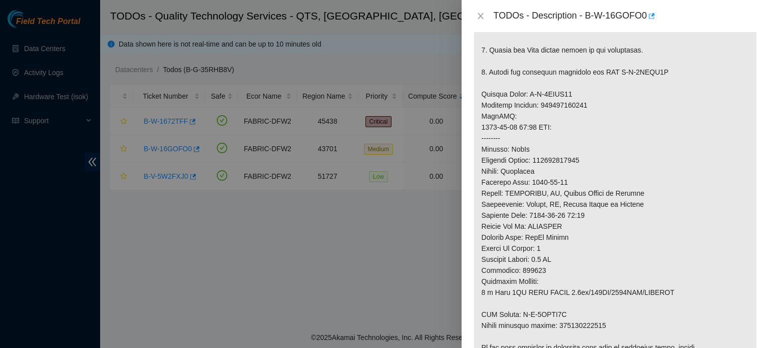
scroll to position [374, 0]
drag, startPoint x: 541, startPoint y: 116, endPoint x: 586, endPoint y: 119, distance: 45.1
click at [586, 119] on p at bounding box center [615, 101] width 282 height 544
copy p "463470058650"
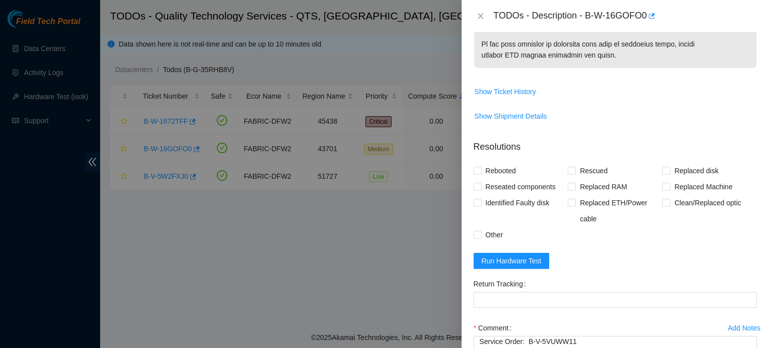
scroll to position [773, 0]
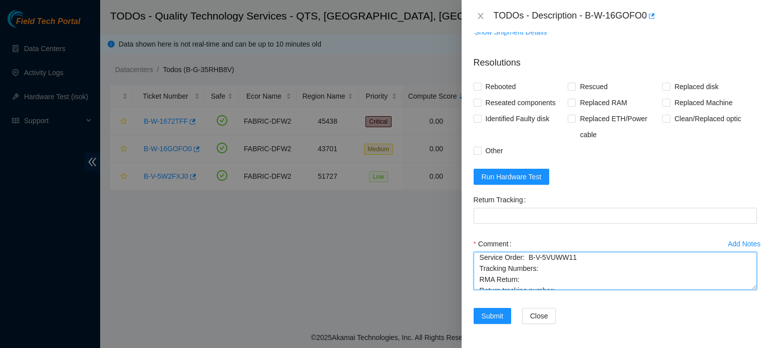
click at [539, 266] on textarea "Ticket: B-W-16GOFO0 New SN: Z1Z8N6Z9 Bad SN: ZC1BE3HN Service Order: B-V-5VUWW1…" at bounding box center [615, 271] width 283 height 38
paste textarea "463470058650"
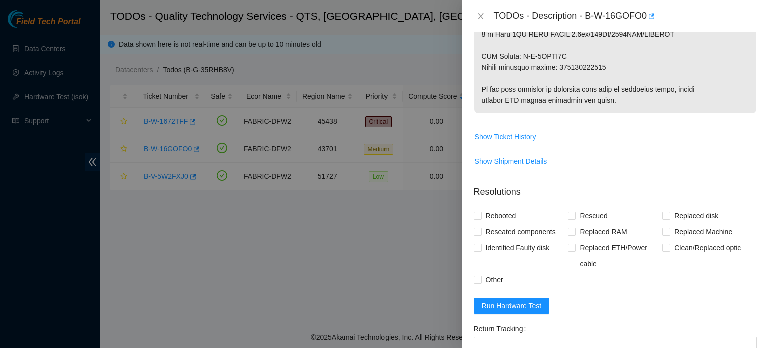
scroll to position [615, 0]
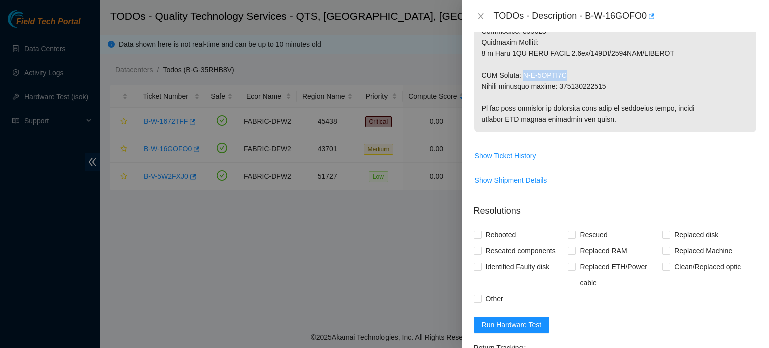
drag, startPoint x: 523, startPoint y: 84, endPoint x: 570, endPoint y: 88, distance: 47.8
copy p "B-V-5VUWW1A"
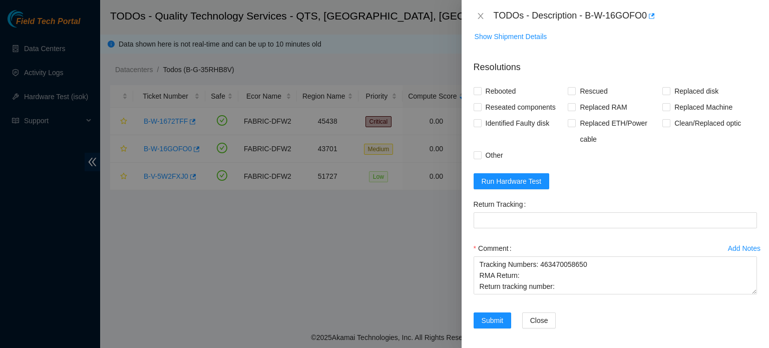
scroll to position [773, 0]
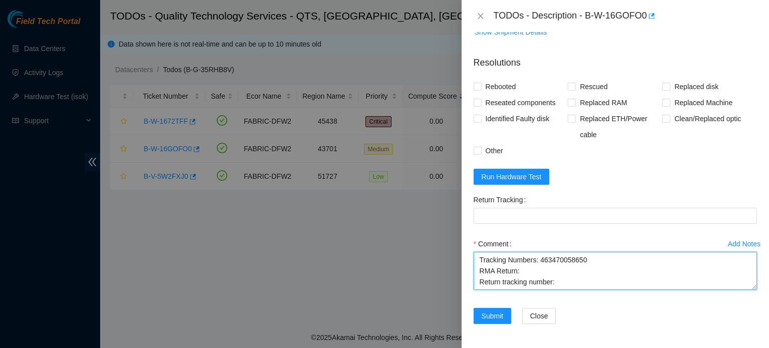
click at [524, 272] on textarea "Ticket: B-W-16GOFO0 New SN: Z1Z8N6Z9 Bad SN: ZC1BE3HN Service Order: B-V-5VUWW1…" at bounding box center [615, 271] width 283 height 38
click at [520, 272] on textarea "Ticket: B-W-16GOFO0 New SN: Z1Z8N6Z9 Bad SN: ZC1BE3HN Service Order: B-V-5VUWW1…" at bounding box center [615, 271] width 283 height 38
paste textarea "B-V-5VUWW1A"
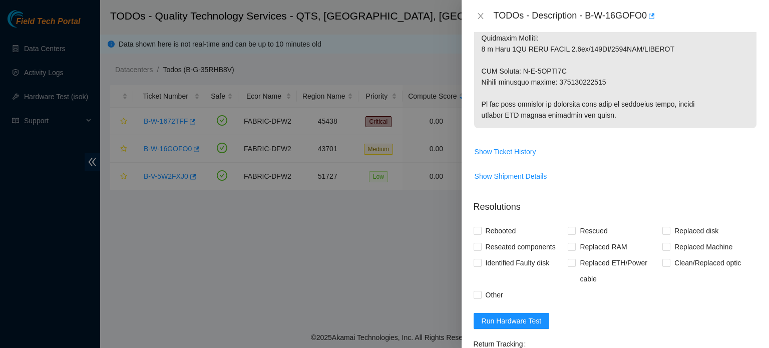
scroll to position [618, 0]
drag, startPoint x: 559, startPoint y: 92, endPoint x: 604, endPoint y: 94, distance: 45.1
copy p "463470058660"
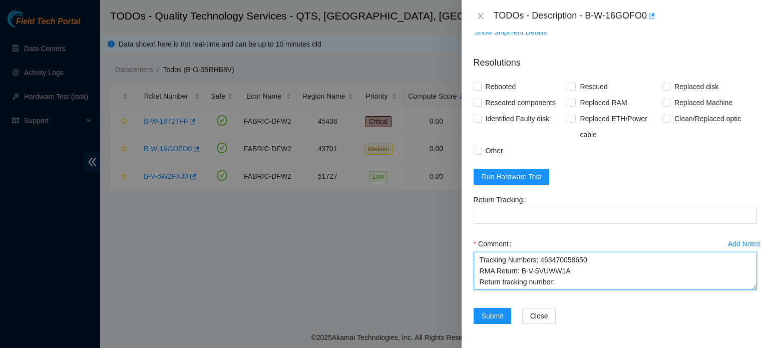
click at [561, 286] on textarea "Ticket: B-W-16GOFO0 New SN: Z1Z8N6Z9 Bad SN: ZC1BE3HN Service Order: B-V-5VUWW1…" at bounding box center [615, 271] width 283 height 38
paste textarea "463470058660"
click at [477, 257] on textarea "Ticket: B-W-16GOFO0 New SN: Z1Z8N6Z9 Bad SN: ZC1BE3HN Service Order: B-V-5VUWW1…" at bounding box center [615, 271] width 283 height 38
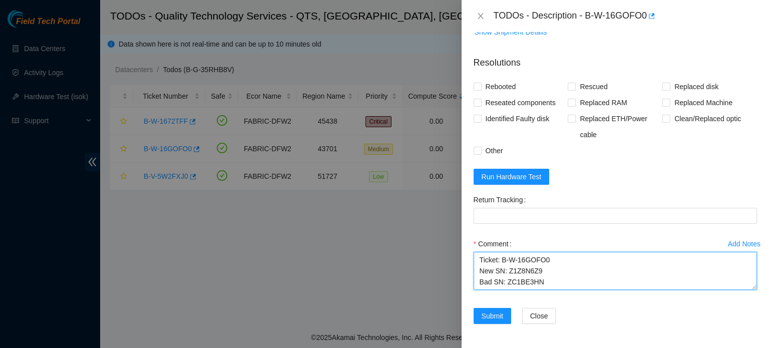
click at [477, 257] on textarea "Ticket: B-W-16GOFO0 New SN: Z1Z8N6Z9 Bad SN: ZC1BE3HN Service Order: B-V-5VUWW1…" at bounding box center [615, 271] width 283 height 38
drag, startPoint x: 479, startPoint y: 264, endPoint x: 611, endPoint y: 304, distance: 137.9
click at [611, 304] on div "Add Notes Comment Shut down server. Took out hard drive tray. Removed old hard …" at bounding box center [615, 272] width 291 height 72
type textarea "Shut down server. Took out hard drive tray. Removed old hard drive and installe…"
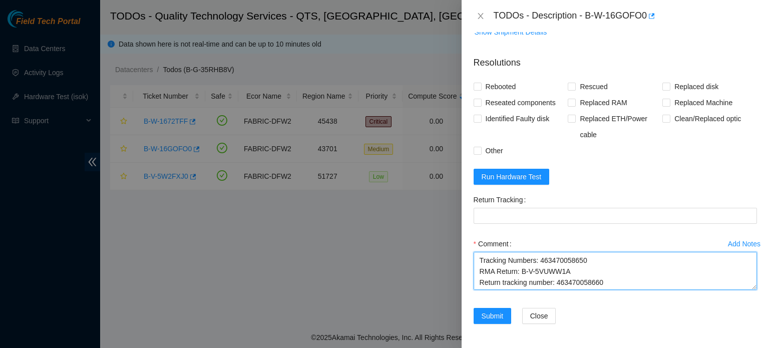
click at [594, 268] on textarea "Shut down server. Took out hard drive tray. Removed old hard drive and installe…" at bounding box center [615, 271] width 283 height 38
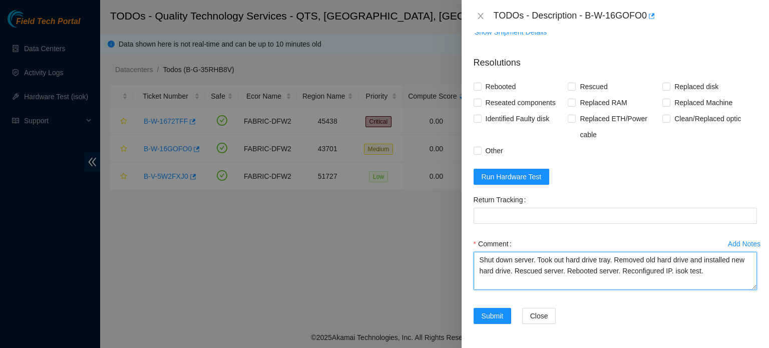
scroll to position [740, 0]
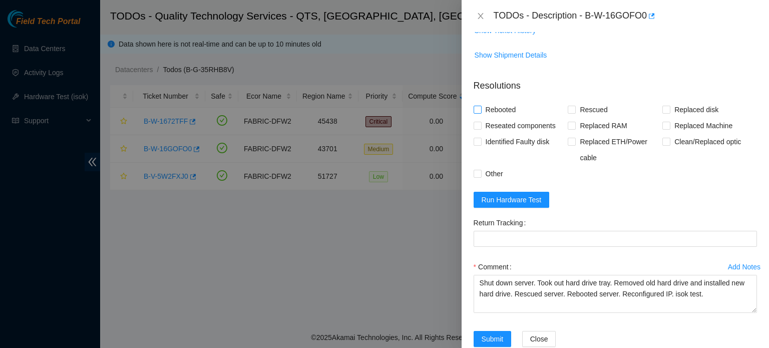
click at [509, 114] on span "Rebooted" at bounding box center [501, 110] width 39 height 16
click at [481, 113] on input "Rebooted" at bounding box center [477, 109] width 7 height 7
checkbox input "true"
click at [511, 134] on span "Reseated components" at bounding box center [521, 126] width 78 height 16
click at [481, 129] on input "Reseated components" at bounding box center [477, 125] width 7 height 7
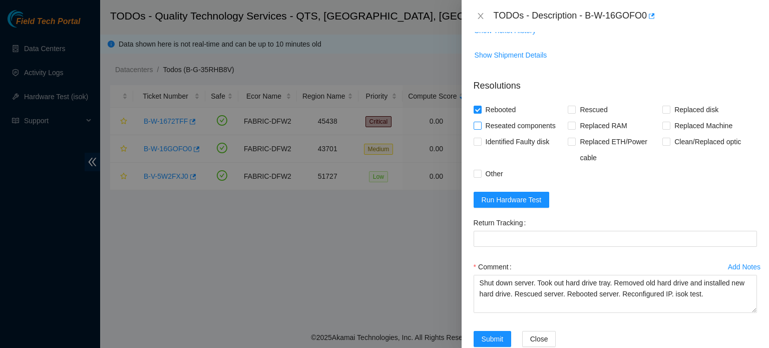
checkbox input "true"
click at [593, 118] on span "Rescued" at bounding box center [594, 110] width 36 height 16
click at [575, 113] on input "Rescued" at bounding box center [571, 109] width 7 height 7
checkbox input "true"
click at [709, 115] on span "Replaced disk" at bounding box center [696, 110] width 52 height 16
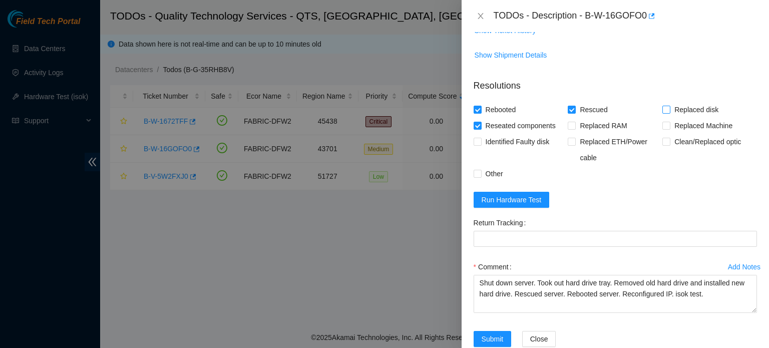
click at [669, 113] on input "Replaced disk" at bounding box center [665, 109] width 7 height 7
checkbox input "true"
click at [492, 182] on span "Other" at bounding box center [495, 174] width 26 height 16
click at [481, 177] on input "Other" at bounding box center [477, 173] width 7 height 7
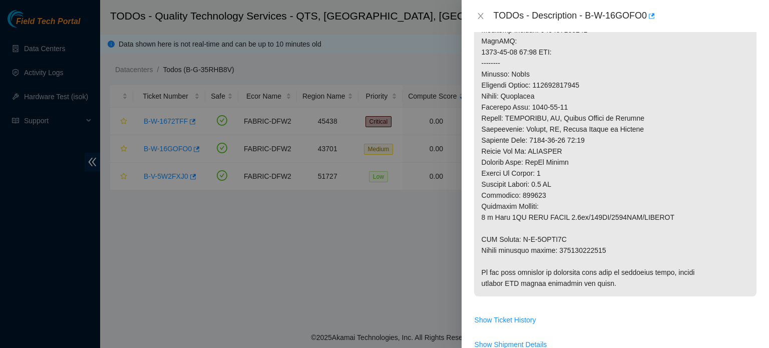
scroll to position [450, 0]
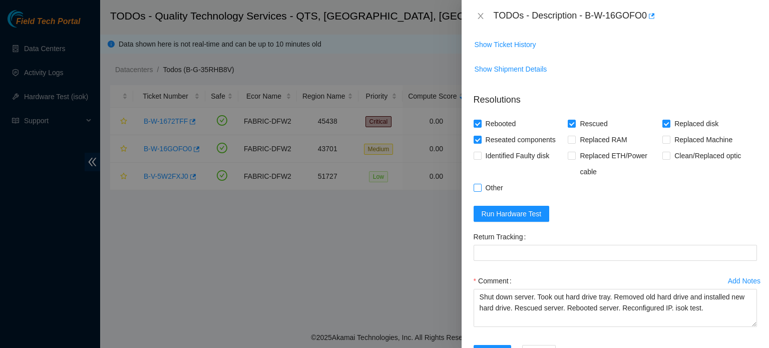
scroll to position [773, 0]
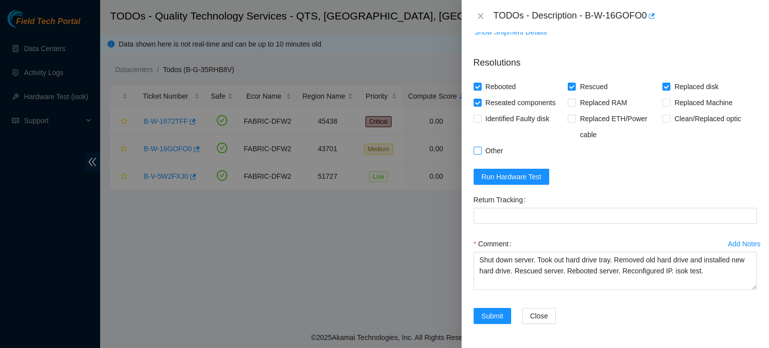
click at [493, 153] on span "Other" at bounding box center [495, 151] width 26 height 16
click at [481, 153] on input "Other" at bounding box center [477, 150] width 7 height 7
checkbox input "true"
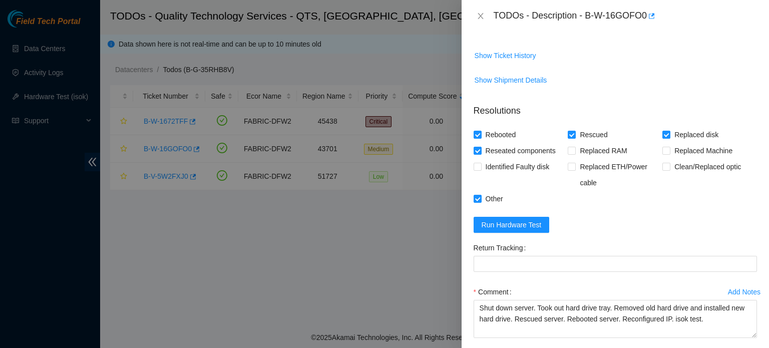
scroll to position [716, 0]
click at [525, 229] on span "Run Hardware Test" at bounding box center [512, 223] width 60 height 11
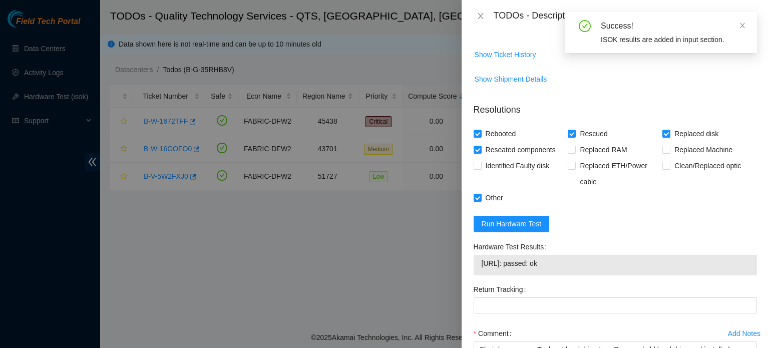
drag, startPoint x: 480, startPoint y: 274, endPoint x: 558, endPoint y: 278, distance: 78.2
click at [558, 275] on div "23.199.45.71: passed: ok" at bounding box center [615, 265] width 283 height 21
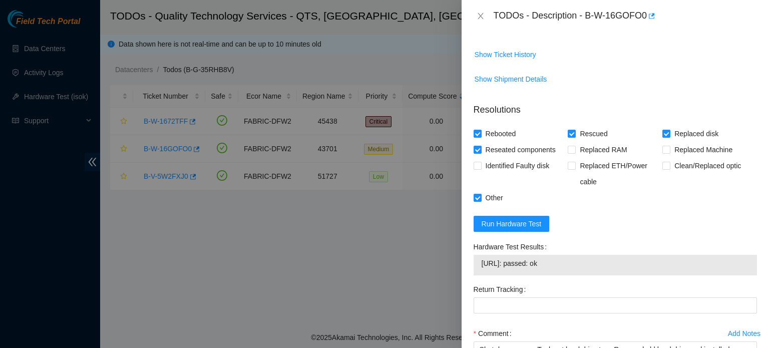
copy tbody "23.199.45.71: passed: ok"
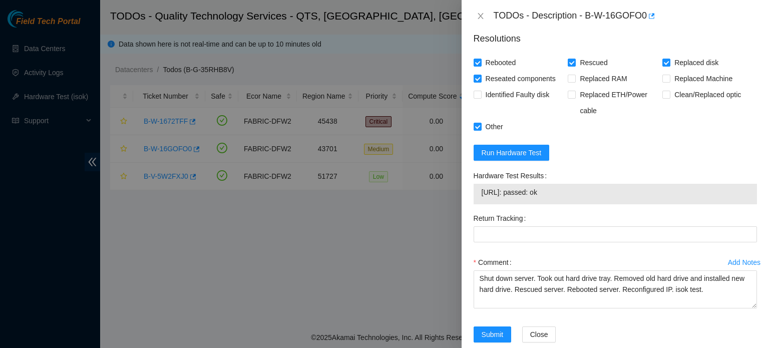
scroll to position [815, 0]
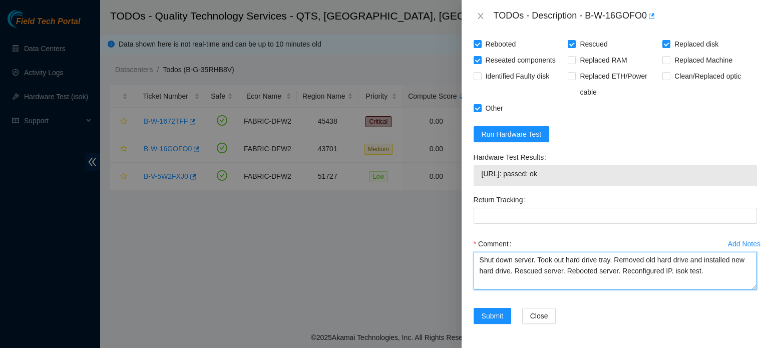
click at [716, 274] on textarea "Shut down server. Took out hard drive tray. Removed old hard drive and installe…" at bounding box center [615, 271] width 283 height 38
paste textarea "23.199.45.71: passed: ok"
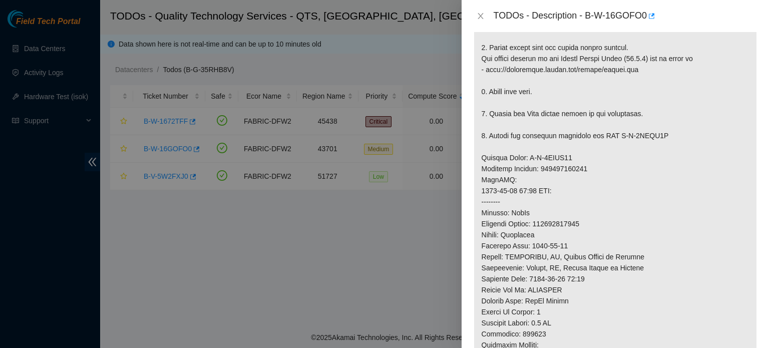
scroll to position [314, 0]
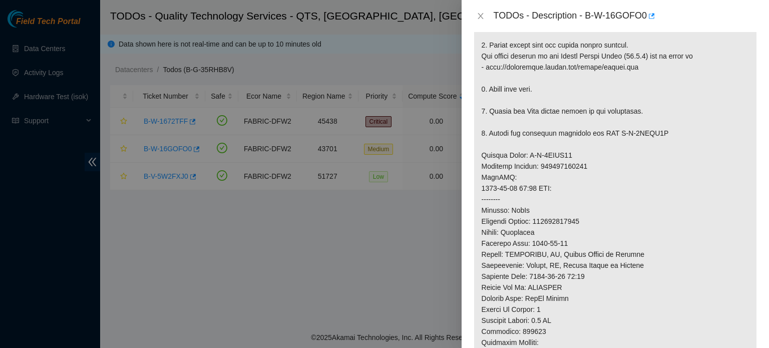
type textarea "Shut down server. Took out hard drive tray. Removed old hard drive and installe…"
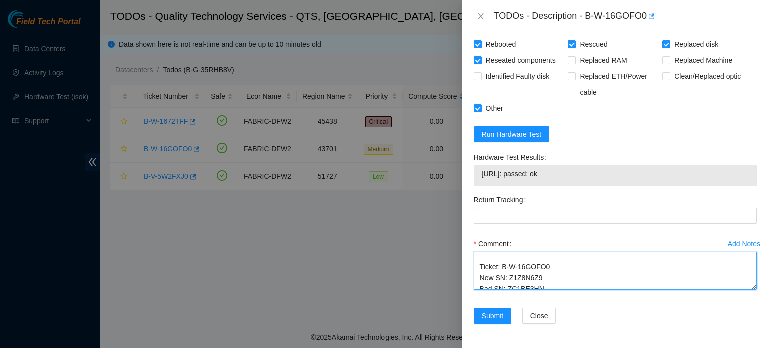
scroll to position [88, 0]
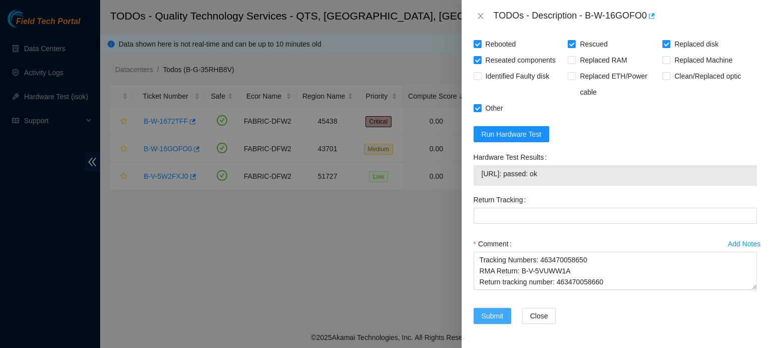
click at [501, 317] on span "Submit" at bounding box center [493, 315] width 22 height 11
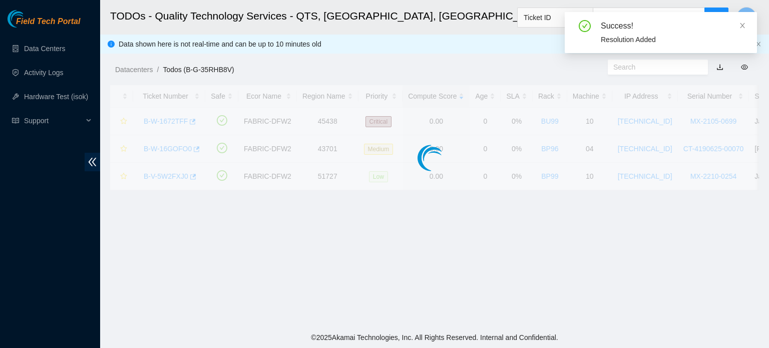
scroll to position [274, 0]
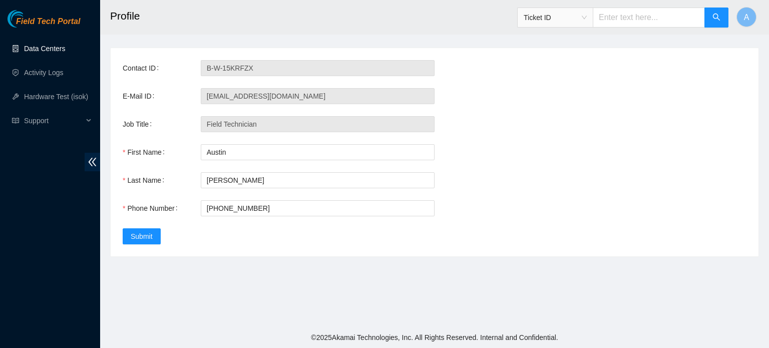
click at [54, 50] on link "Data Centers" at bounding box center [44, 49] width 41 height 8
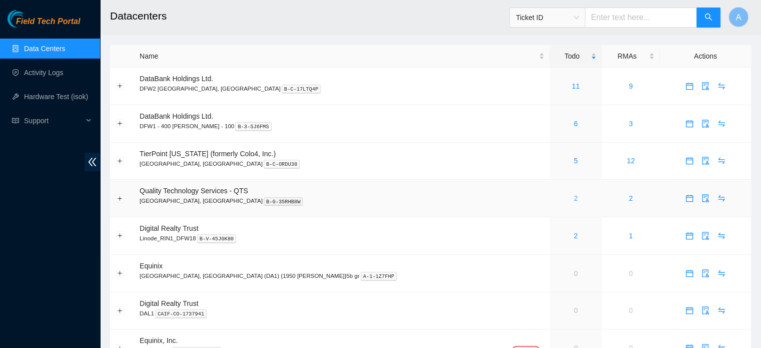
click at [574, 200] on link "2" at bounding box center [576, 198] width 4 height 8
click at [33, 48] on link "Data Centers" at bounding box center [44, 49] width 41 height 8
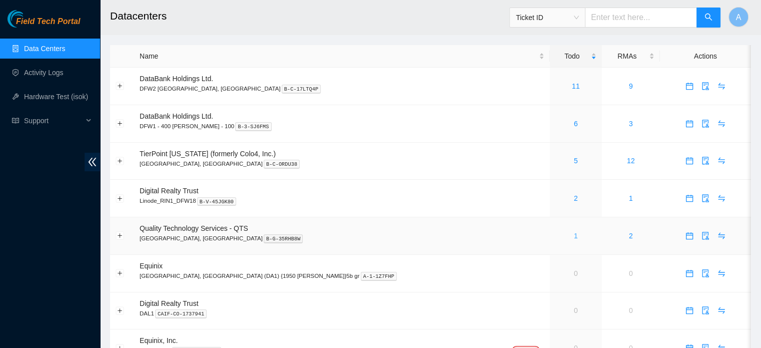
click at [574, 240] on link "1" at bounding box center [576, 236] width 4 height 8
